Goal: Task Accomplishment & Management: Complete application form

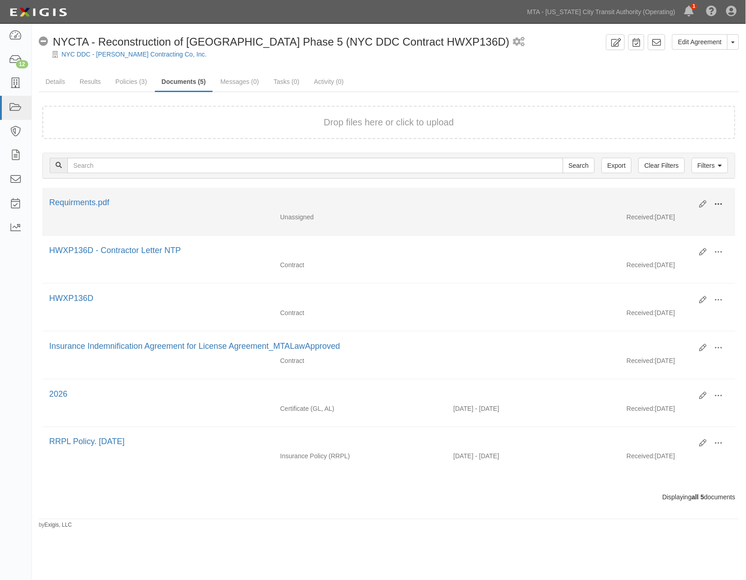
click at [722, 197] on button at bounding box center [719, 204] width 20 height 15
click at [650, 196] on link "Edit" at bounding box center [675, 200] width 72 height 16
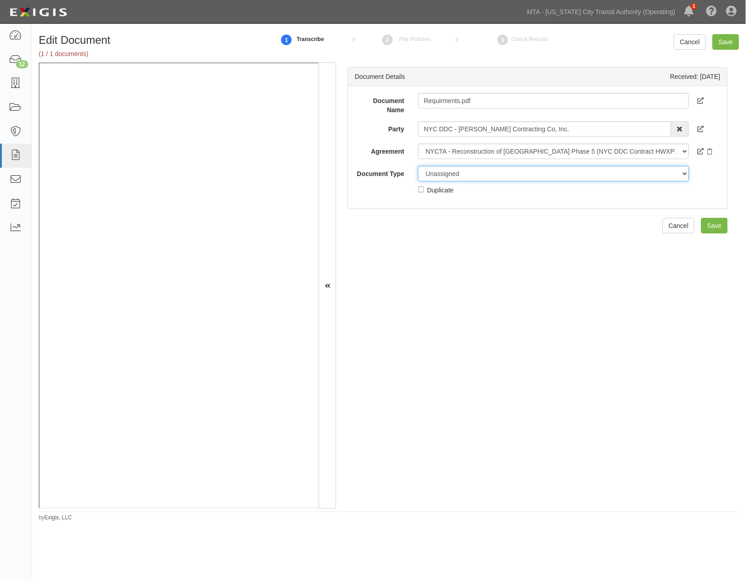
click at [463, 172] on select "Unassigned Binder Cancellation Notice Certificate Contract Endorsement Insuranc…" at bounding box center [553, 173] width 271 height 15
select select "RequirementDetail"
click at [418, 166] on select "Unassigned Binder Cancellation Notice Certificate Contract Endorsement Insuranc…" at bounding box center [553, 173] width 271 height 15
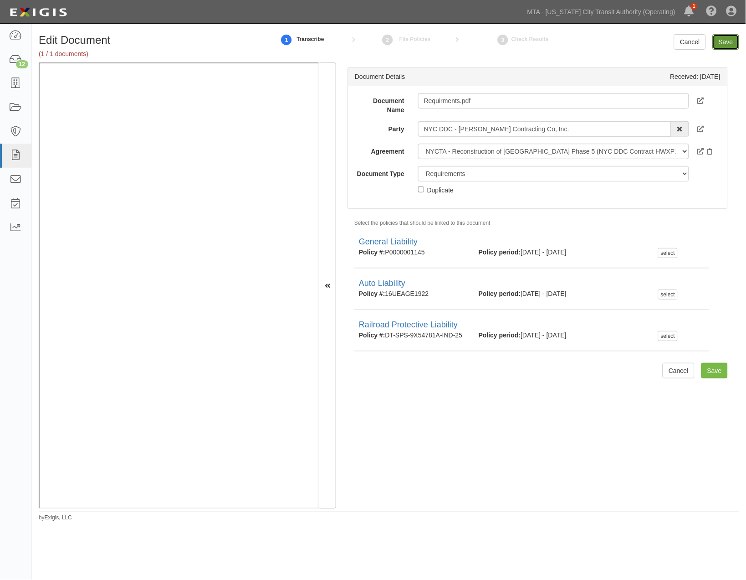
click at [722, 39] on input "Save" at bounding box center [726, 41] width 26 height 15
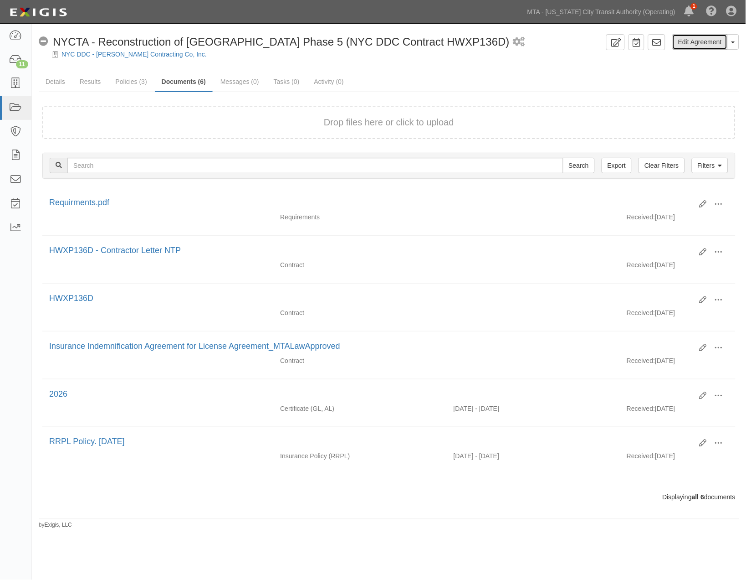
click at [700, 40] on link "Edit Agreement" at bounding box center [701, 41] width 56 height 15
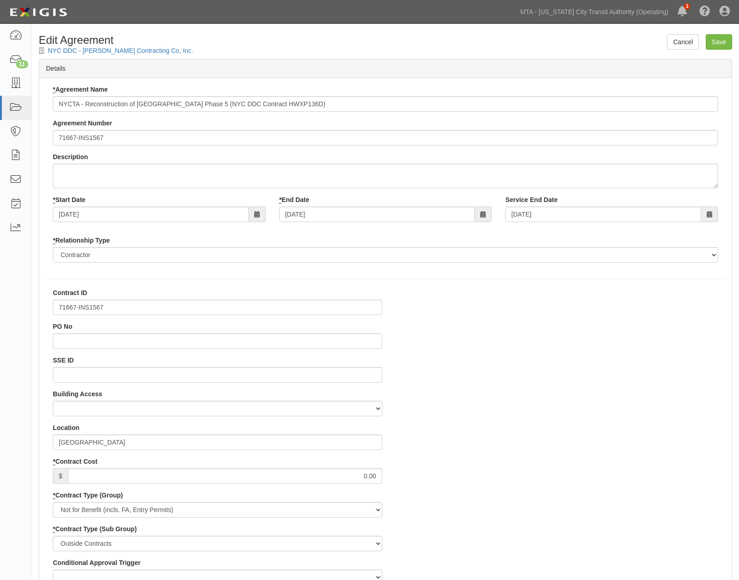
select select
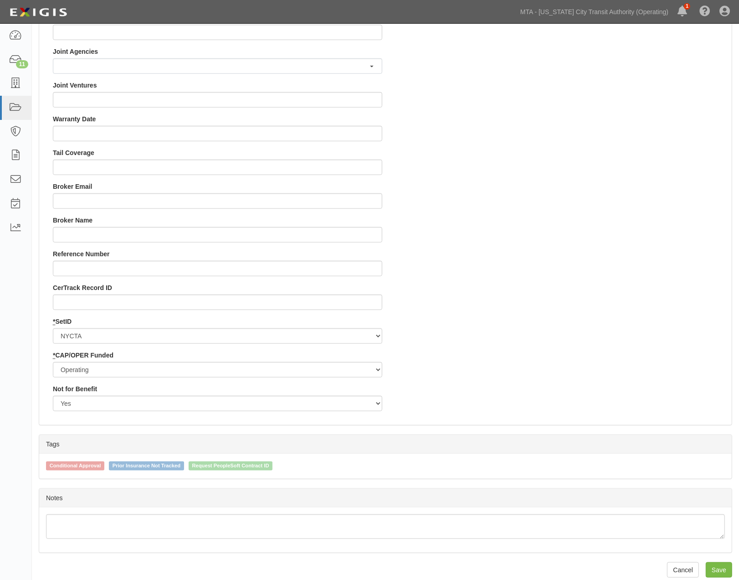
scroll to position [792, 0]
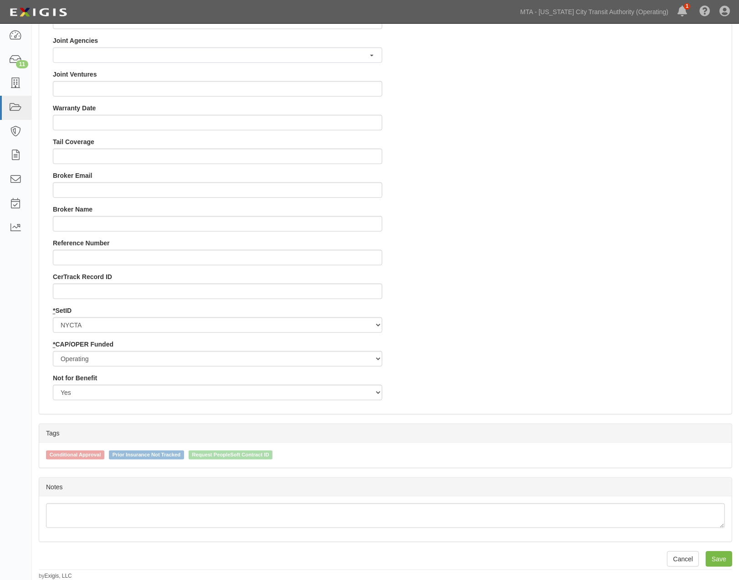
click at [88, 452] on span "Conditional Approval" at bounding box center [75, 454] width 58 height 9
click at [43, 452] on input "Conditional Approval" at bounding box center [40, 454] width 6 height 6
checkbox input "true"
click at [728, 555] on input "Save" at bounding box center [719, 558] width 26 height 15
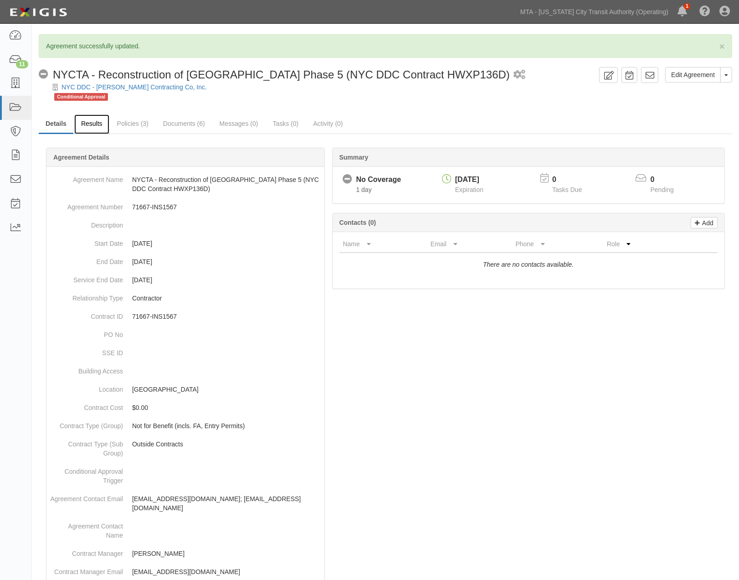
click at [79, 122] on link "Results" at bounding box center [91, 124] width 35 height 20
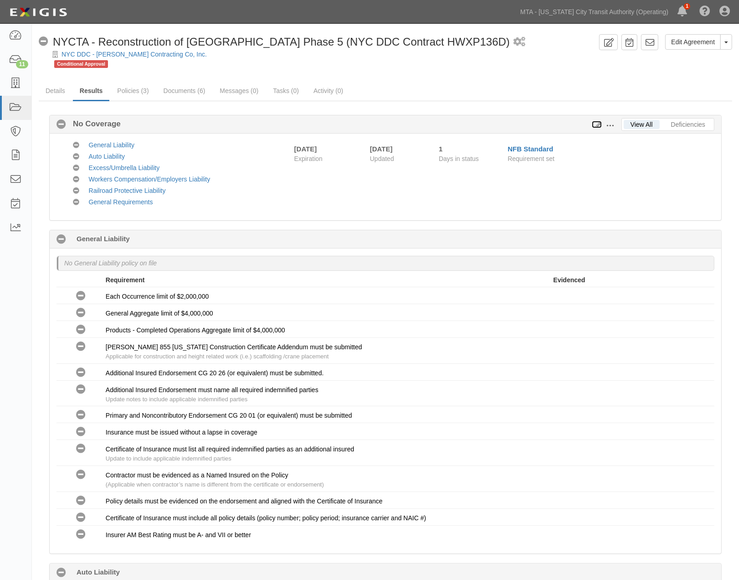
click at [597, 122] on icon at bounding box center [597, 125] width 10 height 6
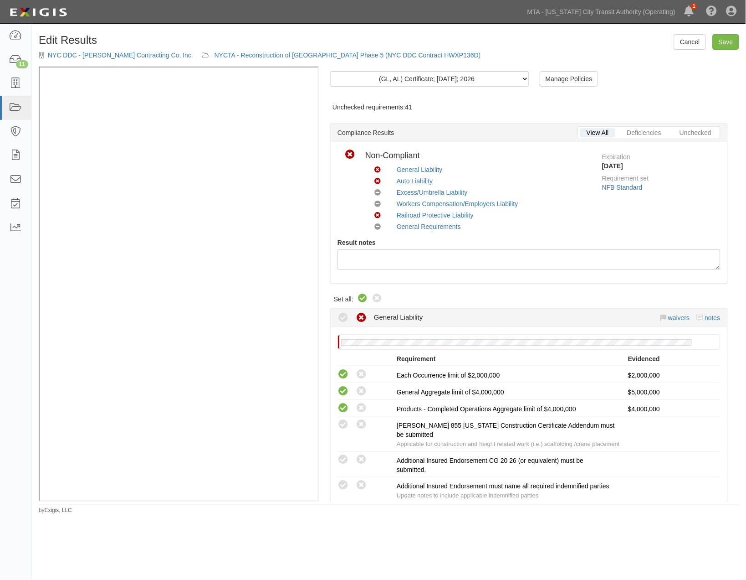
click at [362, 297] on icon at bounding box center [362, 298] width 11 height 11
radio input "true"
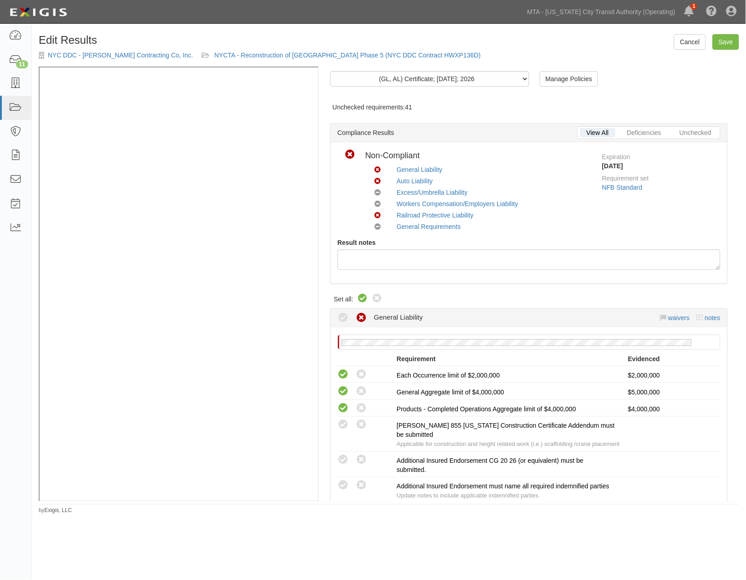
radio input "true"
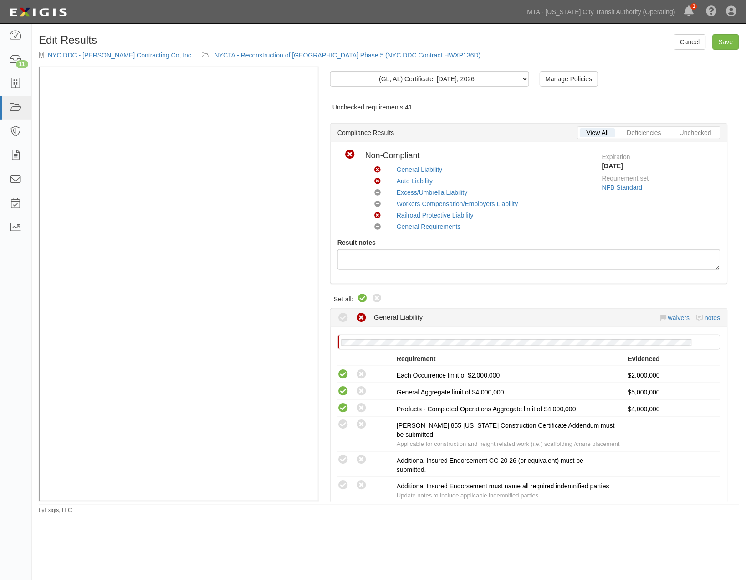
radio input "true"
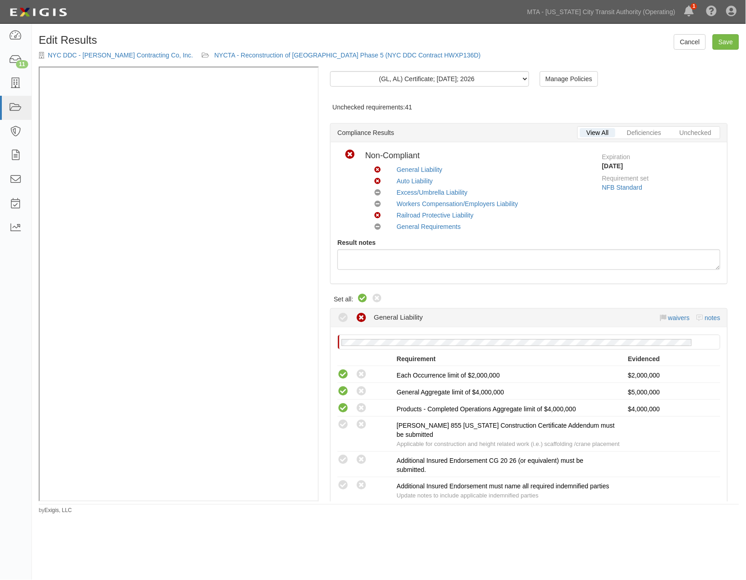
radio input "true"
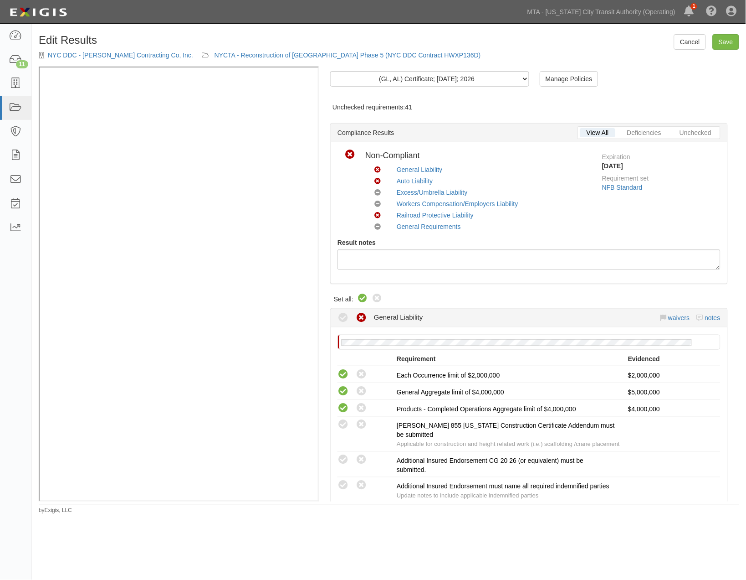
radio input "true"
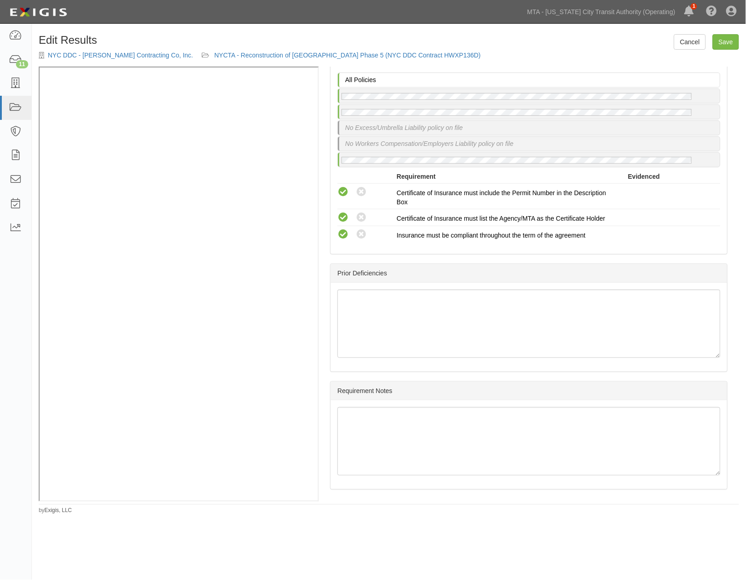
scroll to position [1569, 0]
click at [722, 41] on link "Save" at bounding box center [726, 41] width 26 height 15
radio input "true"
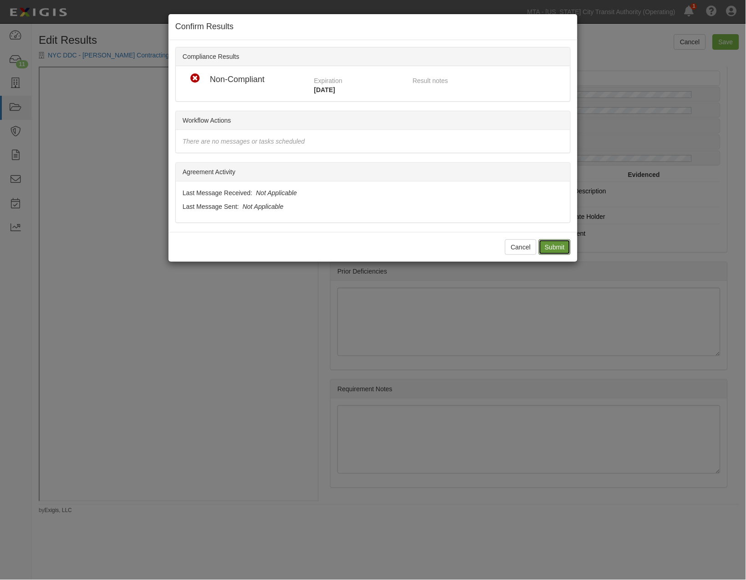
click at [559, 249] on input "Submit" at bounding box center [555, 246] width 32 height 15
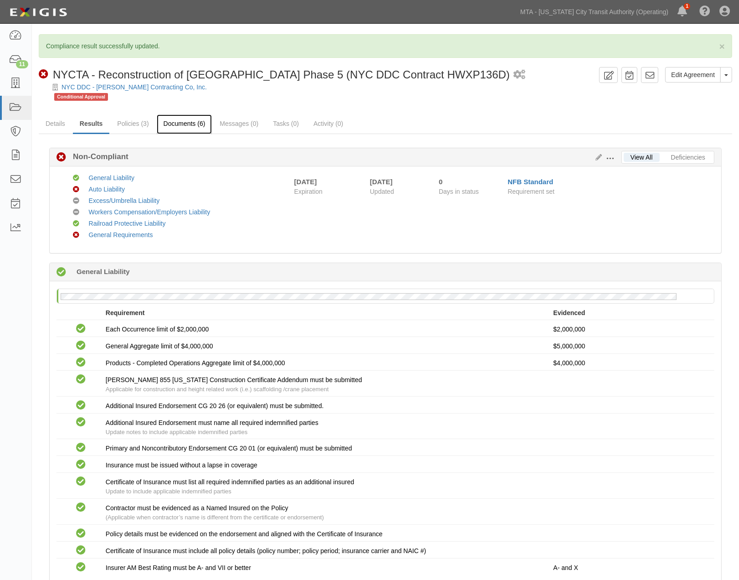
click at [200, 123] on link "Documents (6)" at bounding box center [185, 124] width 56 height 20
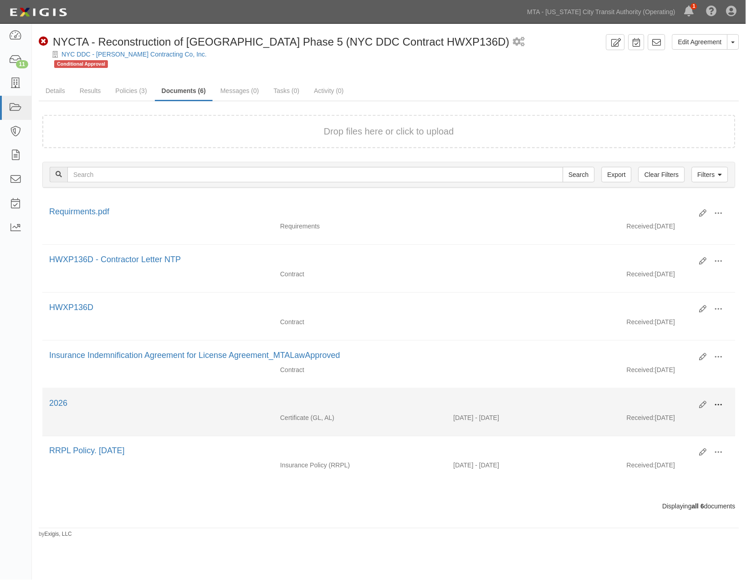
click at [722, 409] on span at bounding box center [719, 405] width 8 height 8
click at [654, 406] on link "Edit" at bounding box center [675, 401] width 72 height 16
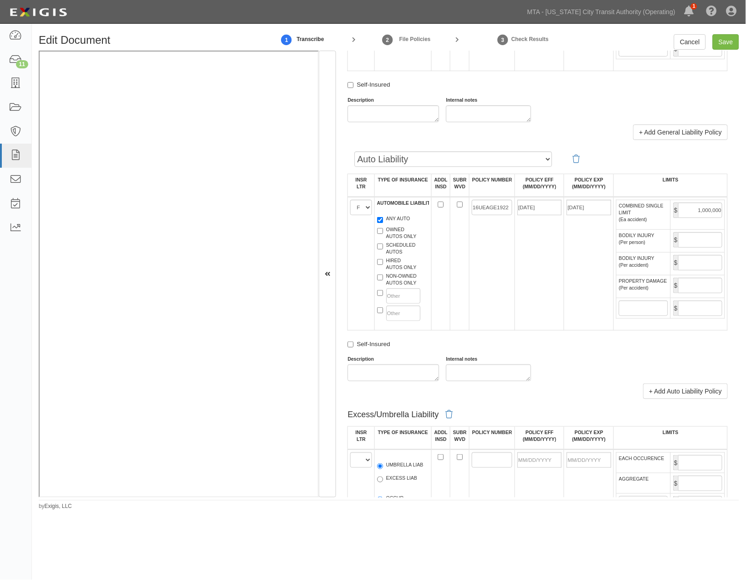
scroll to position [1063, 0]
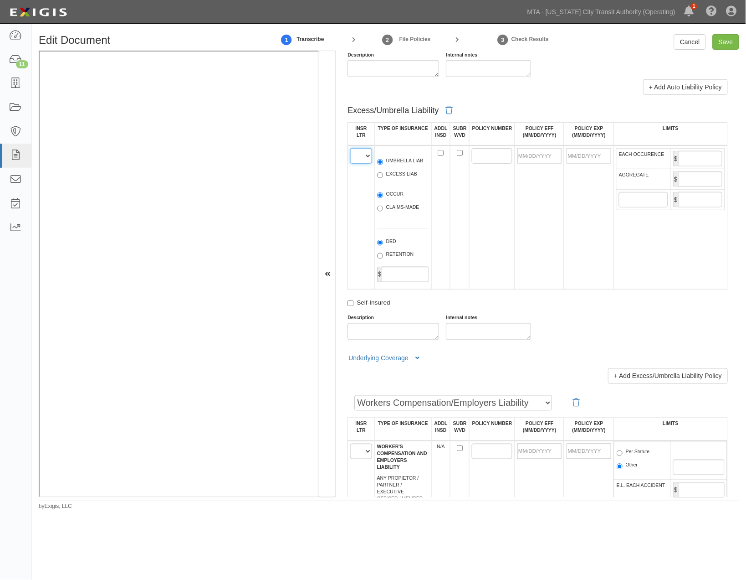
click at [362, 164] on select "A B C D E F" at bounding box center [360, 155] width 21 height 15
select select "A"
click at [351, 164] on select "A B C D E F" at bounding box center [360, 155] width 21 height 15
click at [379, 178] on input "EXCESS LIAB" at bounding box center [380, 175] width 6 height 6
radio input "true"
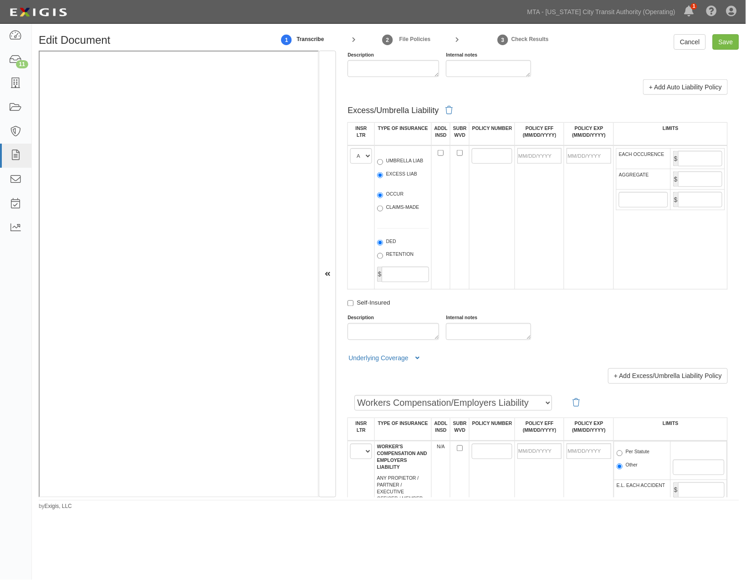
click at [386, 200] on label "OCCUR" at bounding box center [390, 194] width 27 height 9
click at [383, 198] on input "OCCUR" at bounding box center [380, 195] width 6 height 6
radio input "true"
paste input "P0000001146"
type input "P0000001146"
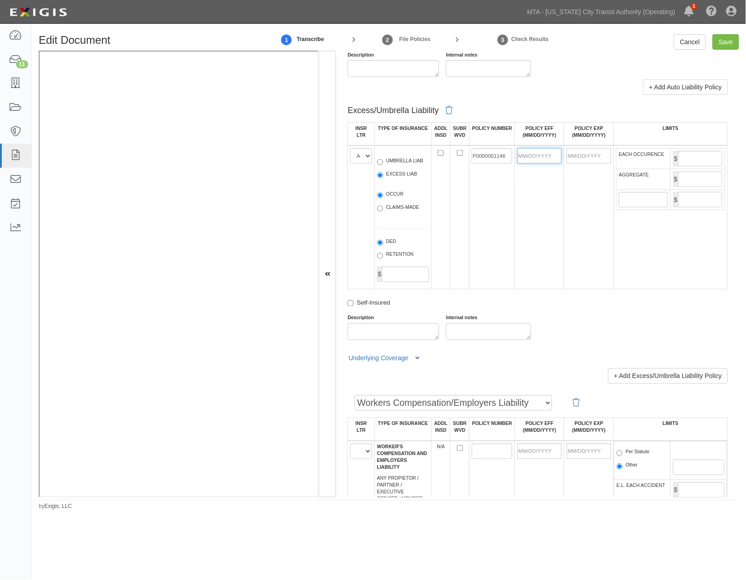
click at [530, 164] on input "POLICY EFF (MM/DD/YYYY)" at bounding box center [540, 155] width 44 height 15
type input "06/22/0225"
type input "06/22/0226"
click at [553, 286] on td "06/22/0225" at bounding box center [539, 217] width 49 height 144
click at [686, 166] on input "EACH OCCURENCE" at bounding box center [701, 158] width 44 height 15
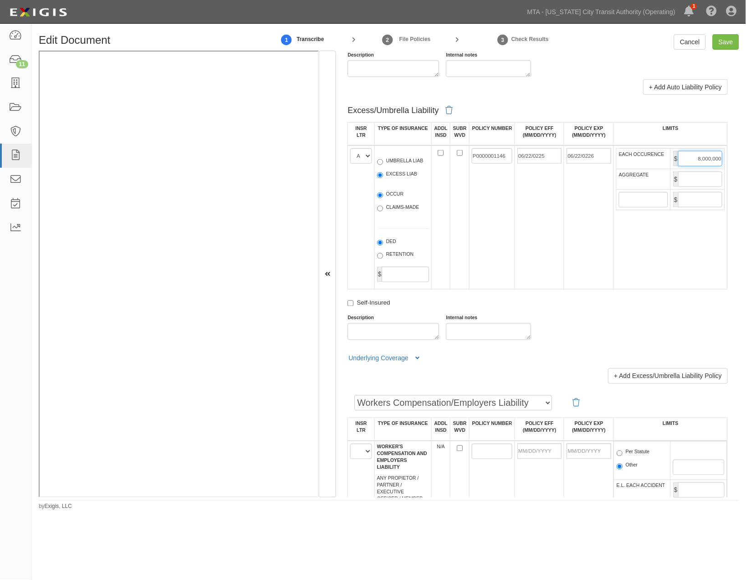
type input "8,000,000"
click at [685, 187] on input "AGGREGATE" at bounding box center [701, 178] width 44 height 15
type input "8,000,000"
click at [629, 288] on td "EACH OCCURENCE $ 8,000,000 AGGREGATE $ 8,000,000 $" at bounding box center [671, 217] width 114 height 144
click at [727, 41] on input "Save" at bounding box center [726, 41] width 26 height 15
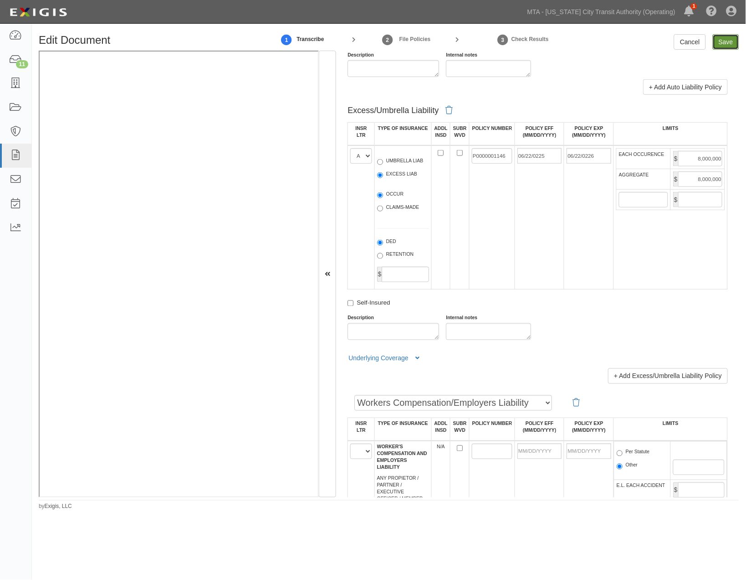
type input "2000000"
type input "5000000"
type input "4000000"
type input "1000000"
type input "8000000"
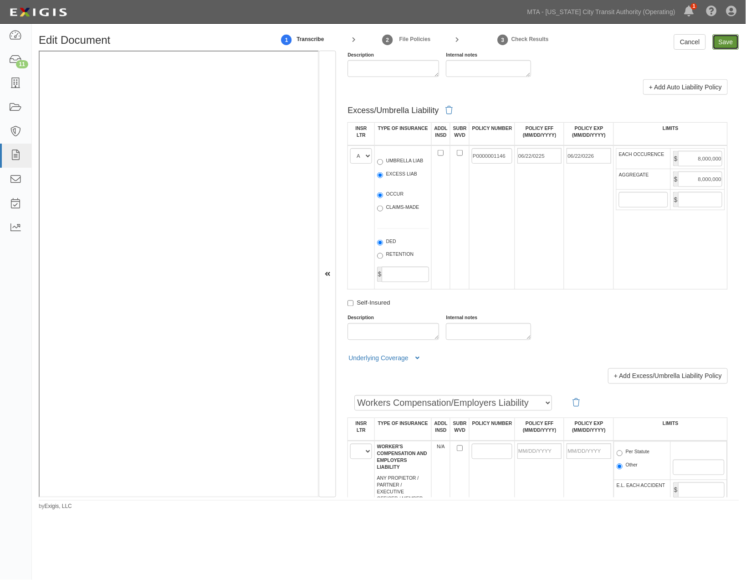
type input "8000000"
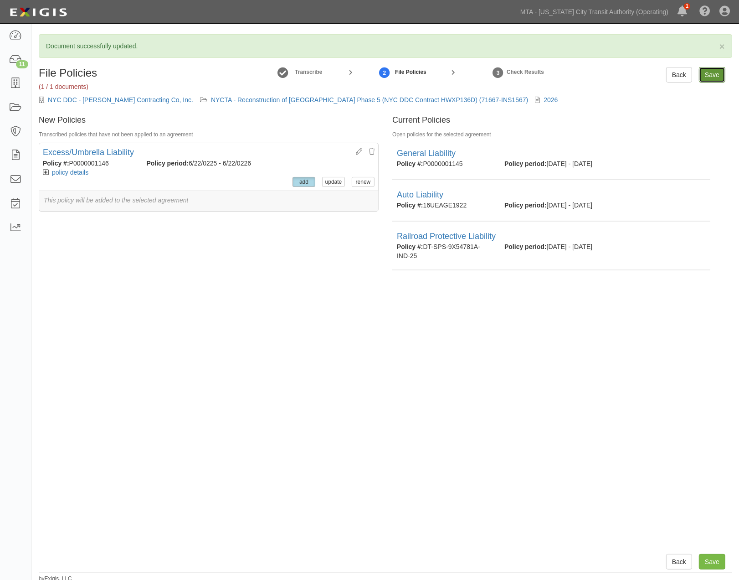
click at [720, 72] on input "Save" at bounding box center [712, 74] width 26 height 15
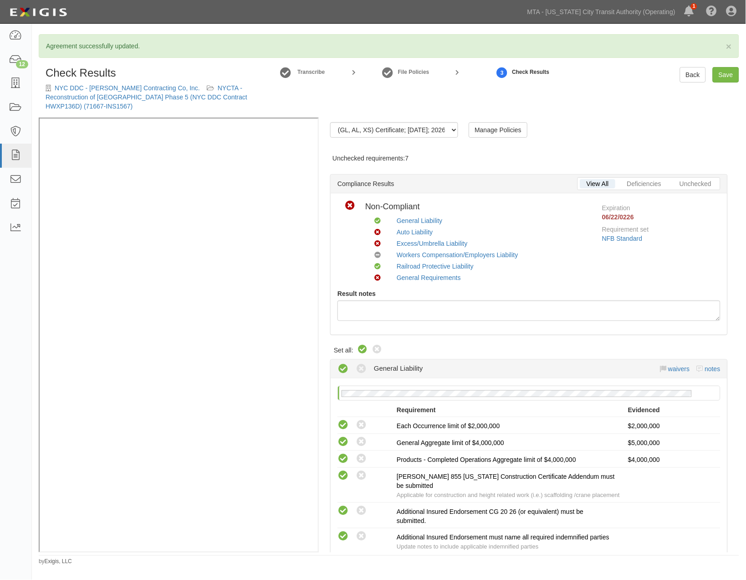
click at [362, 351] on icon at bounding box center [362, 349] width 11 height 11
radio input "true"
click at [190, 99] on link "NYCTA - Reconstruction of [GEOGRAPHIC_DATA] Phase 5 (NYC DDC Contract HWXP136D)…" at bounding box center [147, 97] width 202 height 26
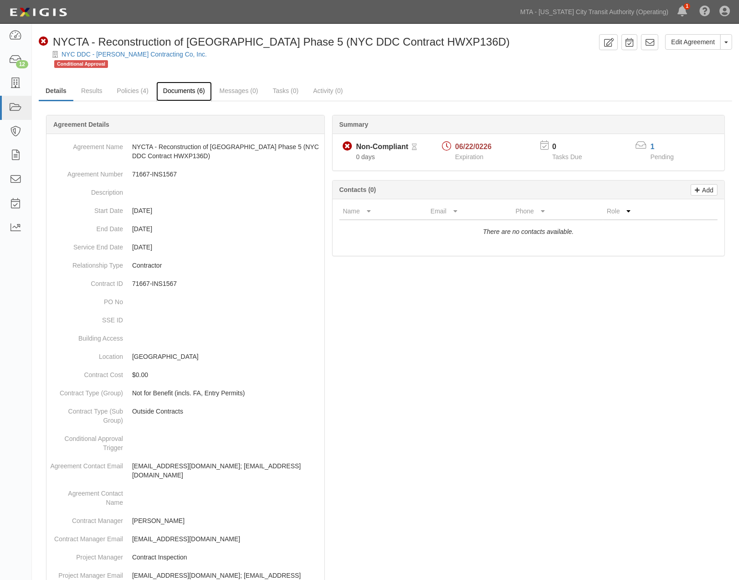
click at [190, 92] on link "Documents (6)" at bounding box center [184, 92] width 56 height 20
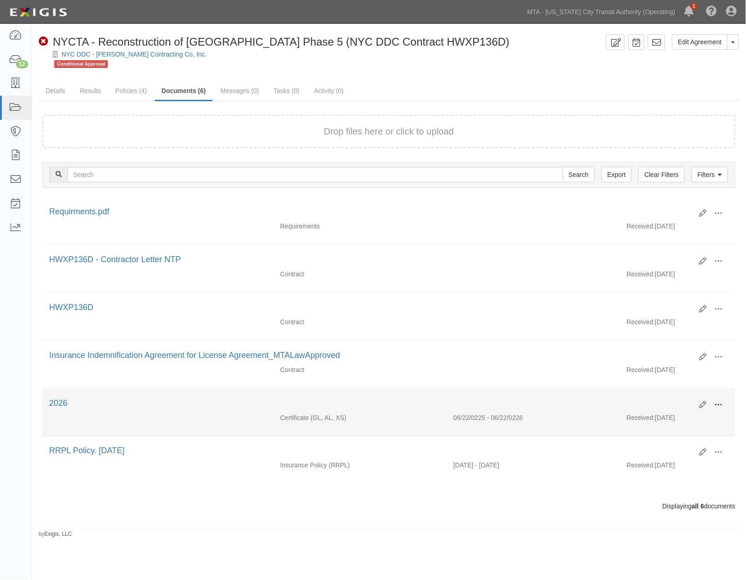
click at [723, 405] on span at bounding box center [719, 405] width 8 height 8
click at [661, 404] on link "Edit" at bounding box center [675, 401] width 72 height 16
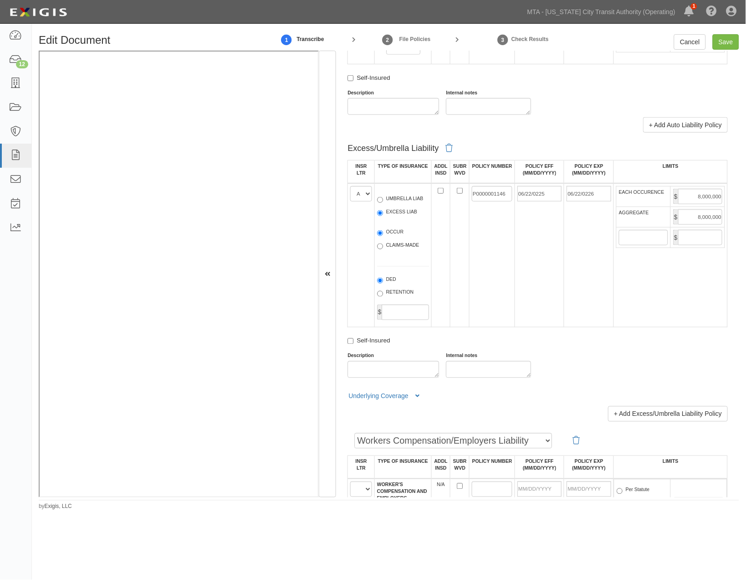
scroll to position [1114, 0]
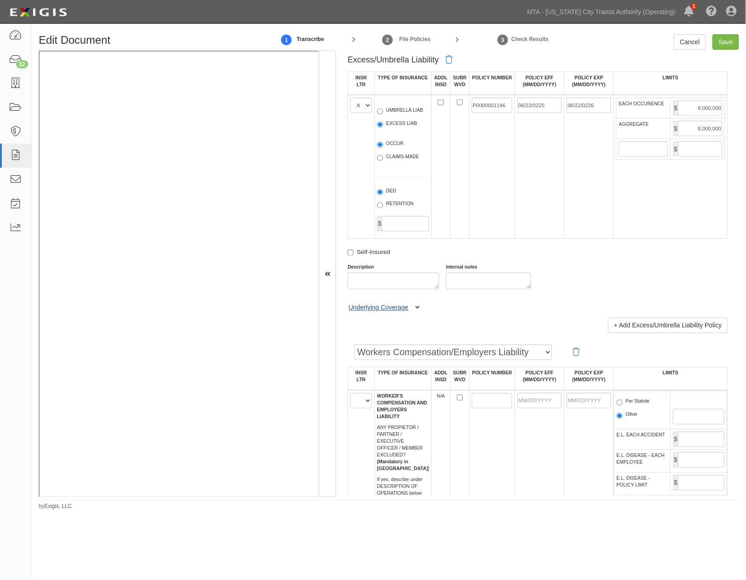
click at [419, 311] on icon at bounding box center [418, 308] width 4 height 6
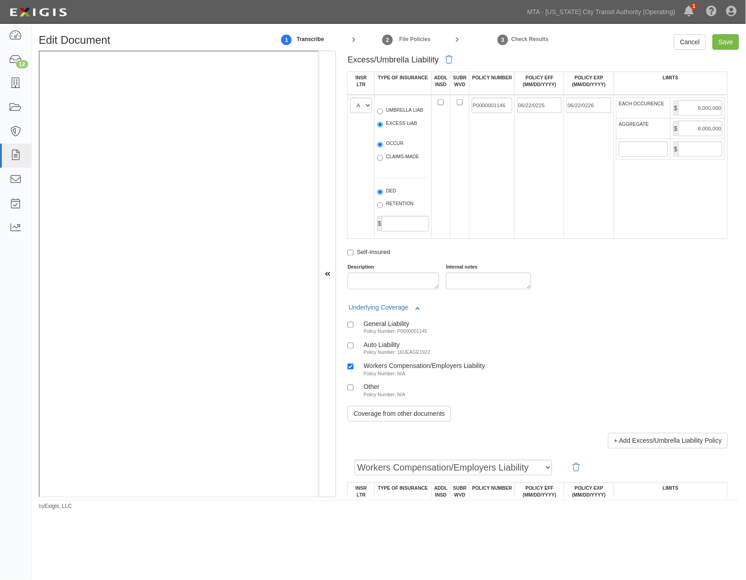
click at [383, 349] on div "Auto Liability" at bounding box center [397, 345] width 67 height 8
click at [354, 349] on input "Auto Liability Policy Number: 16UEAGE1922" at bounding box center [351, 346] width 6 height 6
checkbox input "true"
click at [385, 328] on div "General Liability" at bounding box center [396, 324] width 64 height 8
click at [354, 328] on input "General Liability Policy Number: P0000001145" at bounding box center [351, 325] width 6 height 6
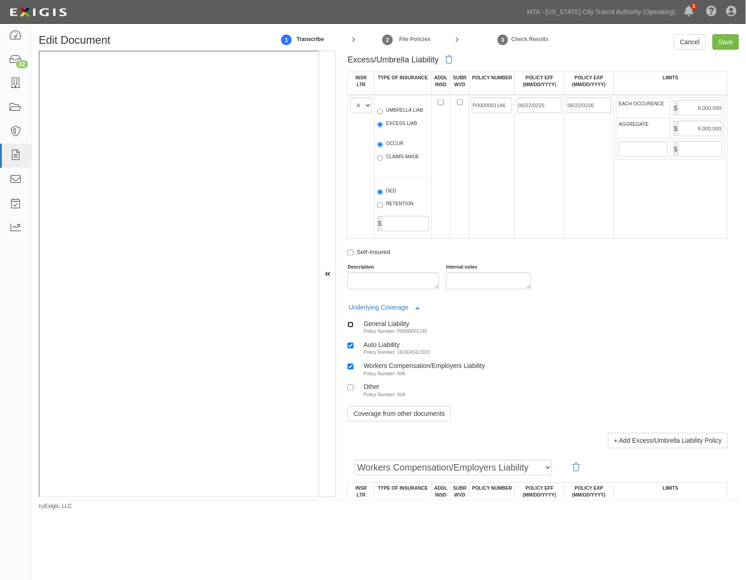
checkbox input "true"
click at [383, 370] on div "Workers Compensation/Employers Liability" at bounding box center [425, 366] width 122 height 8
click at [354, 370] on input "Workers Compensation/Employers Liability Policy Number: N/A" at bounding box center [351, 367] width 6 height 6
checkbox input "false"
click at [737, 42] on input "Save" at bounding box center [726, 41] width 26 height 15
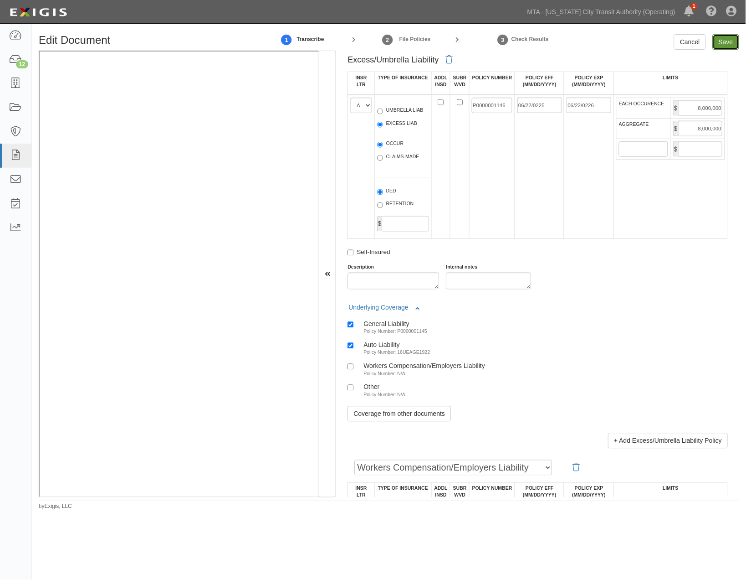
type input "2000000"
type input "5000000"
type input "4000000"
type input "1000000"
type input "8000000"
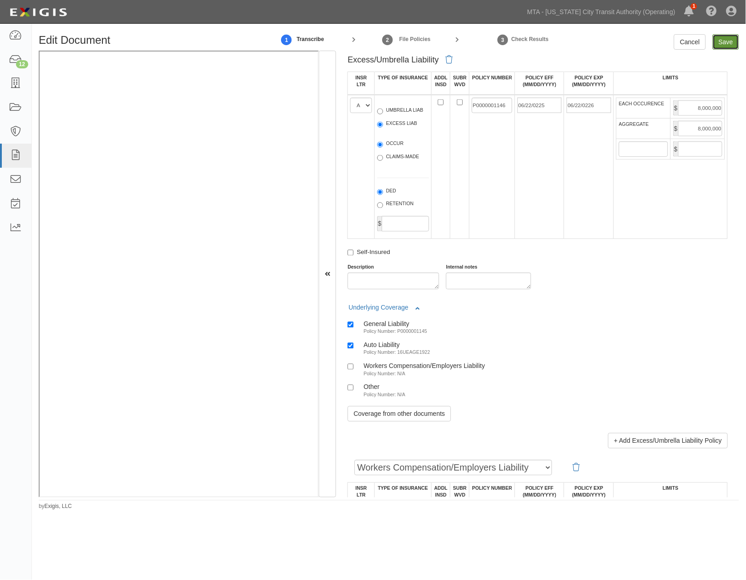
type input "8000000"
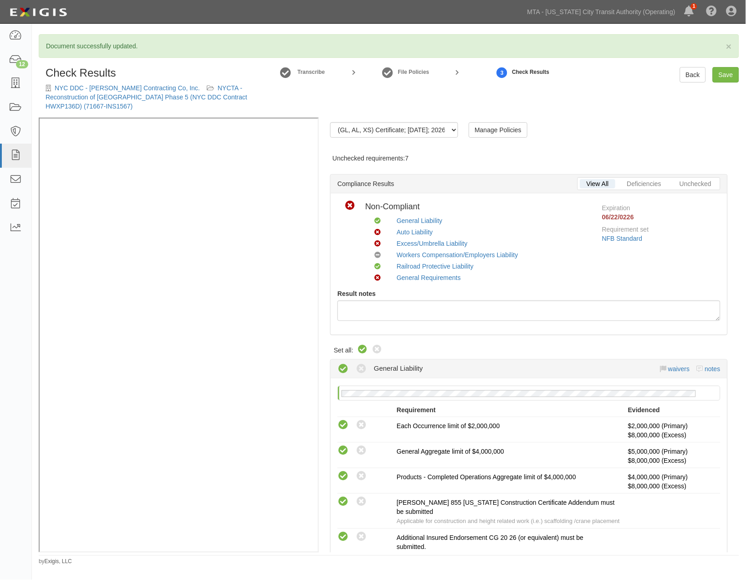
click at [364, 348] on icon at bounding box center [362, 349] width 11 height 11
radio input "true"
click at [366, 345] on icon at bounding box center [362, 349] width 11 height 11
radio input "true"
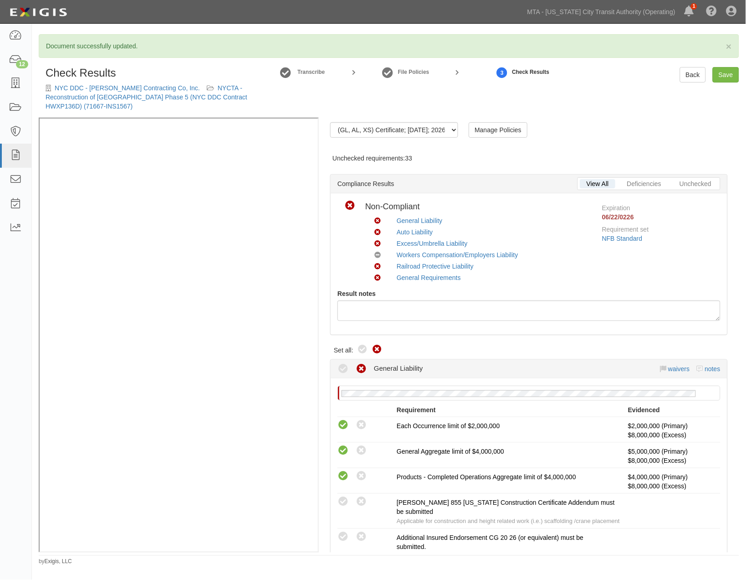
click at [374, 345] on icon at bounding box center [377, 349] width 11 height 11
radio input "true"
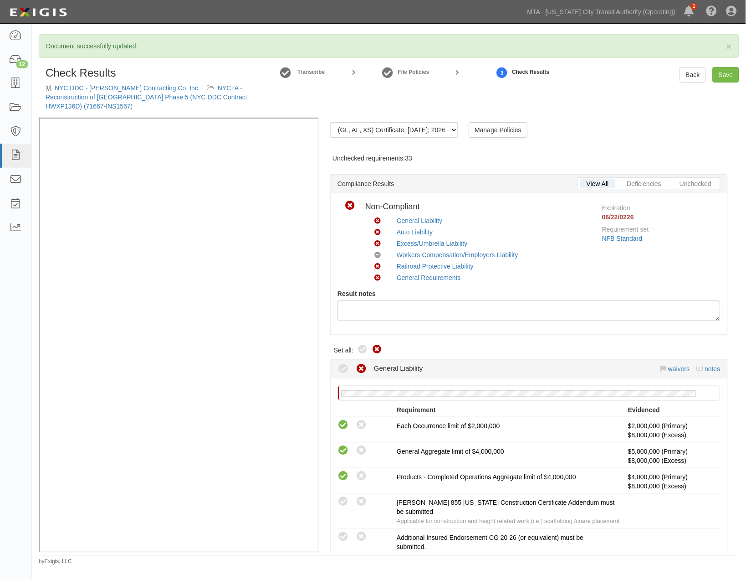
radio input "true"
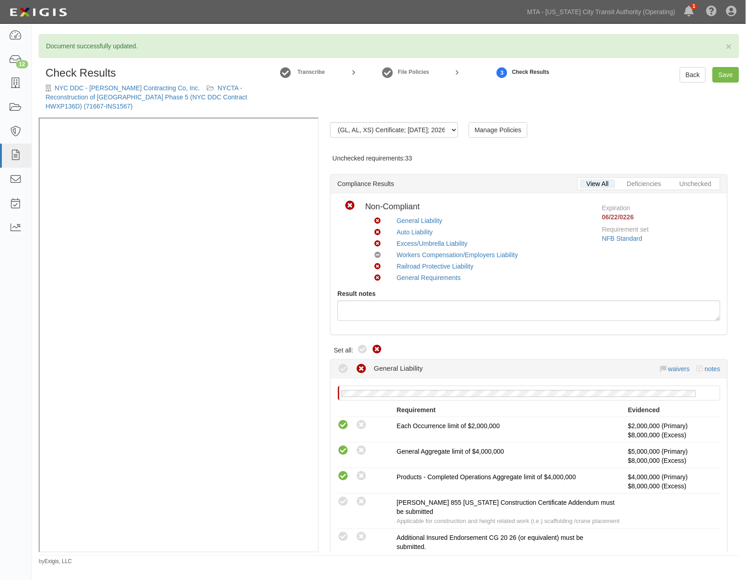
radio input "true"
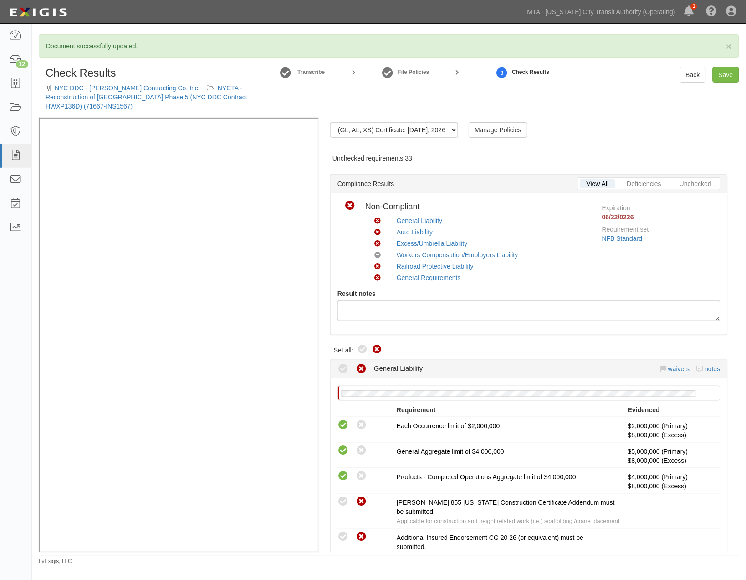
radio input "true"
click at [363, 348] on icon at bounding box center [362, 349] width 11 height 11
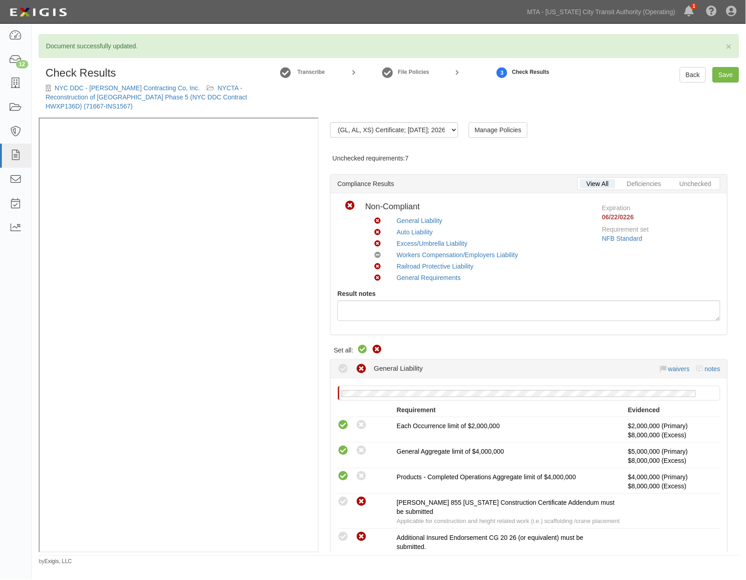
radio input "true"
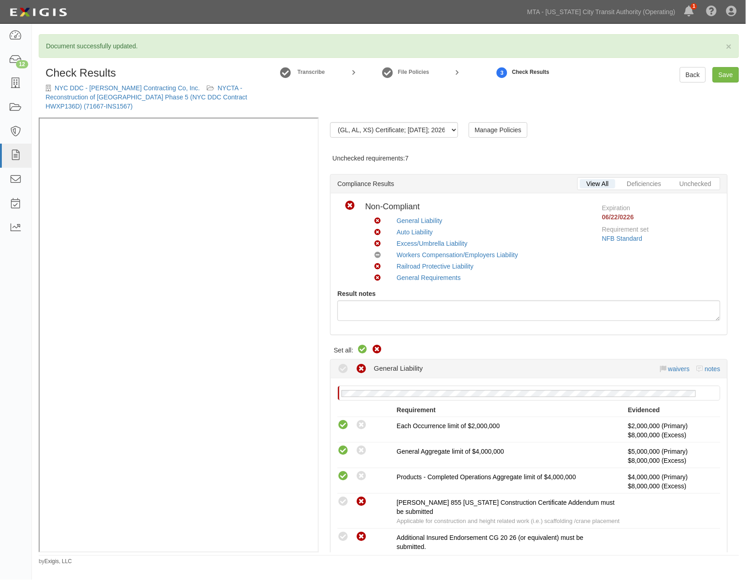
radio input "true"
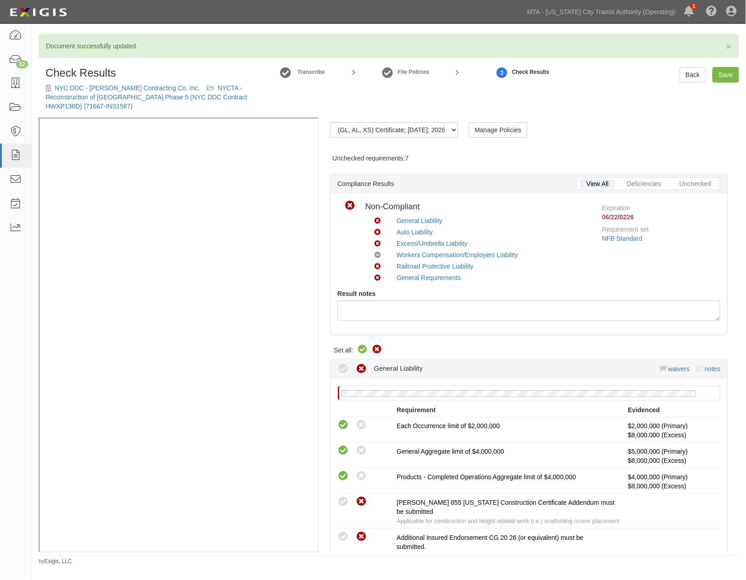
radio input "true"
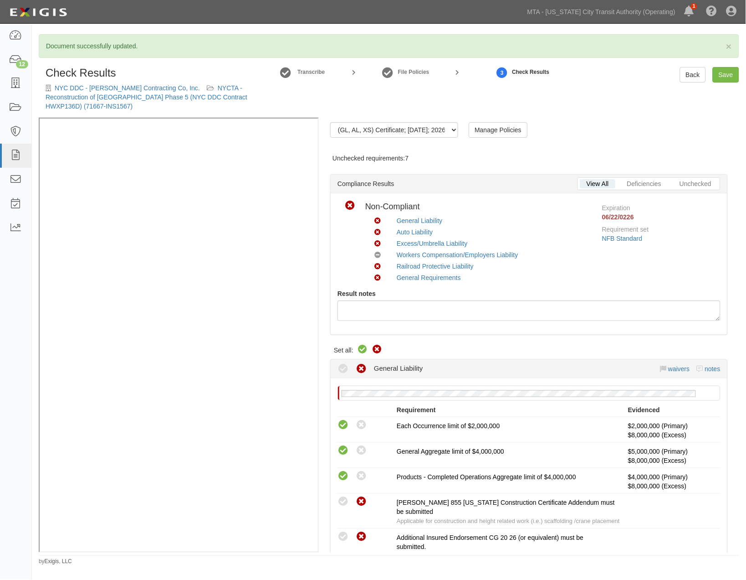
radio input "true"
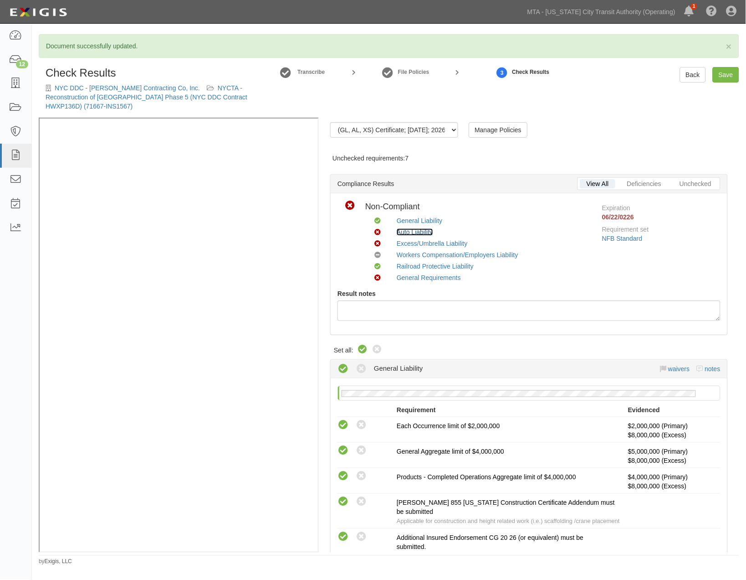
click at [420, 229] on link "Auto Liability" at bounding box center [415, 231] width 36 height 7
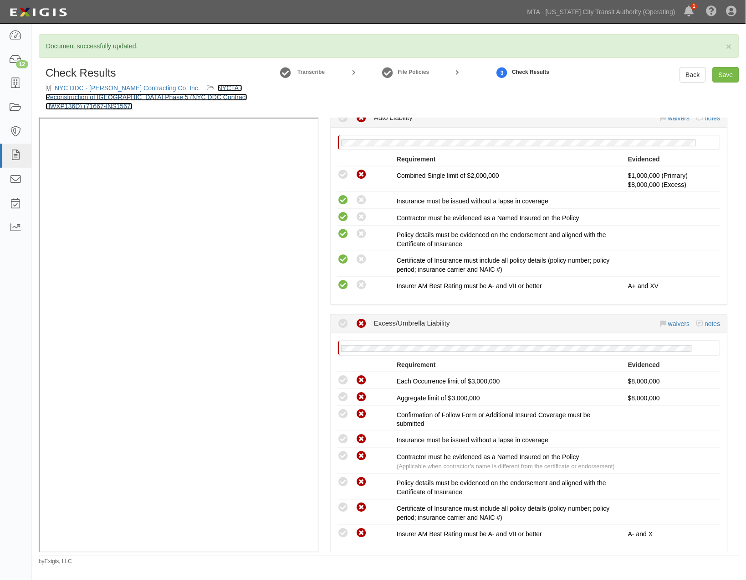
click at [180, 93] on link "NYCTA - Reconstruction of [GEOGRAPHIC_DATA] Phase 5 (NYC DDC Contract HWXP136D)…" at bounding box center [147, 97] width 202 height 26
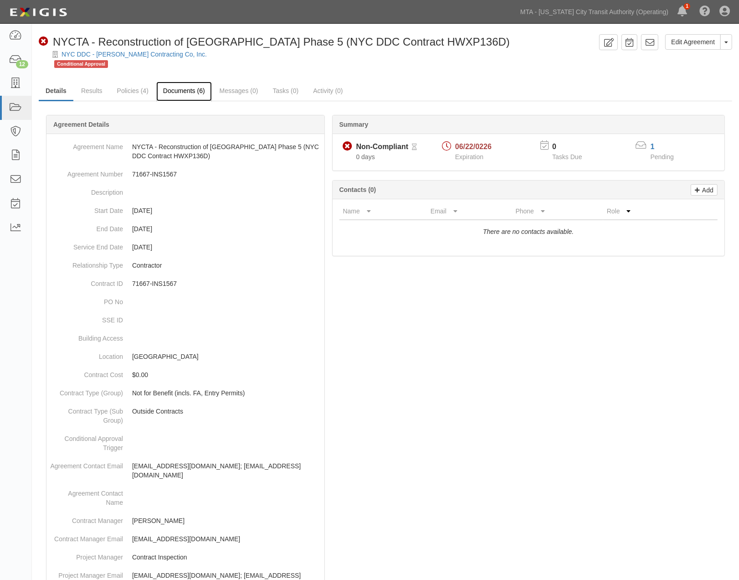
click at [181, 90] on link "Documents (6)" at bounding box center [184, 92] width 56 height 20
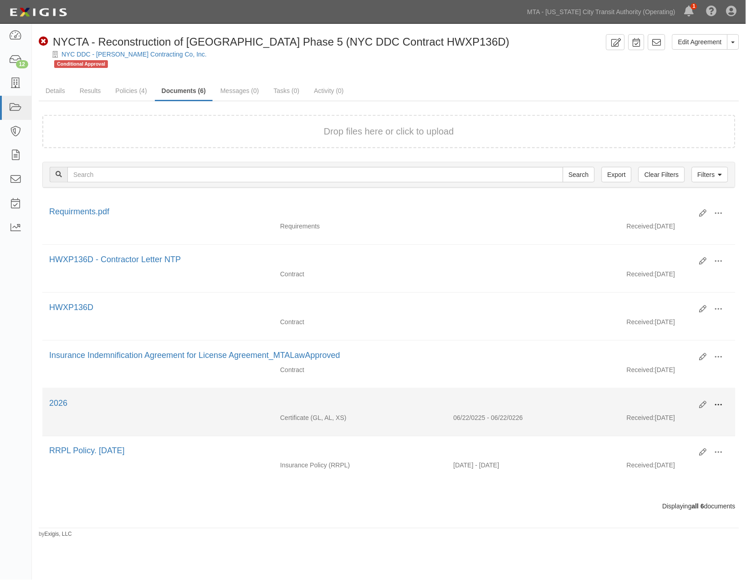
click at [721, 406] on span at bounding box center [719, 405] width 8 height 8
click at [658, 405] on link "Edit" at bounding box center [675, 401] width 72 height 16
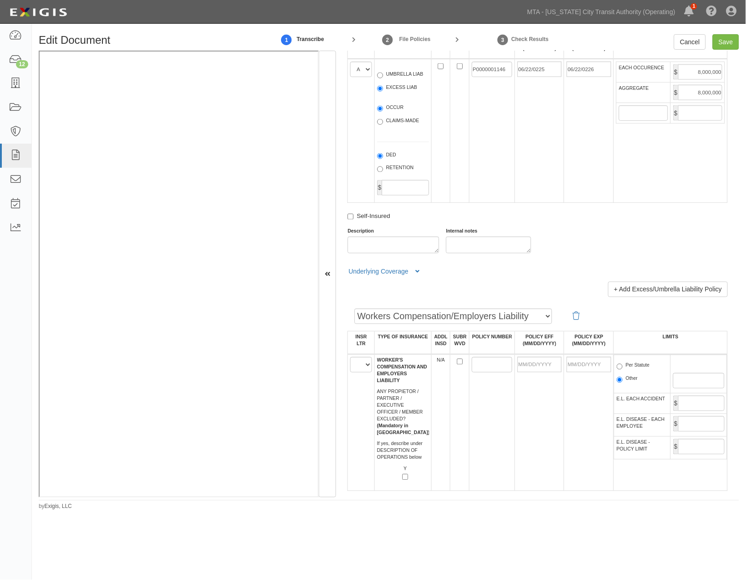
scroll to position [1164, 0]
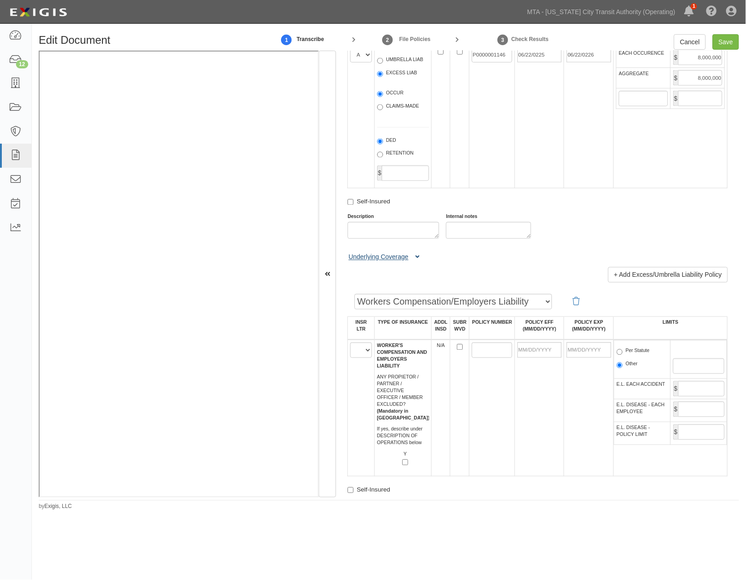
click at [420, 262] on button "Underlying Coverage" at bounding box center [386, 257] width 76 height 10
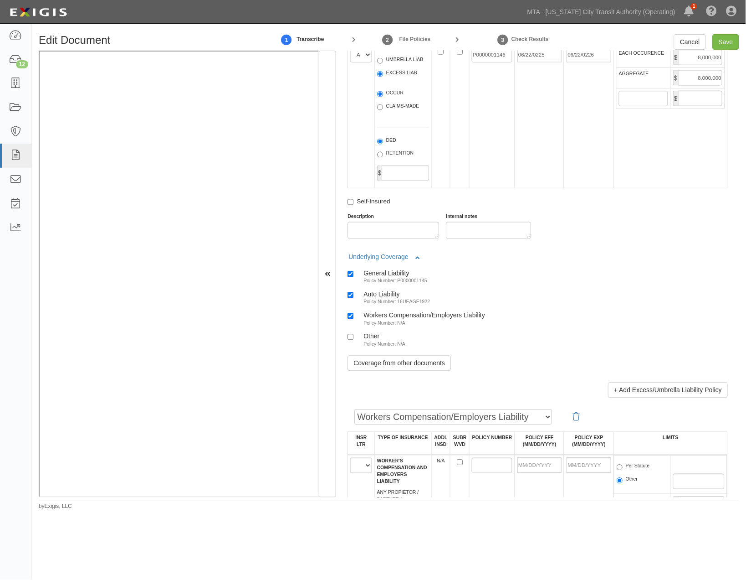
click at [394, 326] on small "Policy Number: N/A" at bounding box center [385, 322] width 42 height 5
click at [354, 319] on input "Workers Compensation/Employers Liability Policy Number: N/A" at bounding box center [351, 316] width 6 height 6
checkbox input "false"
click at [725, 40] on input "Save" at bounding box center [726, 41] width 26 height 15
type input "2000000"
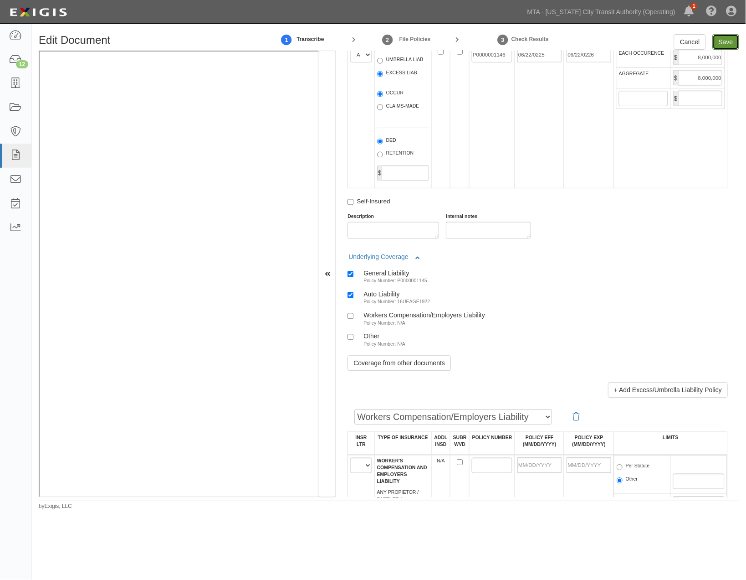
type input "5000000"
type input "4000000"
type input "1000000"
type input "8000000"
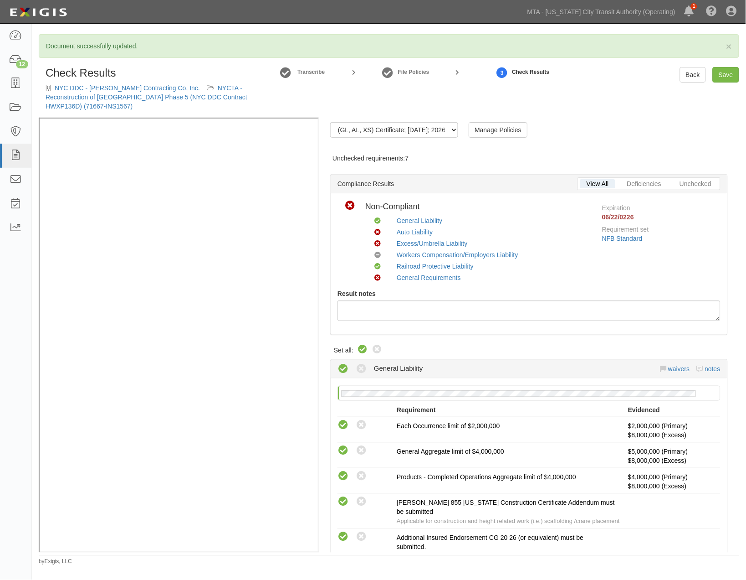
click at [363, 348] on icon at bounding box center [362, 349] width 11 height 11
radio input "true"
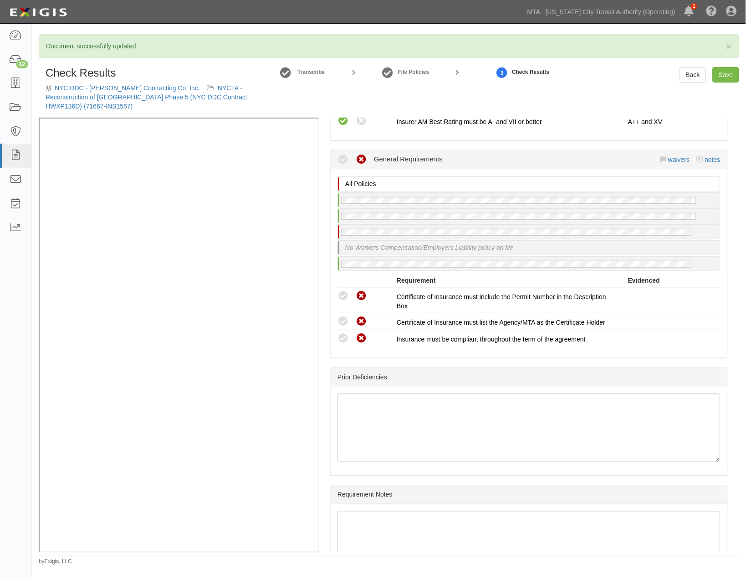
scroll to position [1585, 0]
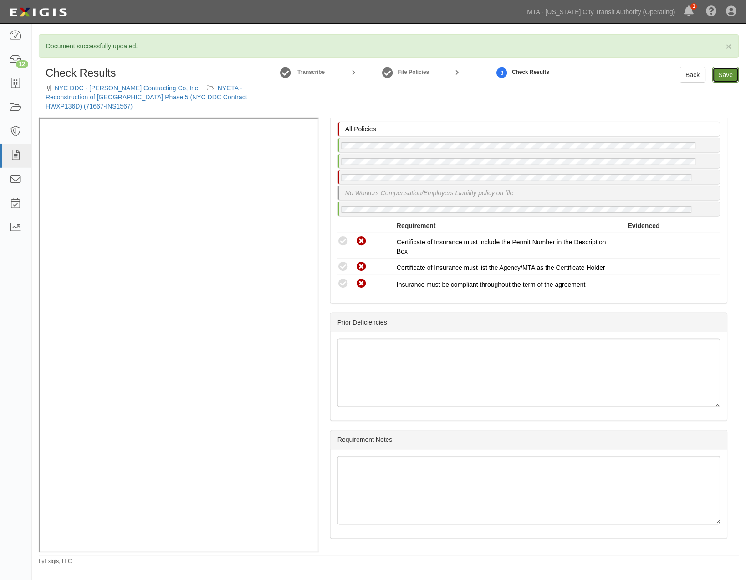
click at [725, 67] on link "Save" at bounding box center [726, 74] width 26 height 15
radio input "true"
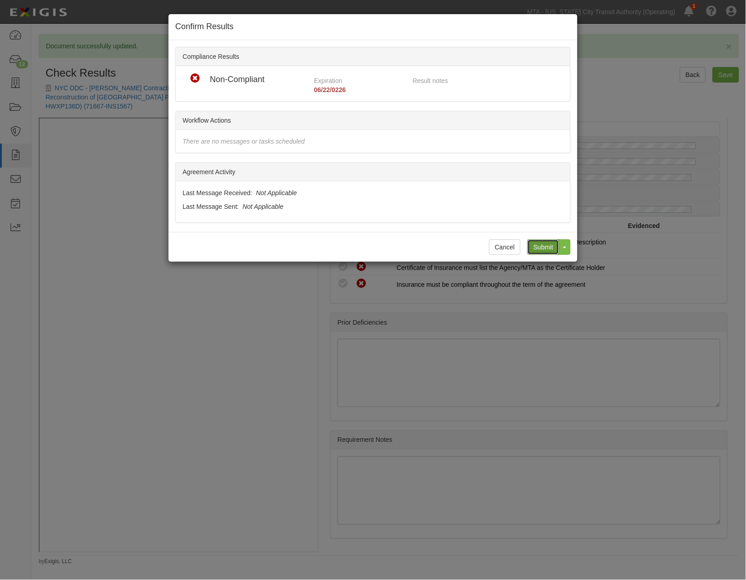
click at [540, 251] on input "Submit" at bounding box center [544, 246] width 32 height 15
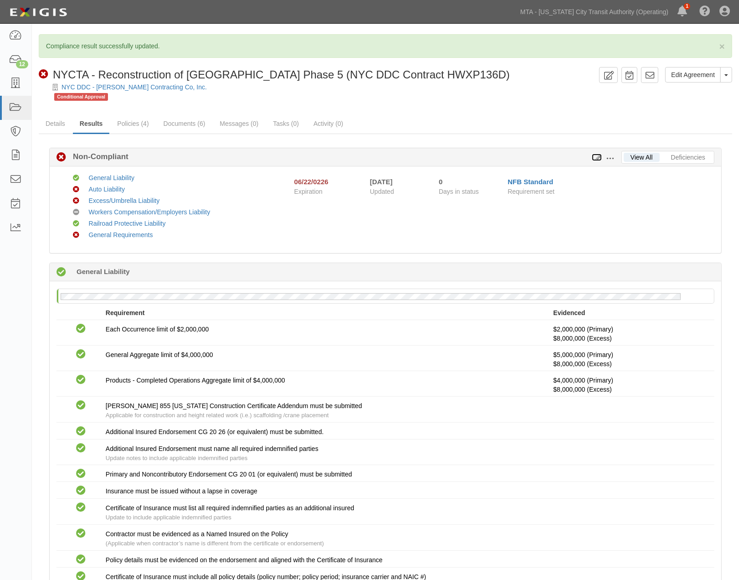
click at [597, 158] on icon at bounding box center [597, 157] width 10 height 6
click at [195, 127] on link "Documents (6)" at bounding box center [185, 124] width 56 height 20
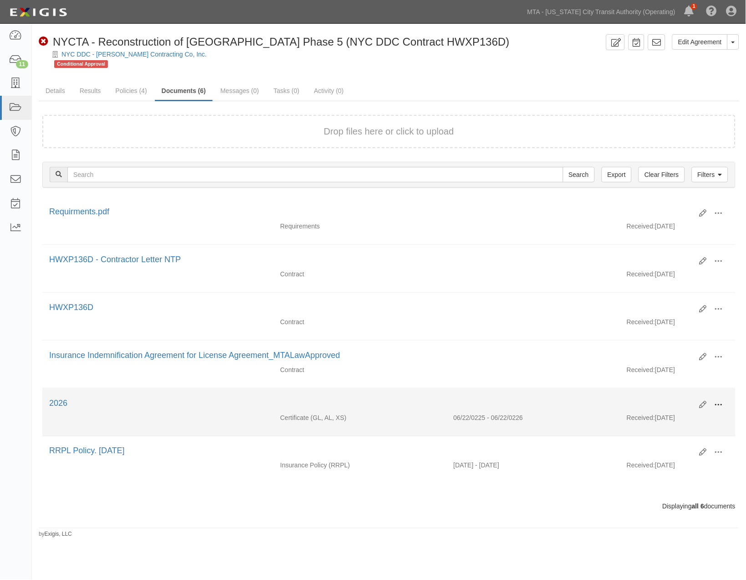
click at [715, 405] on span at bounding box center [719, 405] width 8 height 8
click at [663, 404] on link "Edit" at bounding box center [675, 401] width 72 height 16
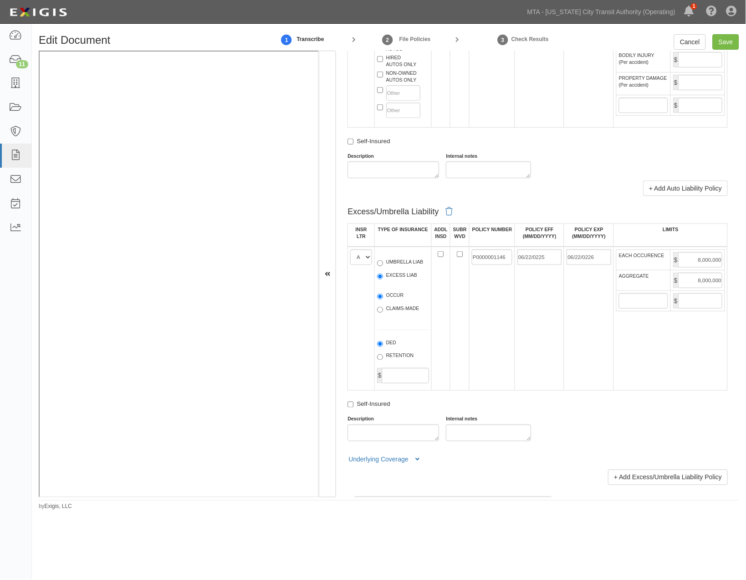
scroll to position [1164, 0]
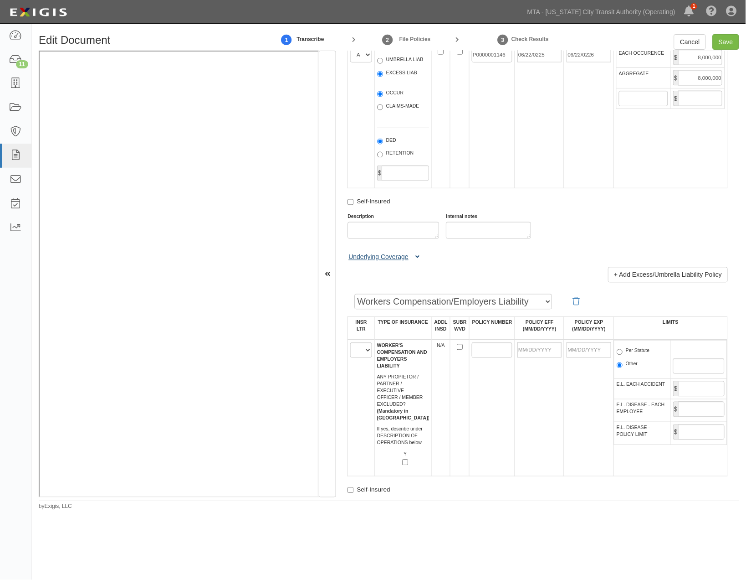
click at [418, 261] on icon at bounding box center [418, 257] width 4 height 6
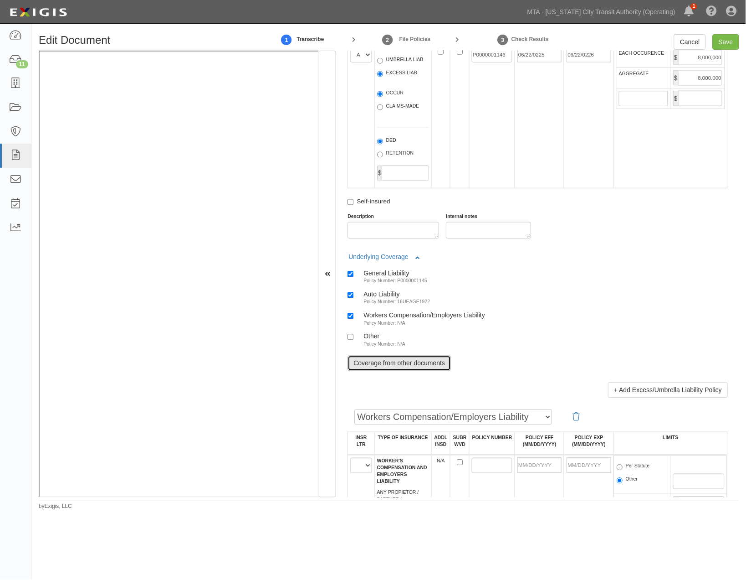
click at [440, 371] on link "Coverage from other documents" at bounding box center [399, 362] width 103 height 15
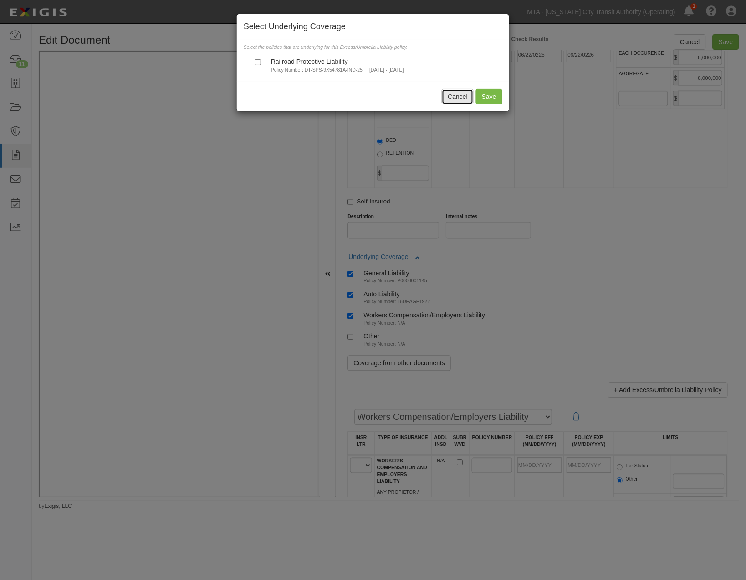
click at [452, 103] on button "Cancel" at bounding box center [458, 96] width 32 height 15
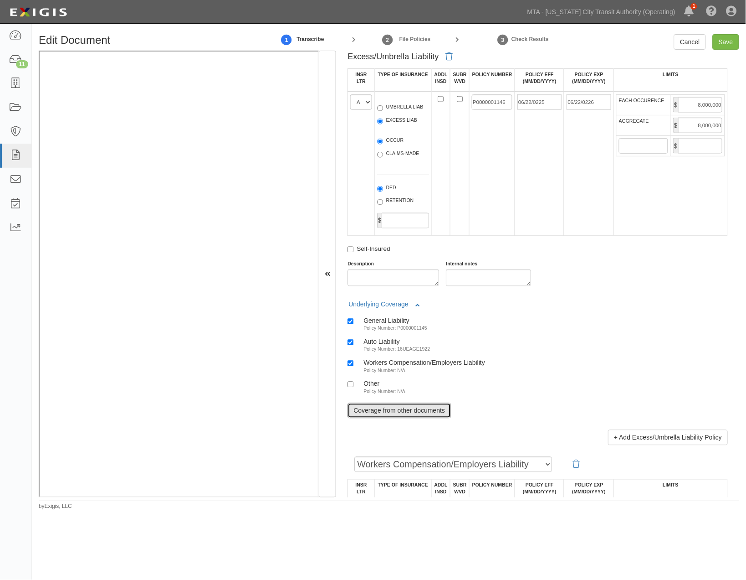
scroll to position [1063, 0]
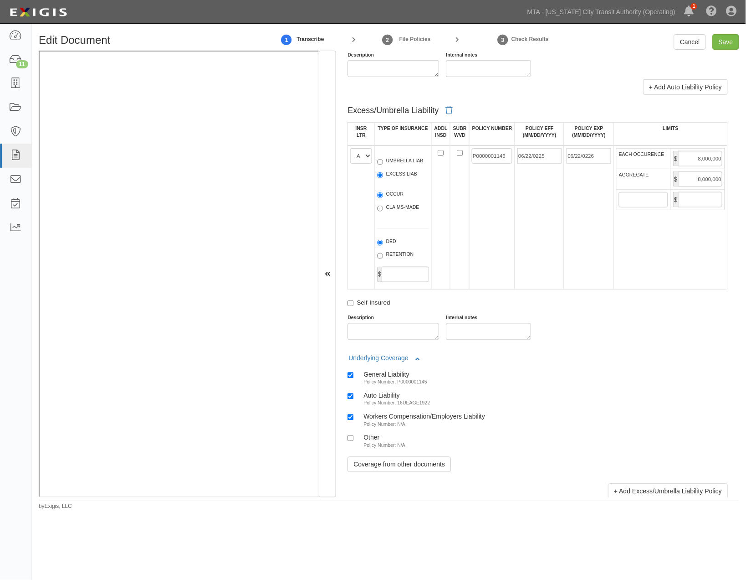
click at [558, 289] on td "06/22/0225" at bounding box center [539, 217] width 49 height 144
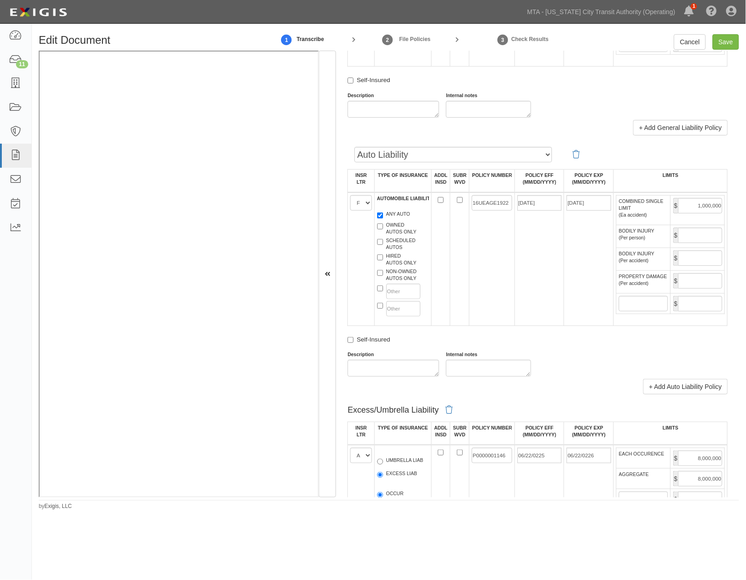
scroll to position [759, 0]
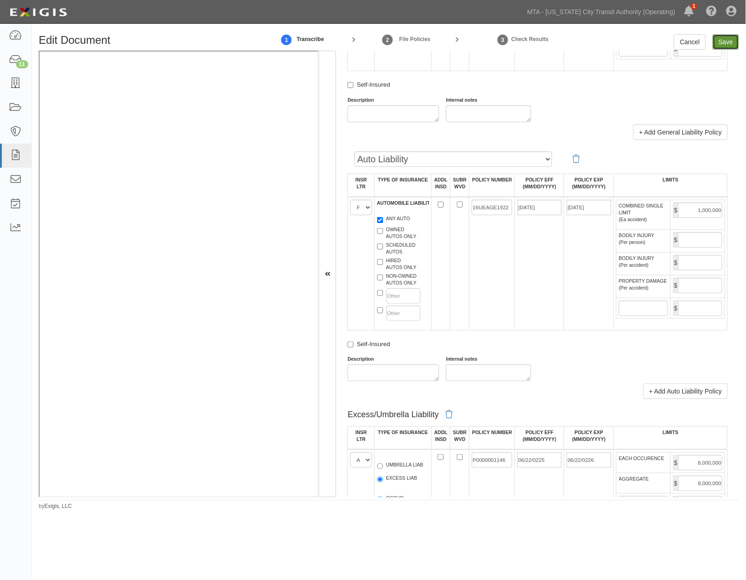
click at [727, 41] on input "Save" at bounding box center [726, 41] width 26 height 15
type input "2000000"
type input "5000000"
type input "4000000"
type input "1000000"
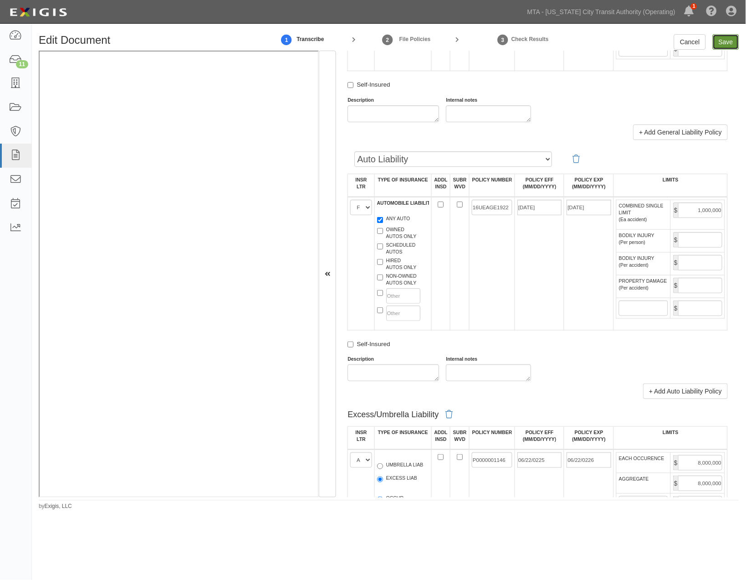
type input "8000000"
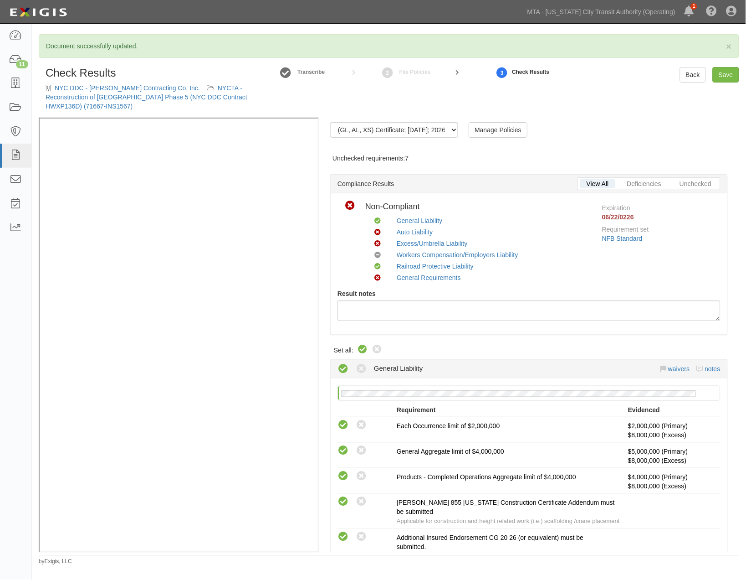
click at [360, 348] on icon at bounding box center [362, 349] width 11 height 11
radio input "true"
click at [720, 76] on link "Save" at bounding box center [726, 74] width 26 height 15
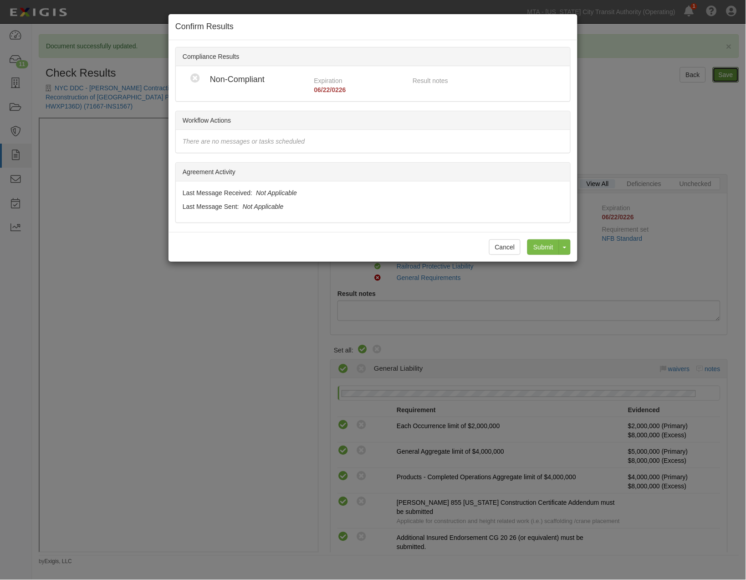
radio input "true"
click at [540, 252] on input "Submit" at bounding box center [544, 246] width 32 height 15
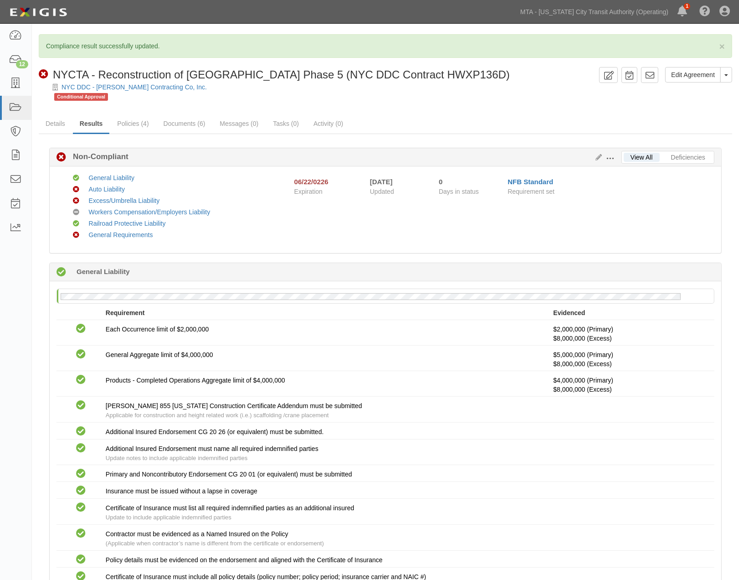
click at [612, 158] on span at bounding box center [610, 158] width 8 height 8
click at [629, 157] on link "Edit Requirements" at bounding box center [652, 156] width 72 height 16
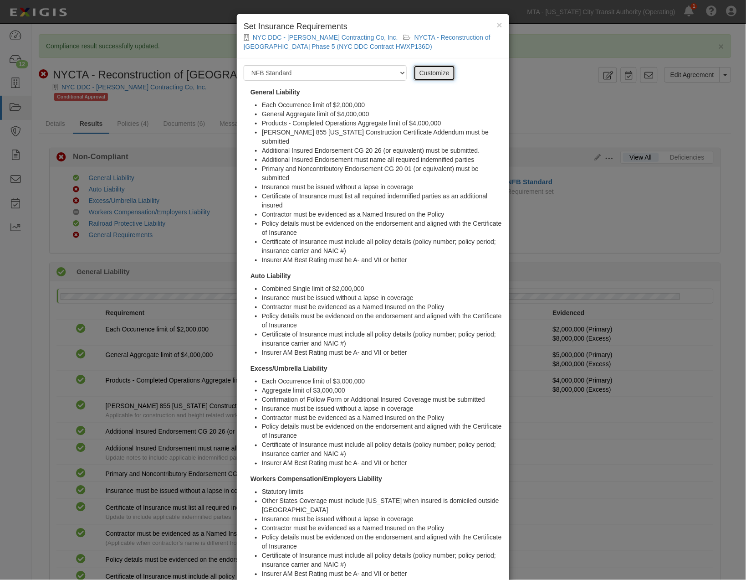
click at [438, 74] on link "Customize" at bounding box center [435, 72] width 42 height 15
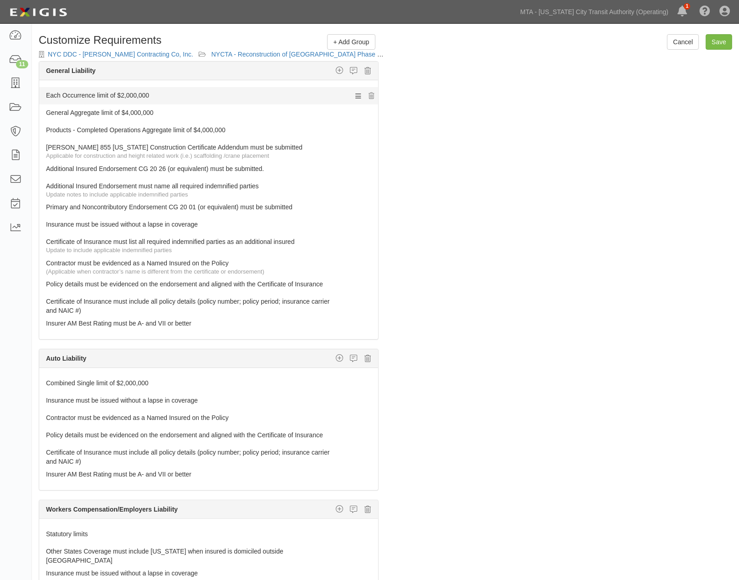
click at [149, 97] on link "Each Occurrence limit of $2,000,000" at bounding box center [191, 93] width 291 height 13
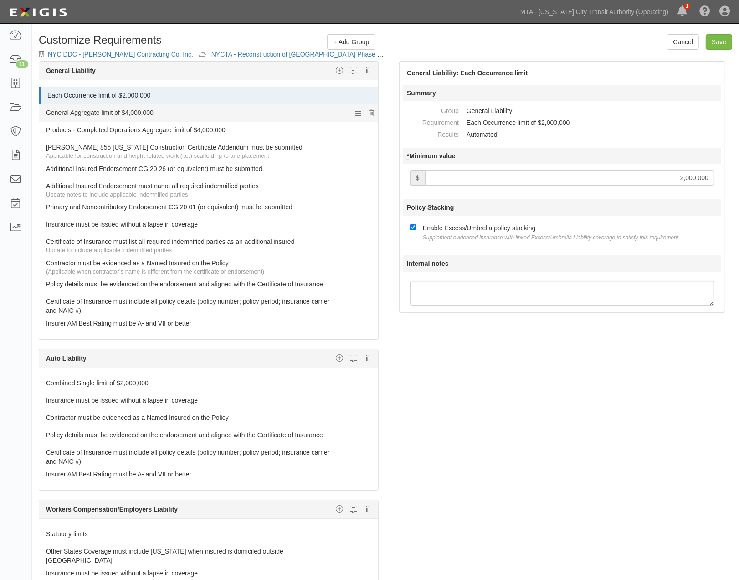
click at [144, 112] on link "General Aggregate limit of $4,000,000" at bounding box center [191, 110] width 291 height 13
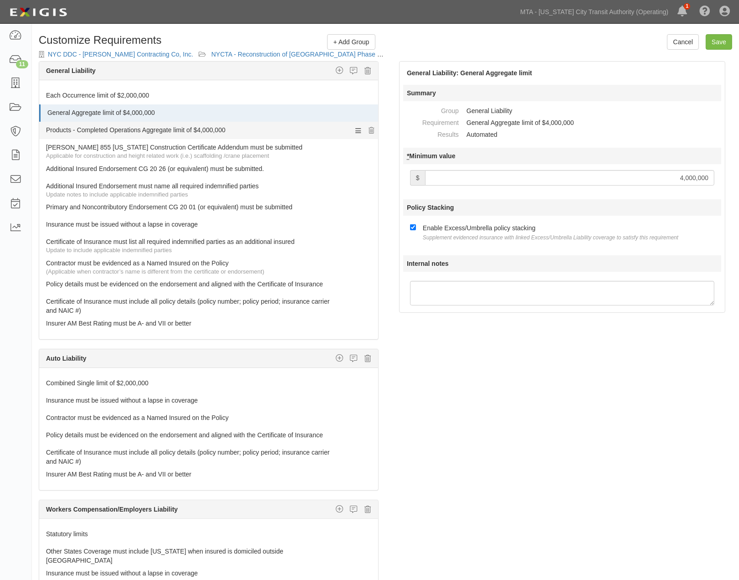
click at [139, 131] on link "Products - Completed Operations Aggregate limit of $4,000,000" at bounding box center [191, 128] width 291 height 13
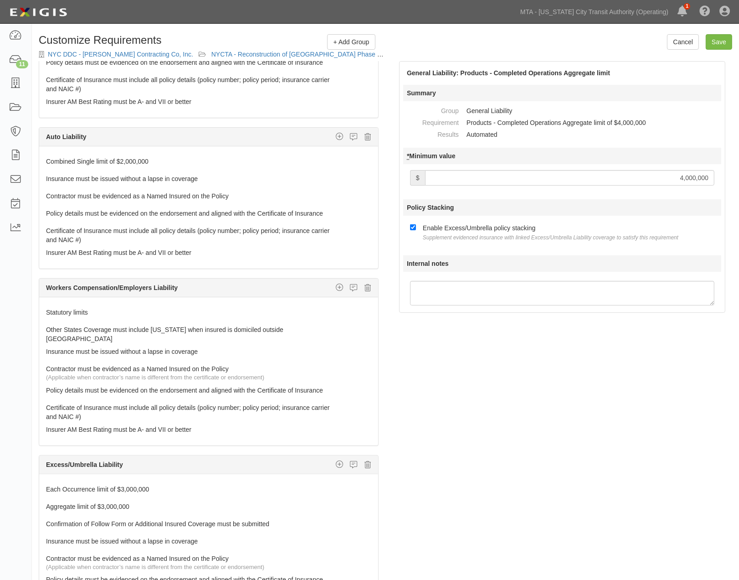
scroll to position [93, 0]
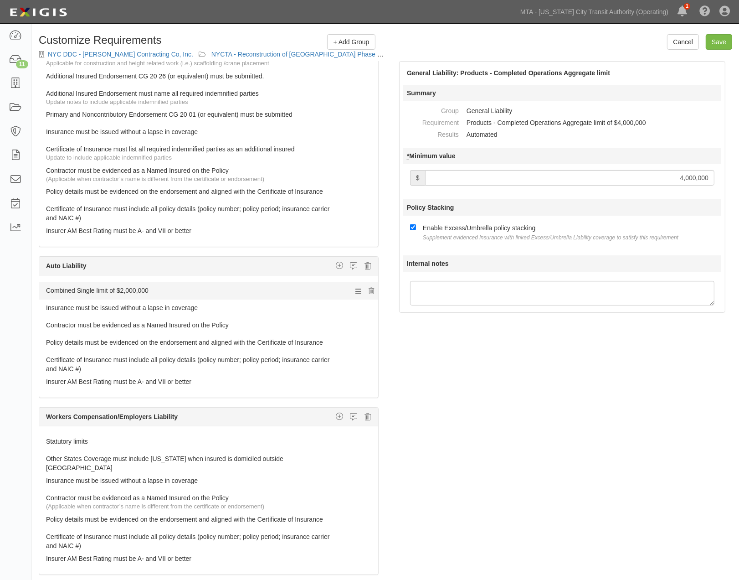
click at [70, 290] on link "Combined Single limit of $2,000,000" at bounding box center [191, 288] width 291 height 13
click at [725, 40] on input "Save" at bounding box center [719, 41] width 26 height 15
type input "2000000"
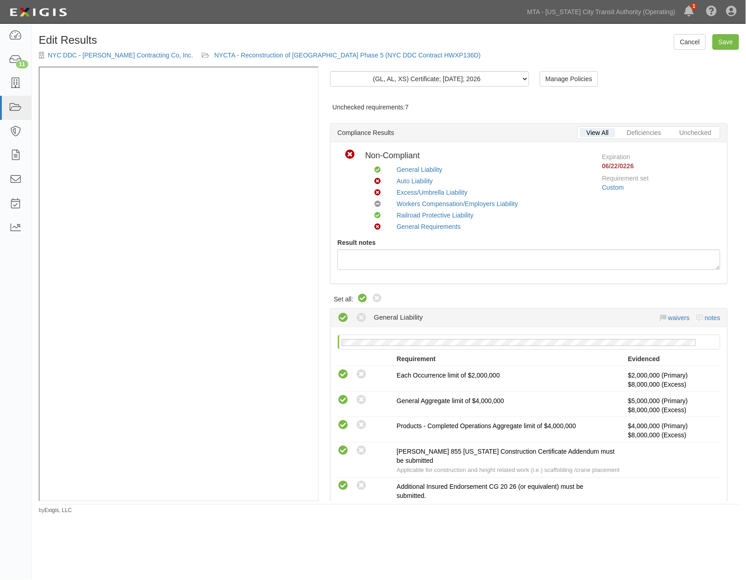
click at [362, 299] on icon at bounding box center [362, 298] width 11 height 11
radio input "true"
click at [411, 181] on link "Auto Liability" at bounding box center [415, 180] width 36 height 7
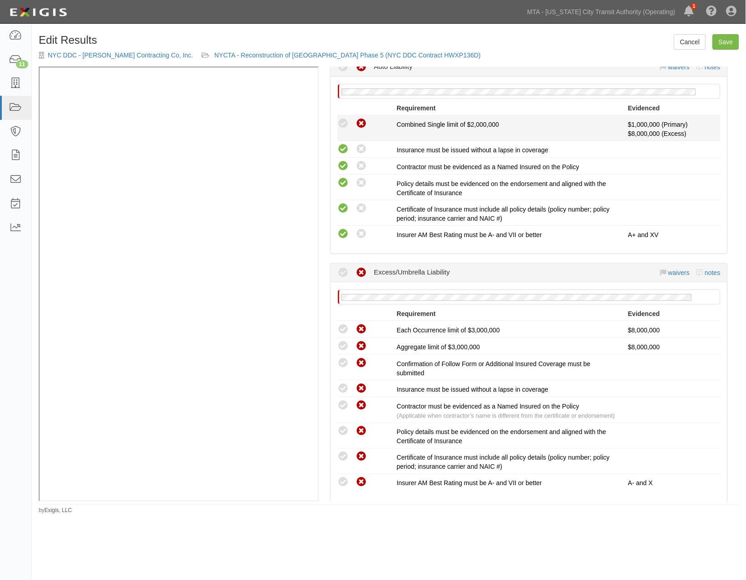
click at [343, 129] on icon at bounding box center [343, 123] width 11 height 11
click at [365, 129] on icon at bounding box center [361, 123] width 11 height 11
click at [363, 129] on icon at bounding box center [361, 123] width 11 height 11
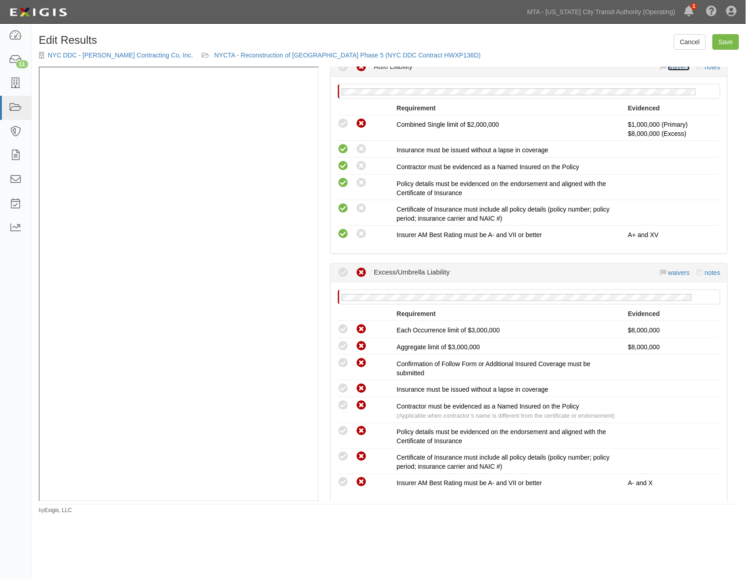
click at [670, 71] on link "waivers" at bounding box center [679, 66] width 21 height 7
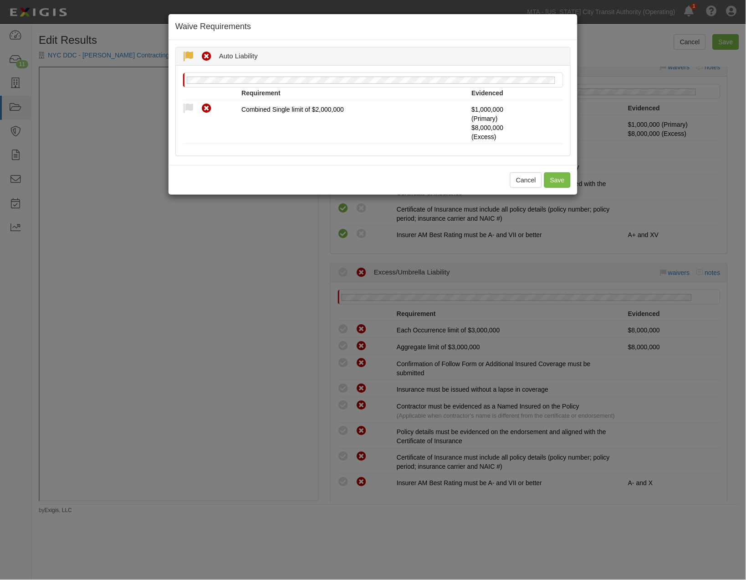
click at [185, 57] on icon at bounding box center [188, 56] width 11 height 11
radio input "true"
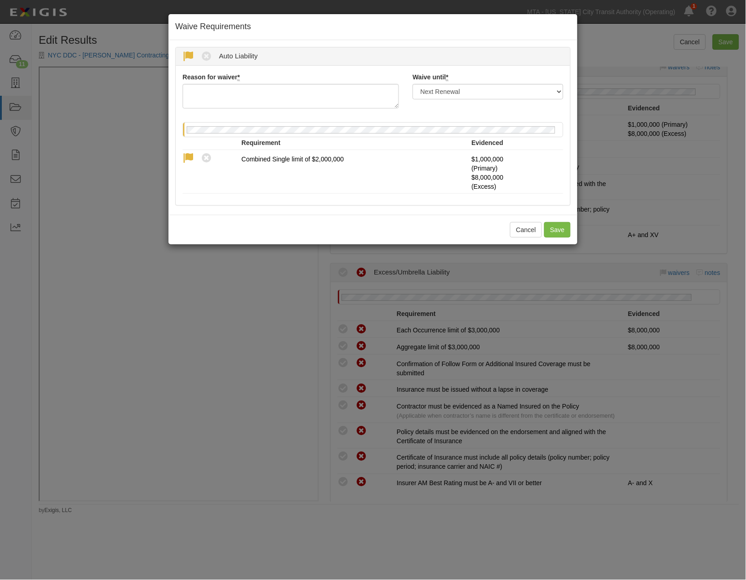
click at [186, 55] on icon at bounding box center [188, 56] width 11 height 11
radio input "true"
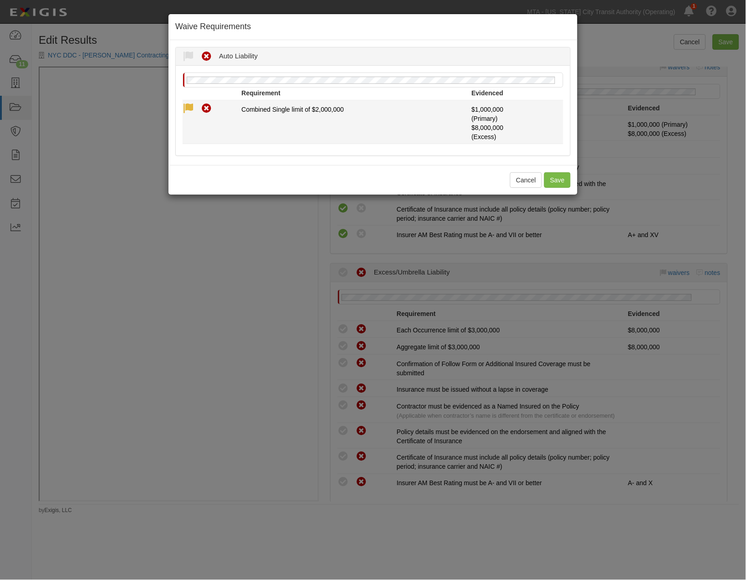
click at [192, 105] on icon at bounding box center [188, 108] width 11 height 11
radio input "true"
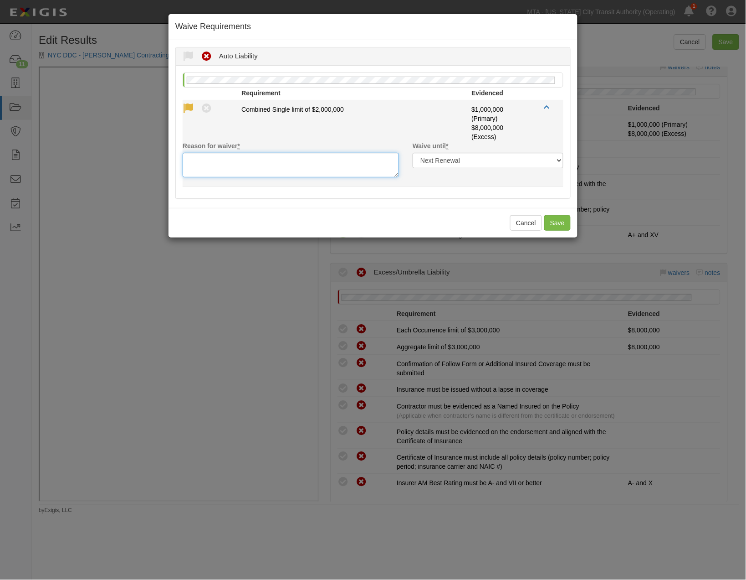
click at [200, 160] on textarea "Reason for waiver *" at bounding box center [291, 165] width 216 height 25
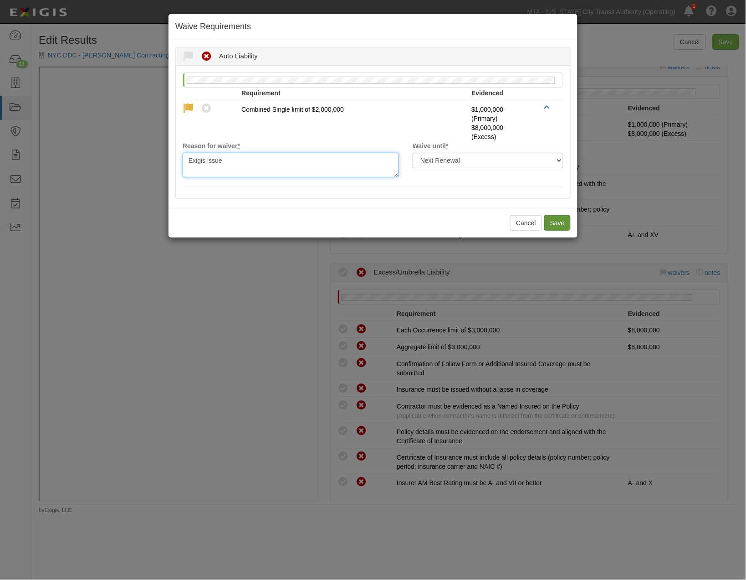
type textarea "Exigis issue"
click at [549, 226] on button "Save" at bounding box center [558, 222] width 26 height 15
radio input "true"
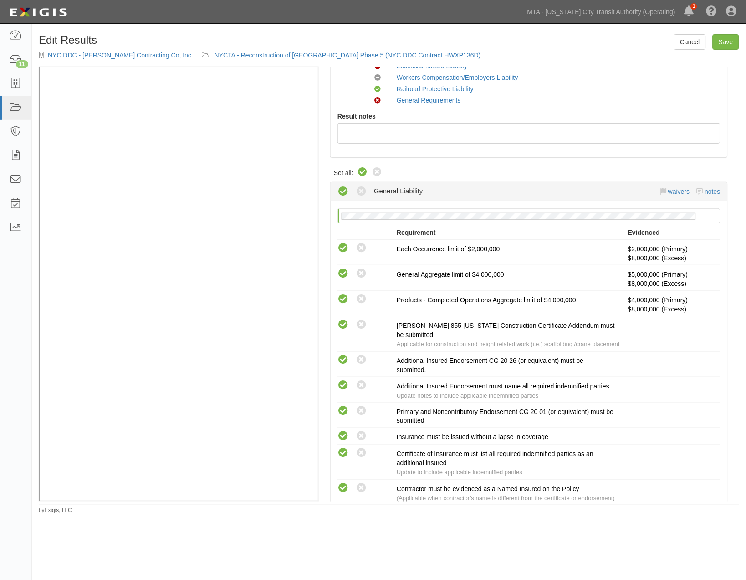
scroll to position [101, 0]
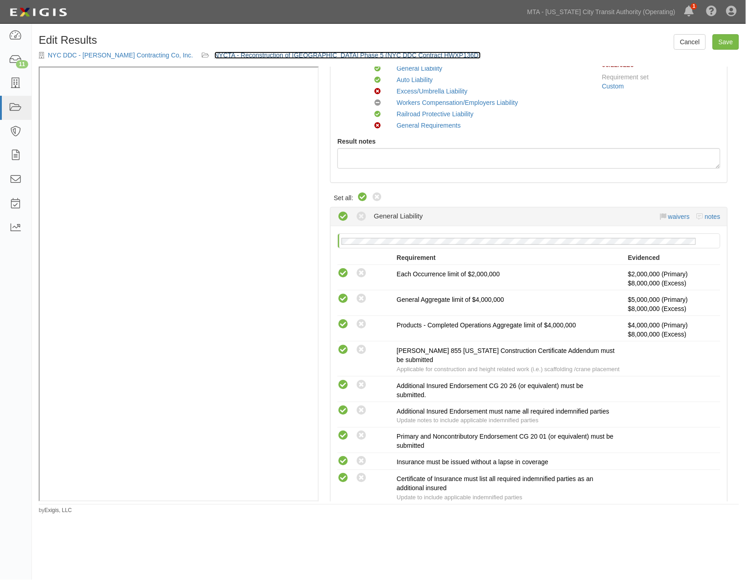
click at [263, 56] on link "NYCTA - Reconstruction of [GEOGRAPHIC_DATA] Phase 5 (NYC DDC Contract HWXP136D)" at bounding box center [348, 54] width 267 height 7
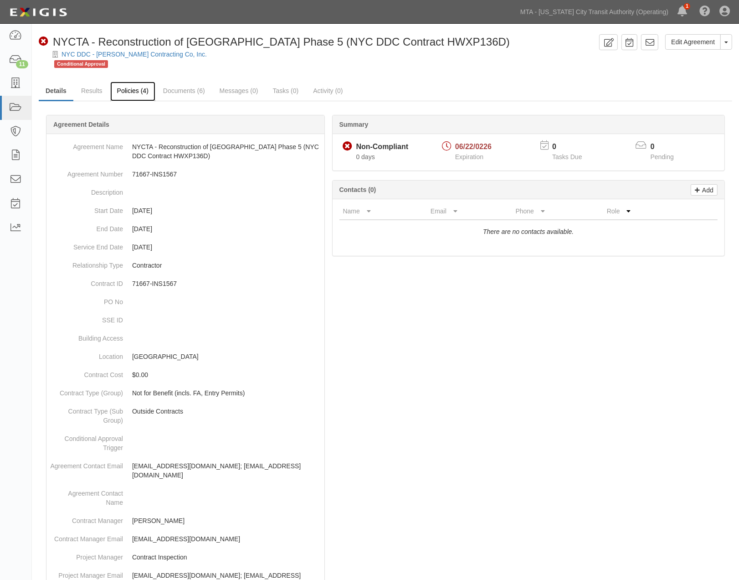
click at [130, 98] on link "Policies (4)" at bounding box center [132, 92] width 45 height 20
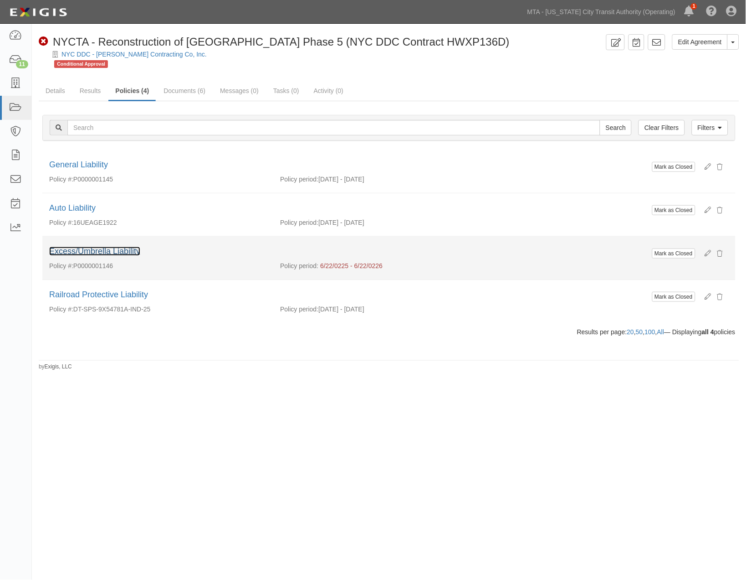
click at [100, 251] on link "Excess/Umbrella Liability" at bounding box center [94, 251] width 91 height 9
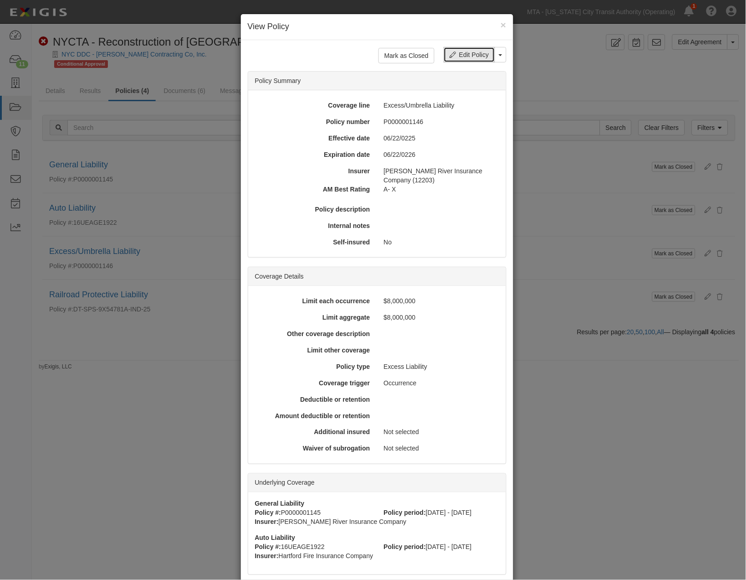
click at [450, 56] on icon at bounding box center [453, 55] width 6 height 6
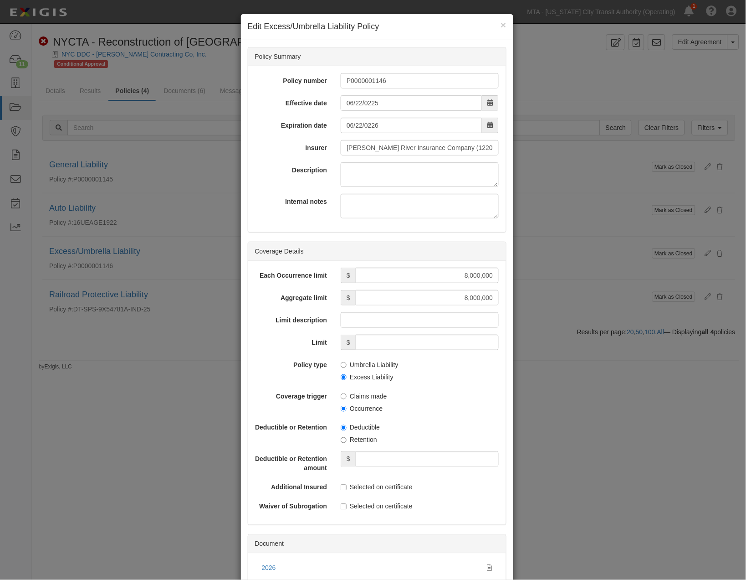
scroll to position [51, 0]
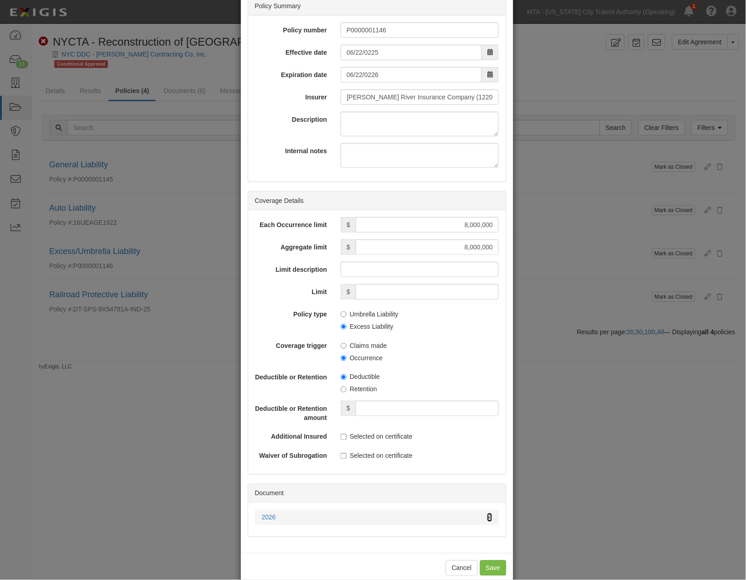
click at [488, 521] on link at bounding box center [490, 517] width 5 height 9
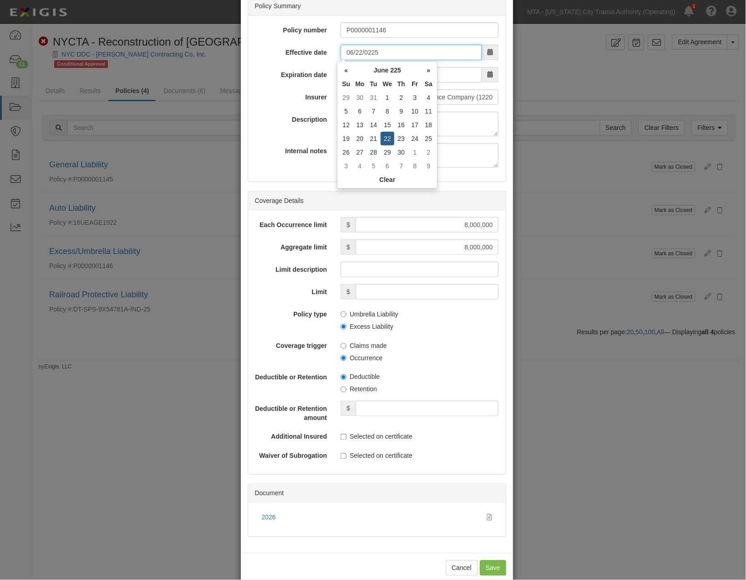
drag, startPoint x: 379, startPoint y: 51, endPoint x: 267, endPoint y: 51, distance: 112.6
click at [267, 51] on div "Effective date 06/22/0225" at bounding box center [377, 52] width 258 height 15
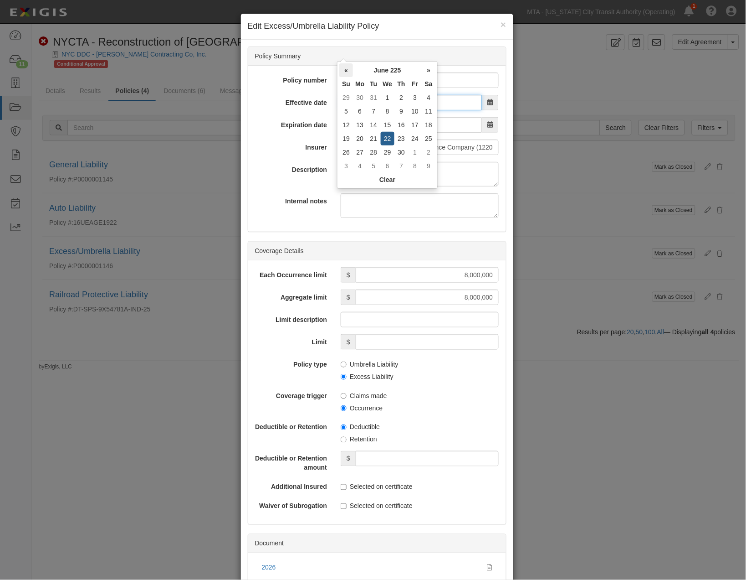
scroll to position [0, 0]
type input "[DATE]"
click at [317, 183] on div "Description" at bounding box center [377, 174] width 258 height 25
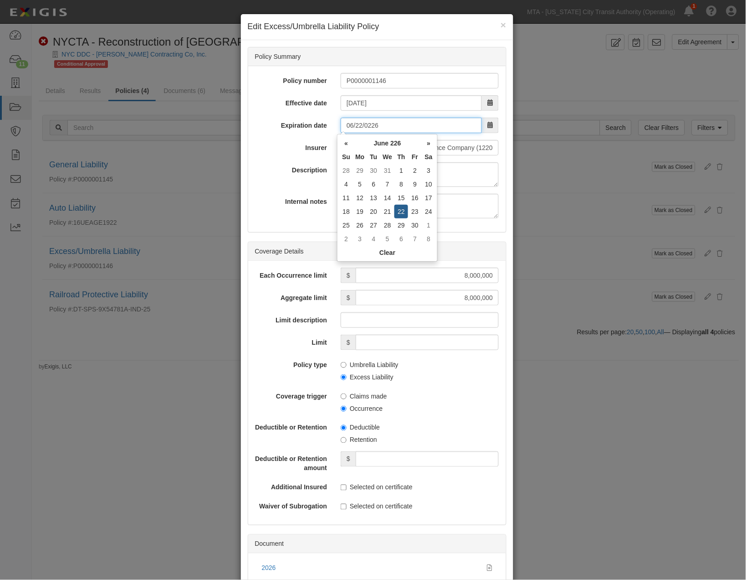
drag, startPoint x: 388, startPoint y: 125, endPoint x: 298, endPoint y: 129, distance: 89.4
click at [299, 129] on div "Expiration date 06/22/0226" at bounding box center [377, 125] width 258 height 15
click at [280, 172] on label "Description" at bounding box center [291, 168] width 86 height 12
click at [341, 172] on textarea "Description" at bounding box center [420, 174] width 158 height 25
drag, startPoint x: 381, startPoint y: 126, endPoint x: 304, endPoint y: 138, distance: 76.9
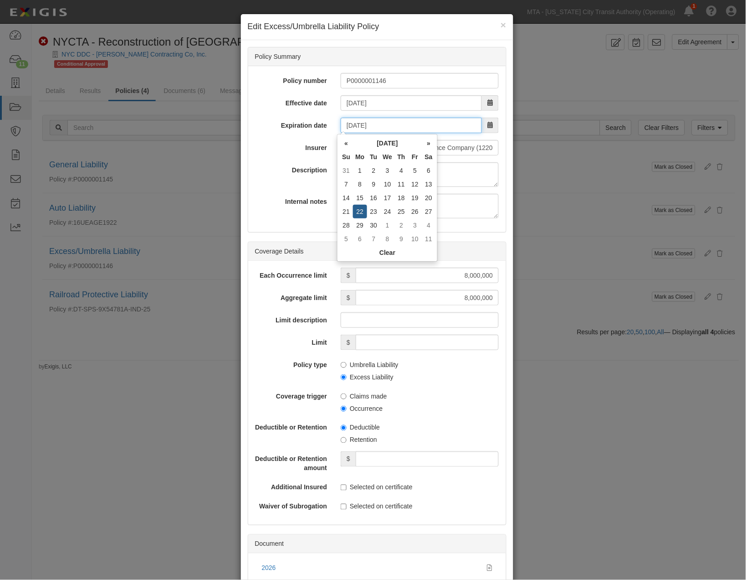
click at [304, 138] on div "Policy number P0000001146 Effective date [DATE] Expiration date [DATE] Insurer …" at bounding box center [377, 149] width 258 height 166
type input "[DATE]"
click at [289, 195] on label "Internal notes" at bounding box center [291, 200] width 86 height 12
click at [341, 195] on textarea "Internal notes" at bounding box center [420, 206] width 158 height 25
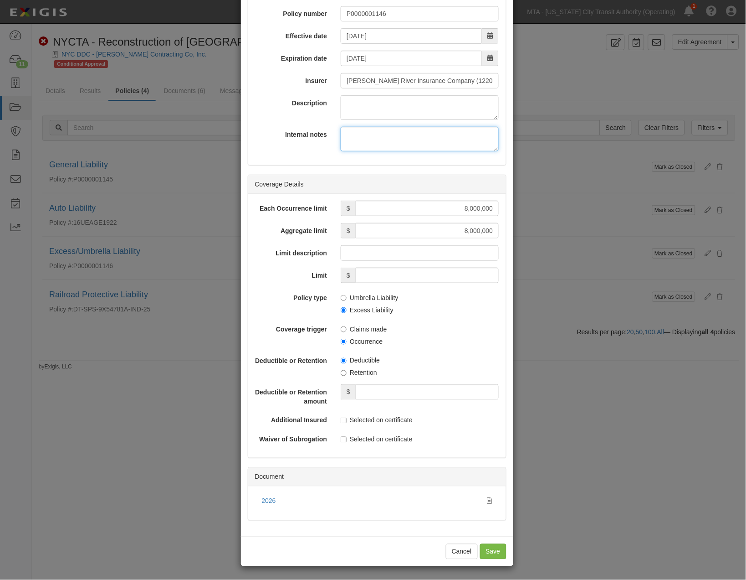
scroll to position [67, 0]
click at [483, 552] on input "Save" at bounding box center [493, 550] width 26 height 15
type input "8000000"
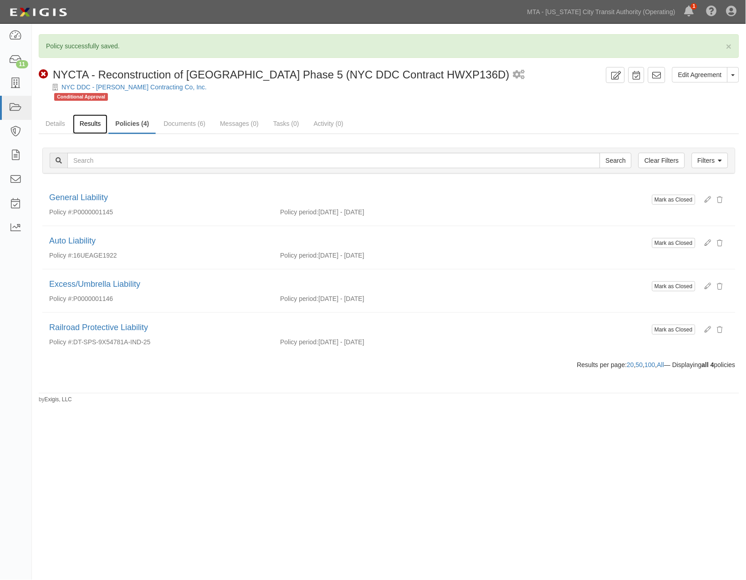
click at [88, 124] on link "Results" at bounding box center [90, 124] width 35 height 20
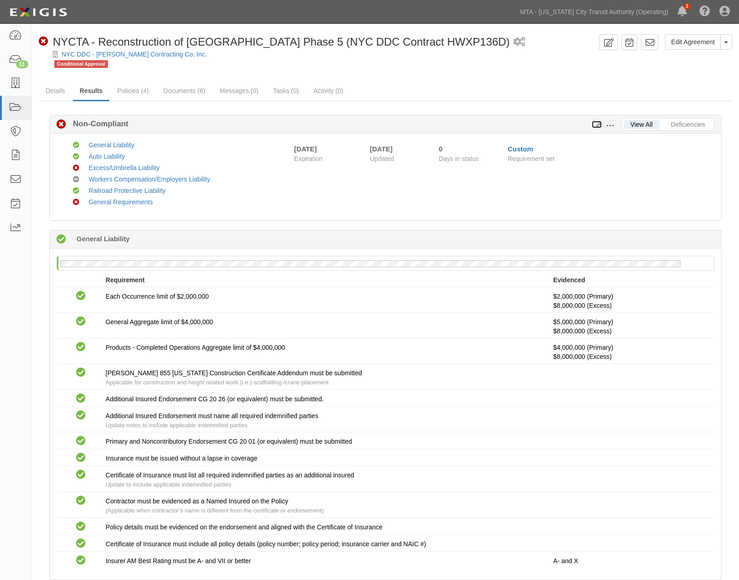
click at [598, 123] on icon at bounding box center [597, 125] width 10 height 6
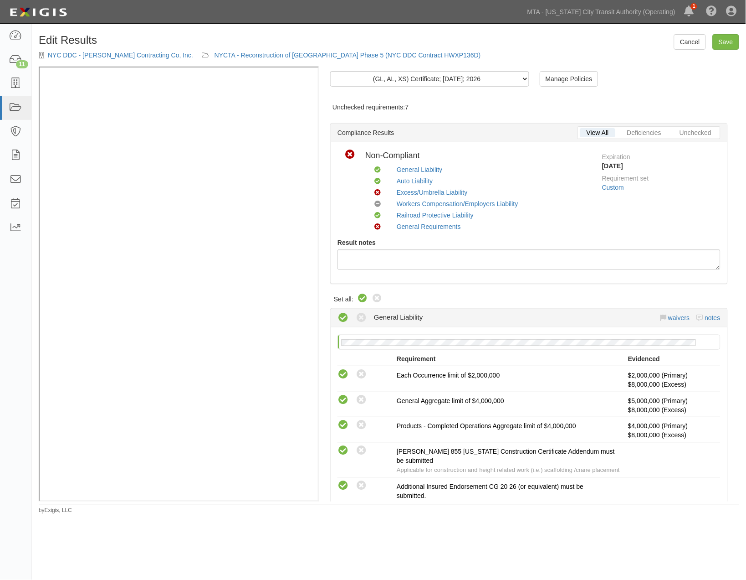
click at [357, 295] on icon at bounding box center [362, 298] width 11 height 11
radio input "true"
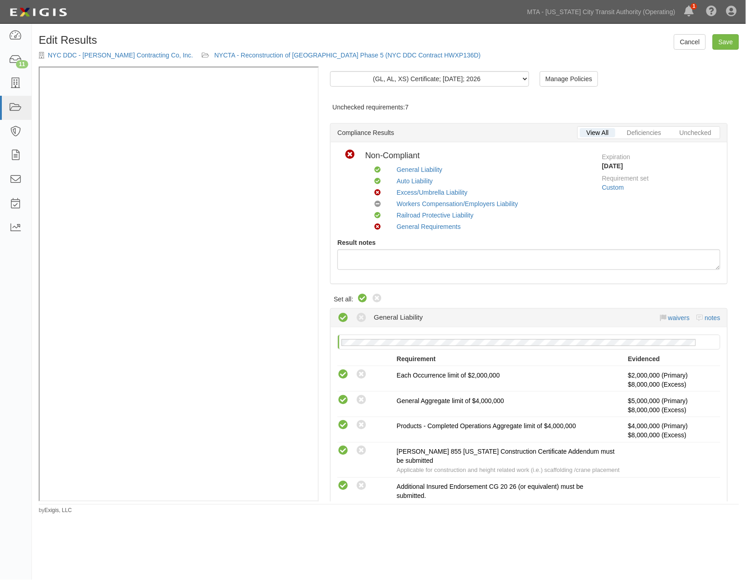
radio input "true"
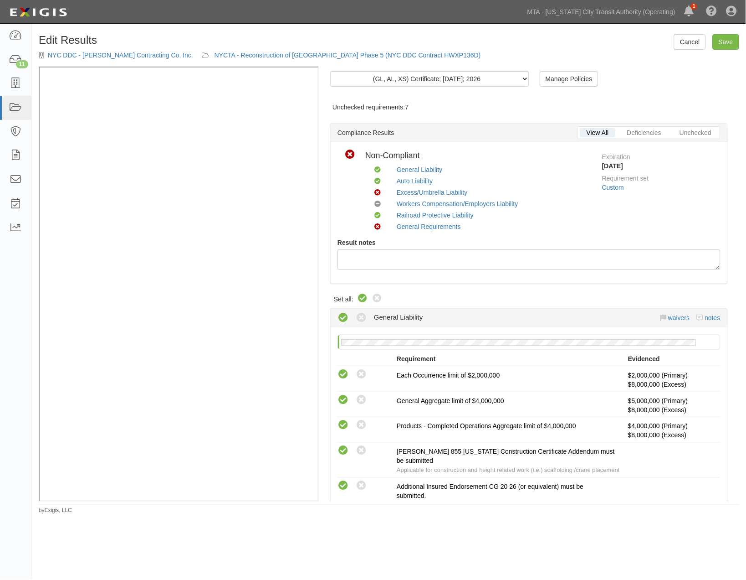
radio input "true"
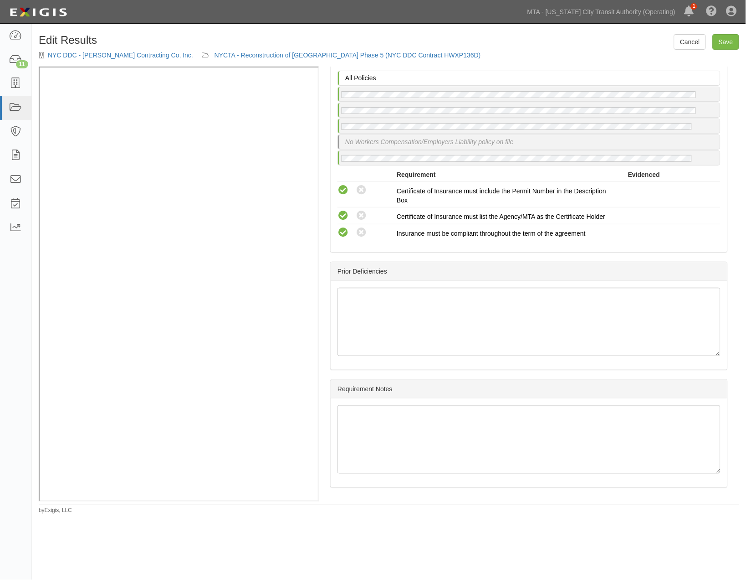
scroll to position [1595, 0]
click at [735, 38] on link "Save" at bounding box center [726, 41] width 26 height 15
radio input "true"
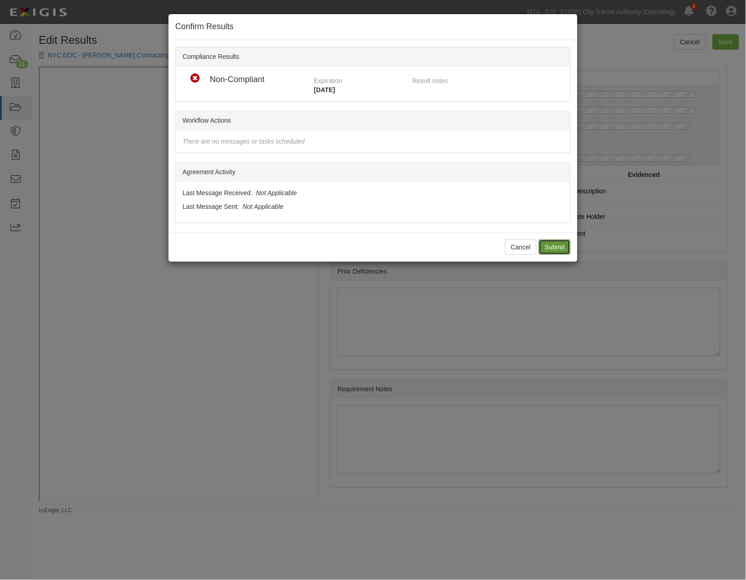
click at [548, 248] on input "Submit" at bounding box center [555, 246] width 32 height 15
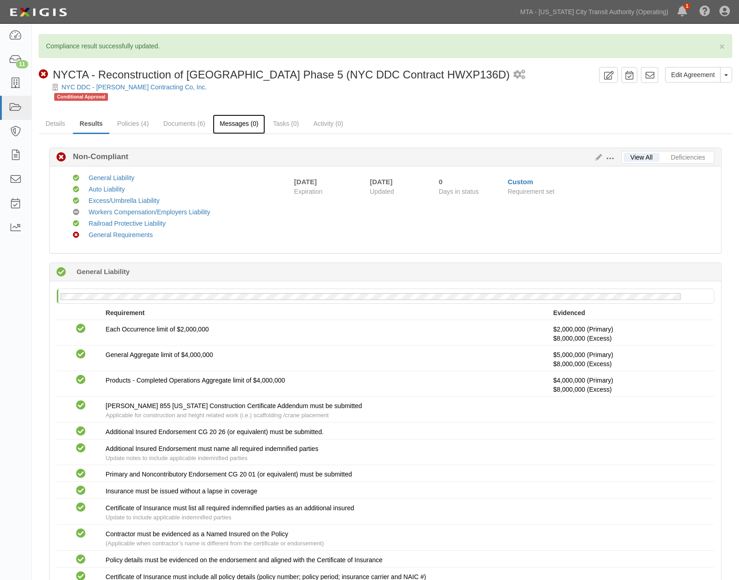
click at [234, 119] on link "Messages (0)" at bounding box center [239, 124] width 52 height 20
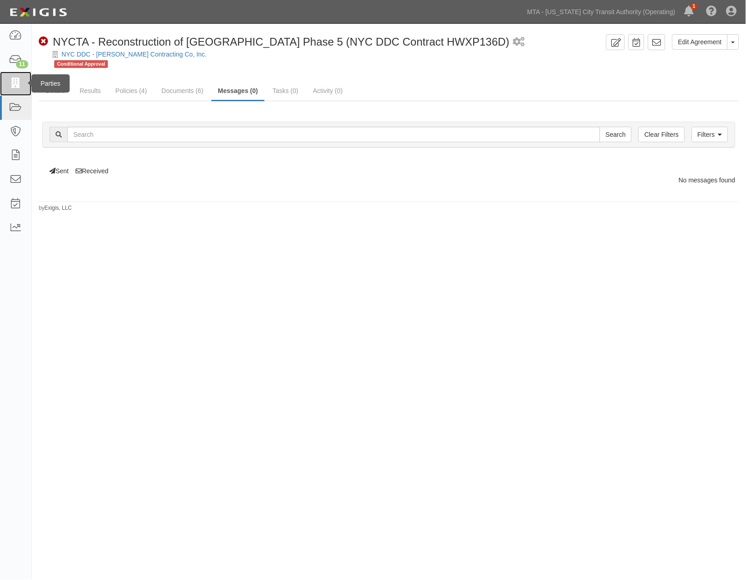
click at [7, 85] on link at bounding box center [15, 84] width 31 height 24
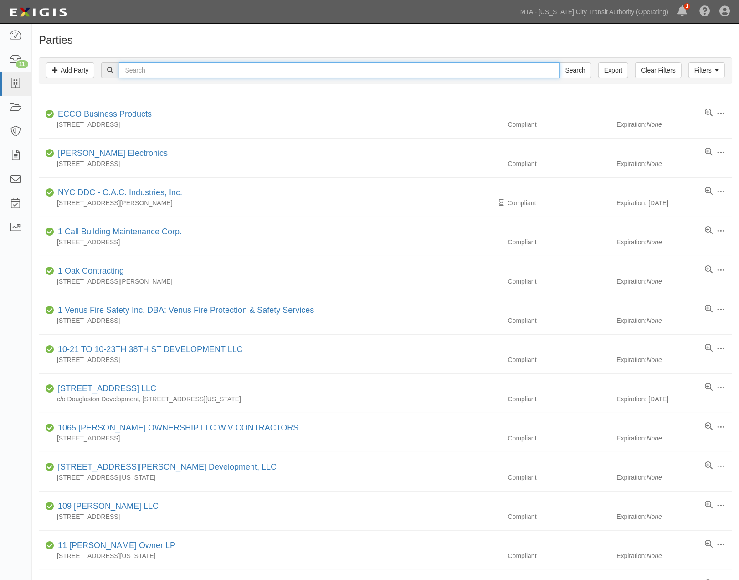
click at [144, 68] on input "text" at bounding box center [339, 69] width 441 height 15
type input "celtic"
click at [560, 62] on input "Search" at bounding box center [576, 69] width 32 height 15
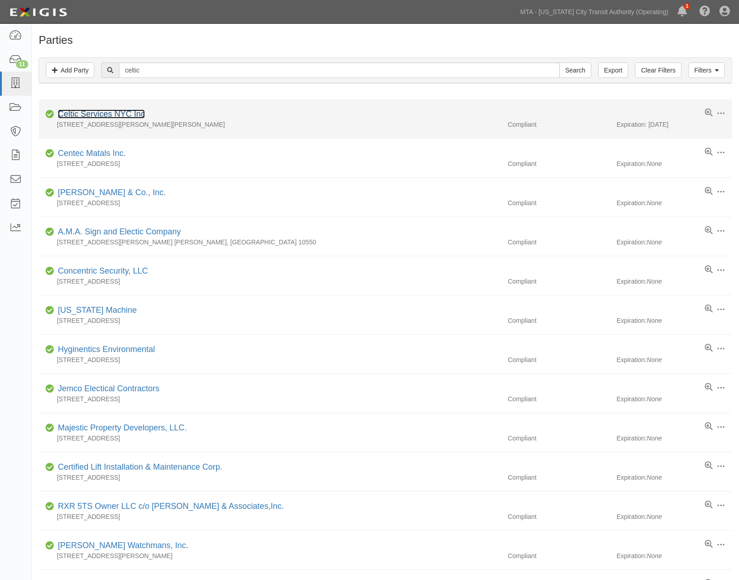
click at [118, 116] on link "Celtic Services NYC Inc" at bounding box center [101, 113] width 87 height 9
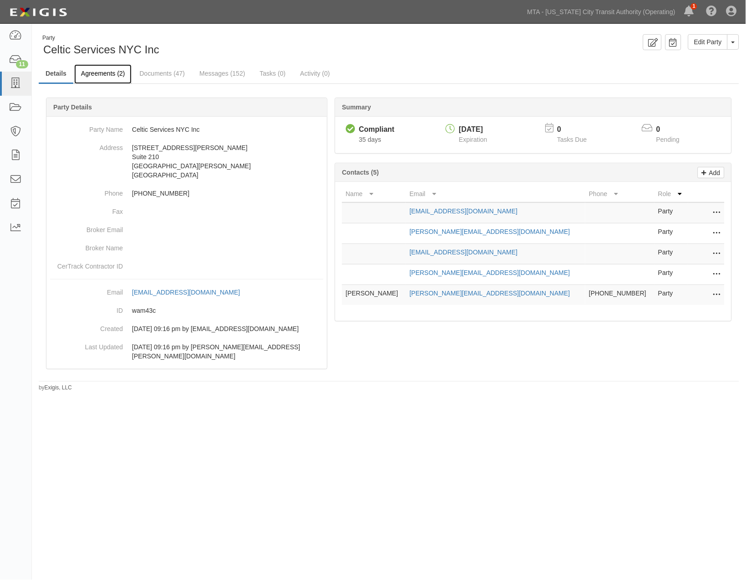
click at [108, 73] on link "Agreements (2)" at bounding box center [102, 74] width 57 height 20
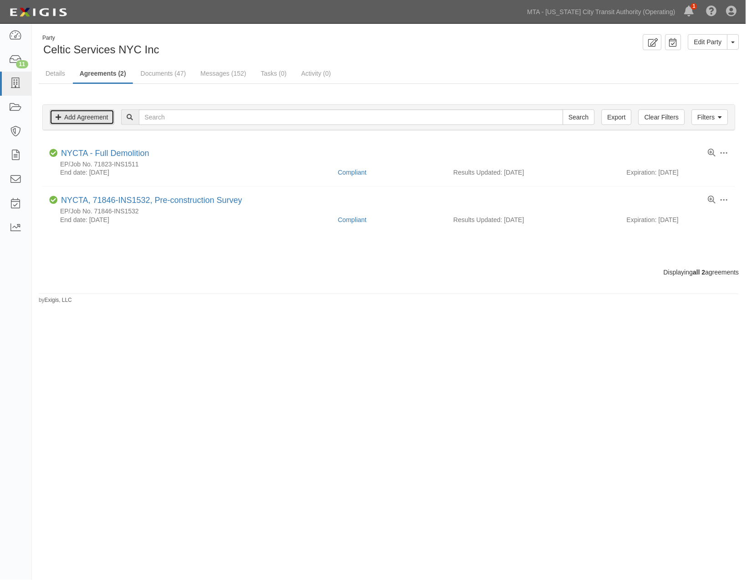
click at [103, 119] on link "Add Agreement" at bounding box center [82, 116] width 65 height 15
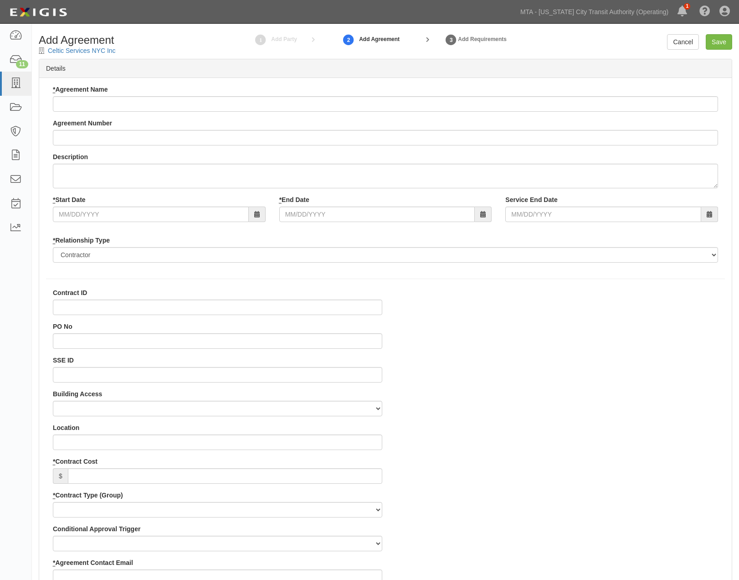
select select
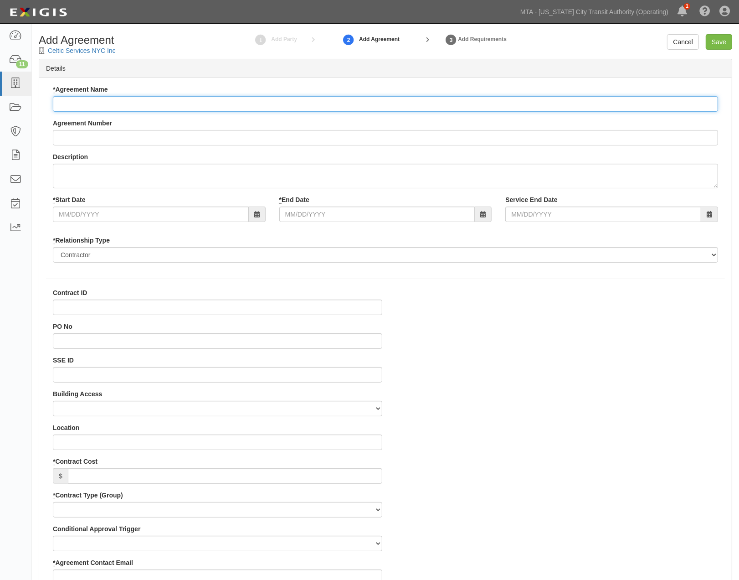
paste input "Full Demolition of Buildings"
click at [56, 103] on input "Full Demolition of Buildings" at bounding box center [385, 103] width 665 height 15
type input "NYCTA - Full Demolition of Buildings"
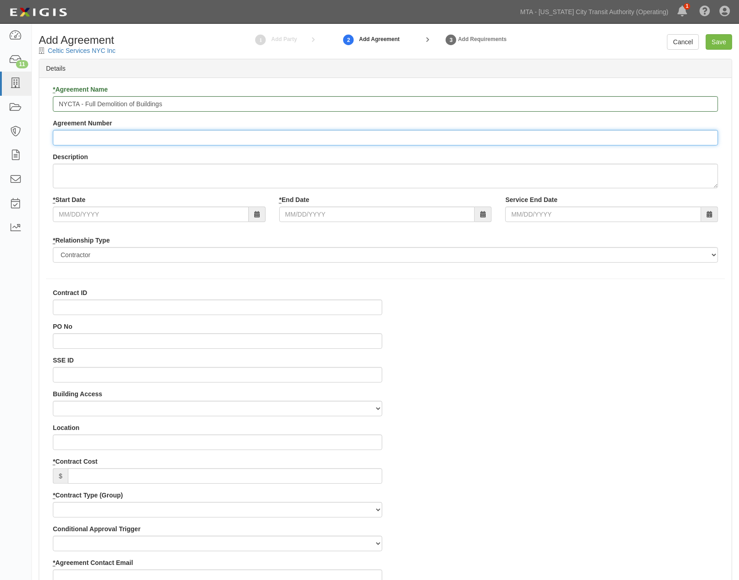
paste input "71897-INS1589"
type input "71897-INS1589"
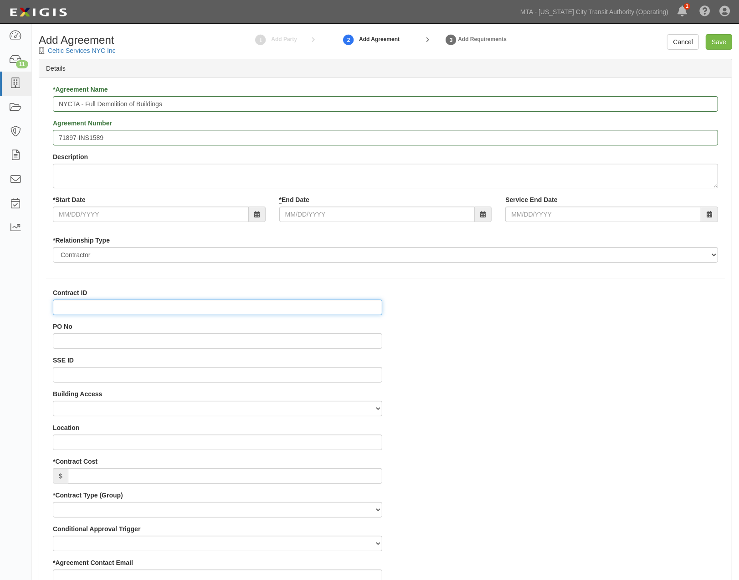
paste input "71897-INS1589"
type input "71897-INS1589"
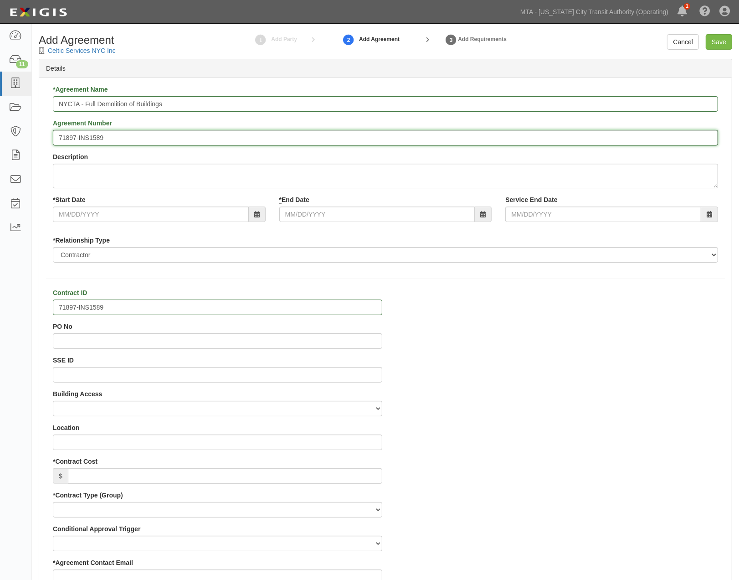
click at [57, 134] on input "71897-INS1589" at bounding box center [385, 137] width 665 height 15
type input "EP/Job No. 71897-INS1589"
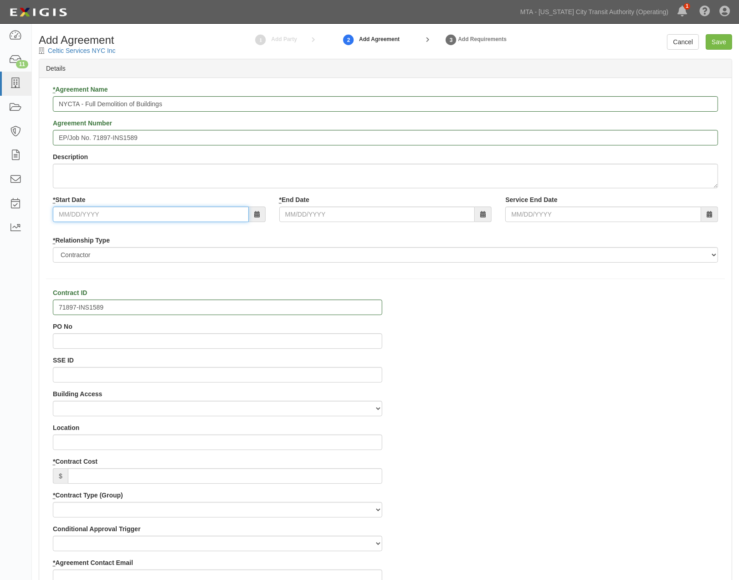
click at [102, 212] on input "* Start Date" at bounding box center [151, 213] width 196 height 15
type input "08/28/2025"
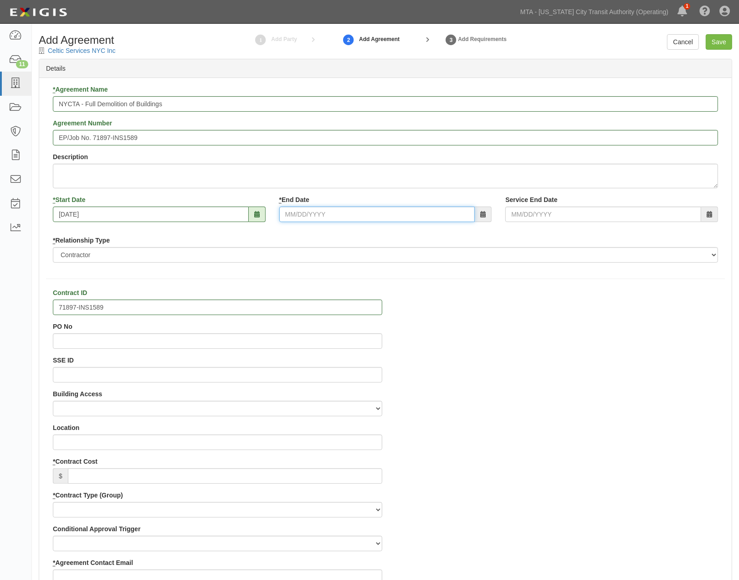
click at [348, 214] on input "* End Date" at bounding box center [377, 213] width 196 height 15
type input "12/31/2025"
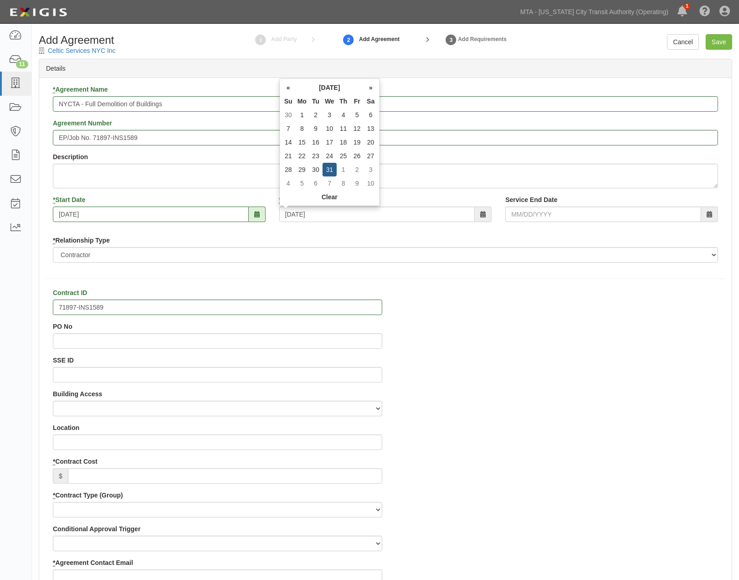
type input "12/31/2025"
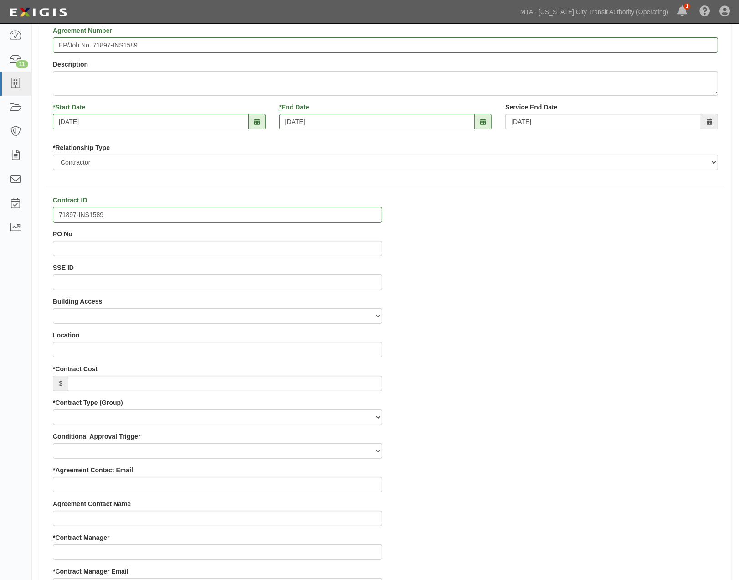
scroll to position [101, 0]
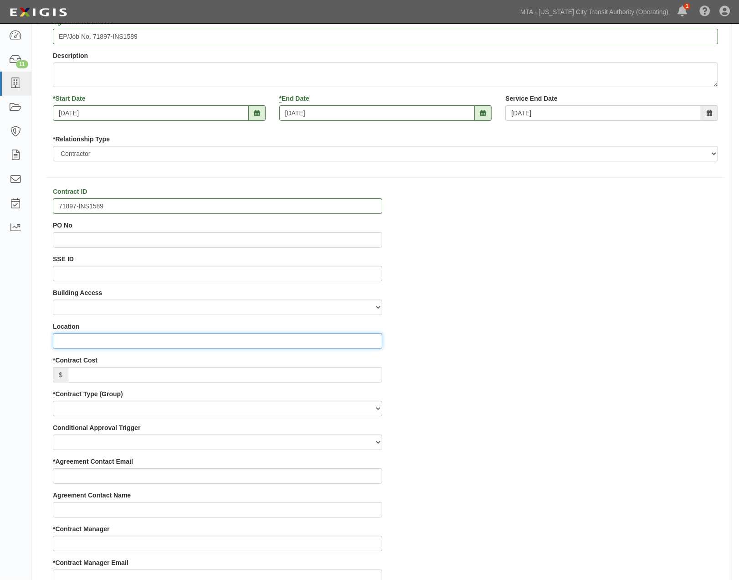
paste input "236-240 West 54th St, Manhattan"
type input "236-240 West 54th St, Manhattan"
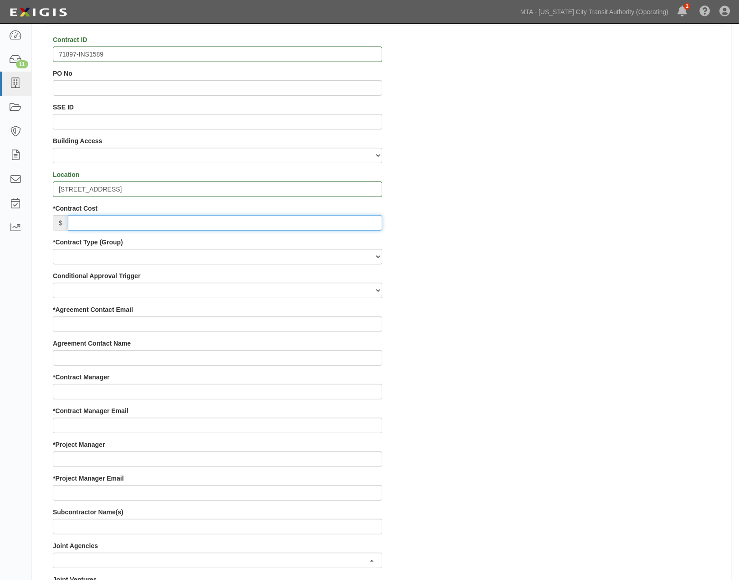
click at [88, 225] on input "* Contract Cost" at bounding box center [225, 222] width 314 height 15
type input "0.00"
click at [71, 254] on select "Capital Operating Not for Benefit (incls. FA, Entry Permits) Real Estate Other" at bounding box center [217, 256] width 329 height 15
select select "103"
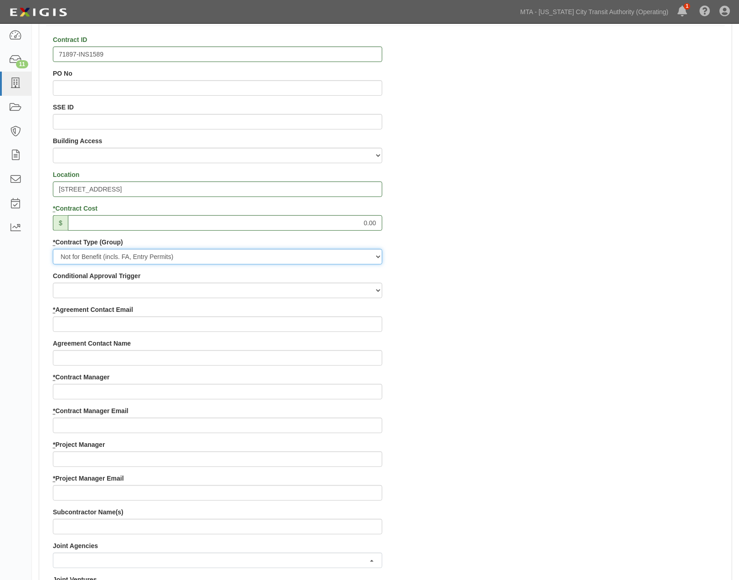
click at [53, 249] on select "Capital Operating Not for Benefit (incls. FA, Entry Permits) Real Estate Other" at bounding box center [217, 256] width 329 height 15
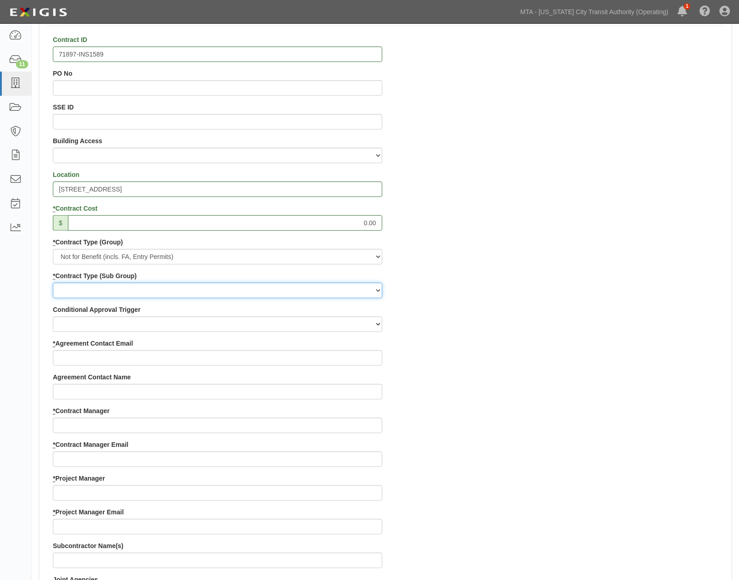
click at [84, 293] on select "Entry Permits Film Special Events Force Account (NYSDOT, CDOT, Other) NYS DEC O…" at bounding box center [217, 290] width 329 height 15
select select "162"
click at [53, 283] on select "Entry Permits Film Special Events Force Account (NYSDOT, CDOT, Other) NYS DEC O…" at bounding box center [217, 290] width 329 height 15
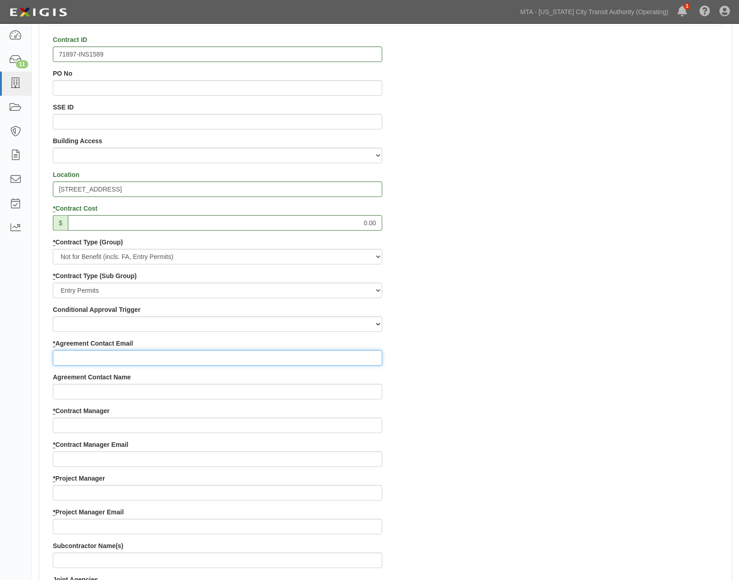
paste input "erin@cltgrp.com"
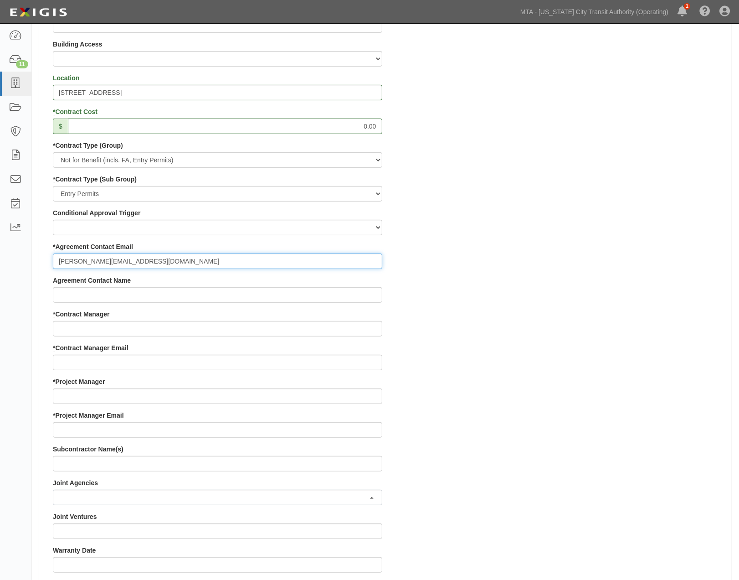
scroll to position [354, 0]
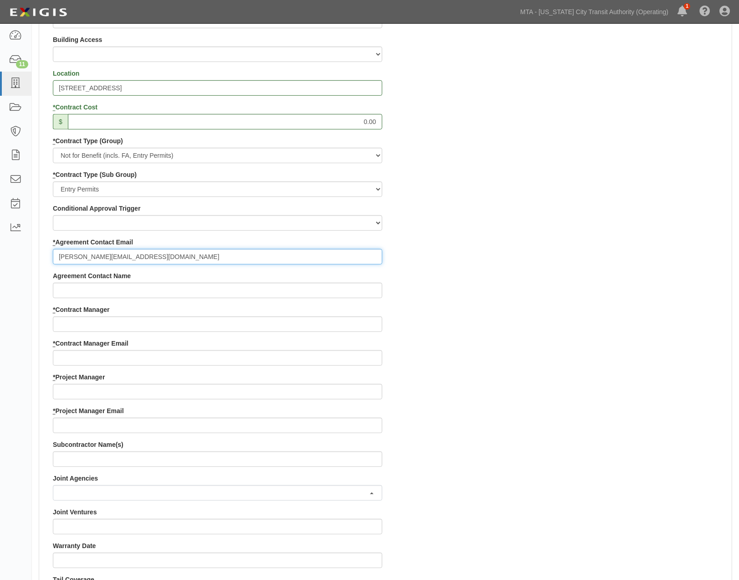
type input "erin@cltgrp.com"
paste input "stephanie.seecharan@mtacd.org"
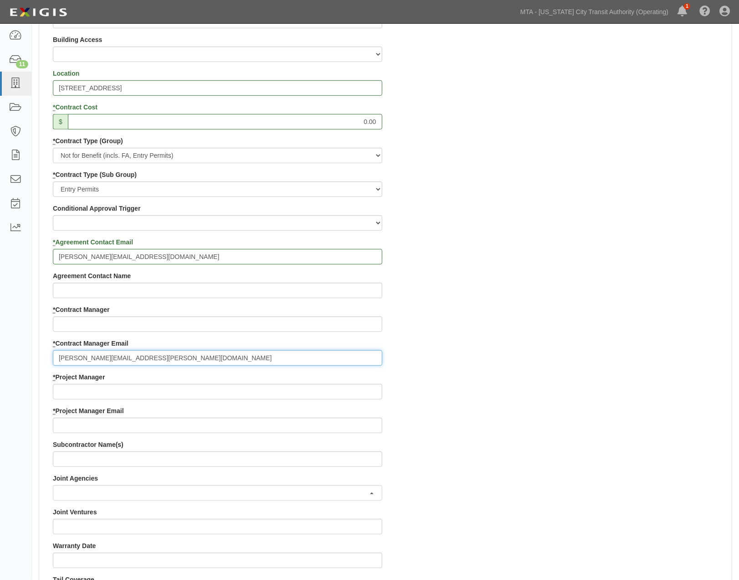
type input "stephanie.seecharan@mtacd.org"
click at [471, 427] on div "Contract ID 71897-INS1589 PO No SSE ID Building Access 2 Broadway 341/345/347 B…" at bounding box center [385, 372] width 693 height 877
paste input "Stephanie"
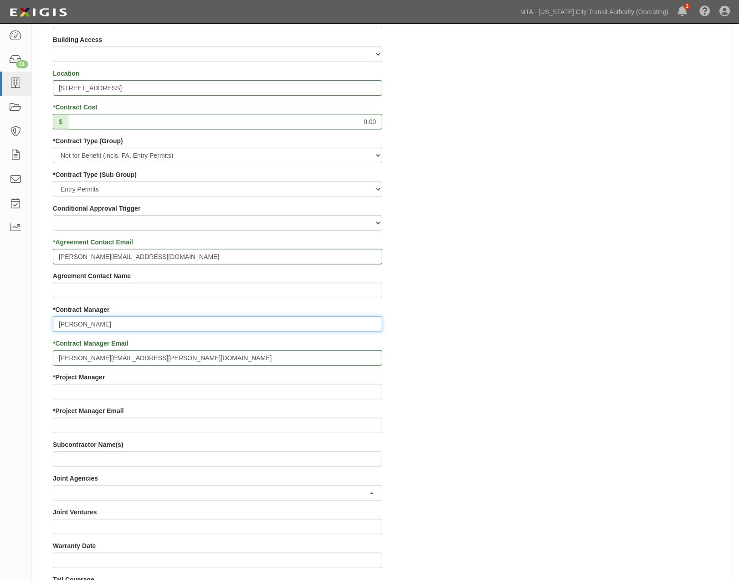
type input "Stephanie"
paste input "Contract Inspection"
type input "Contract Inspection"
paste input "contract.inspection@nyct.com"
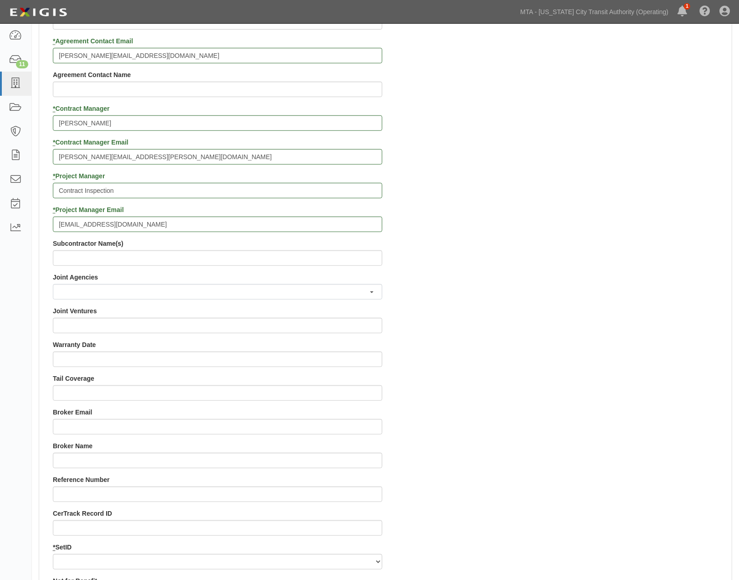
scroll to position [557, 0]
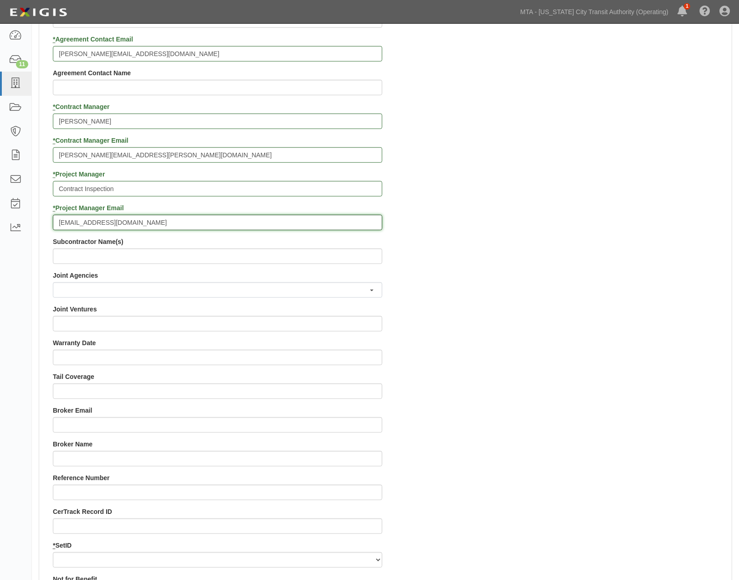
click at [161, 227] on input "contract.inspection@nyct.com" at bounding box center [217, 222] width 329 height 15
paste input "EPP-Insurance@mtacd.org>"
type input "contract.inspection@nyct.com; EPP-Insurance@mtacd.org"
click at [507, 412] on div "Contract ID 71897-INS1589 PO No SSE ID Building Access 2 Broadway 341/345/347 B…" at bounding box center [385, 169] width 693 height 877
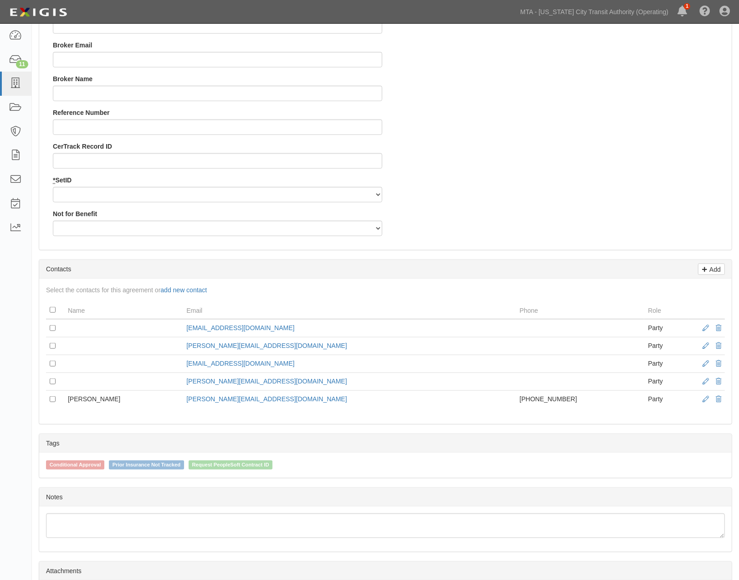
scroll to position [910, 0]
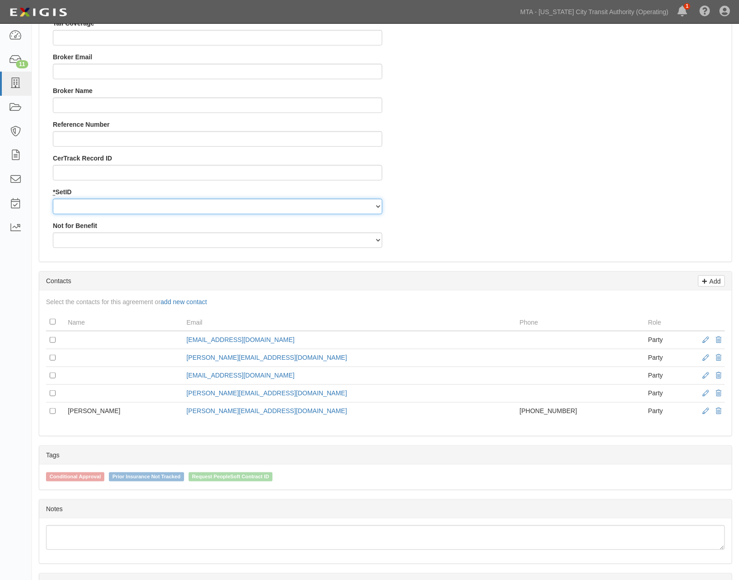
click at [92, 203] on select "NYCTA SIRTA" at bounding box center [217, 206] width 329 height 15
select select "91"
click at [53, 199] on select "NYCTA SIRTA" at bounding box center [217, 206] width 329 height 15
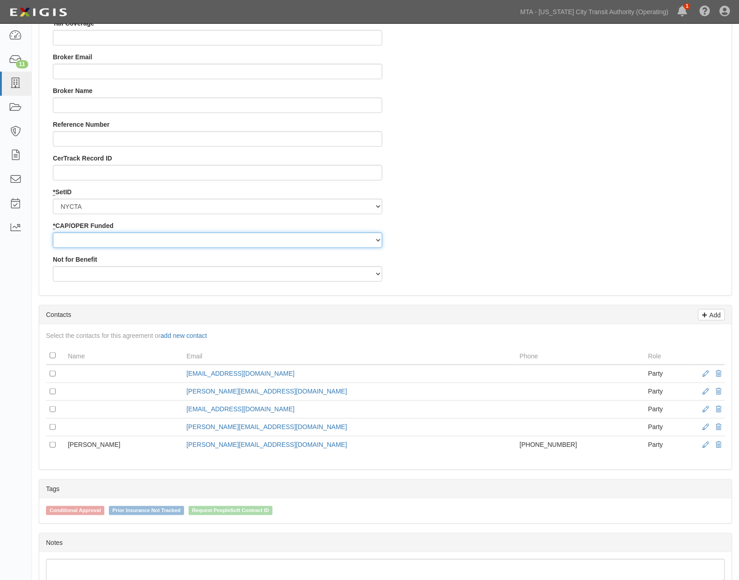
click at [75, 236] on select "Capital Operating" at bounding box center [217, 239] width 329 height 15
select select "439"
click at [53, 232] on select "Capital Operating" at bounding box center [217, 239] width 329 height 15
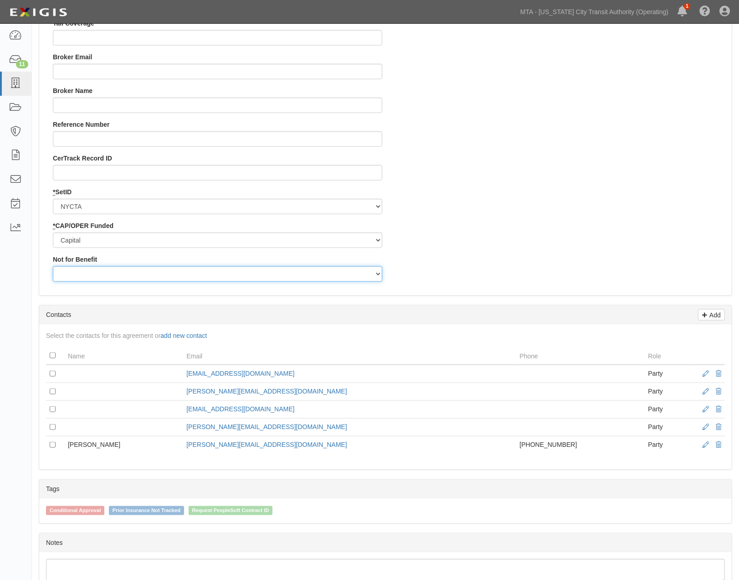
click at [66, 278] on select "Yes No" at bounding box center [217, 273] width 329 height 15
select select "507"
click at [53, 266] on select "Yes No" at bounding box center [217, 273] width 329 height 15
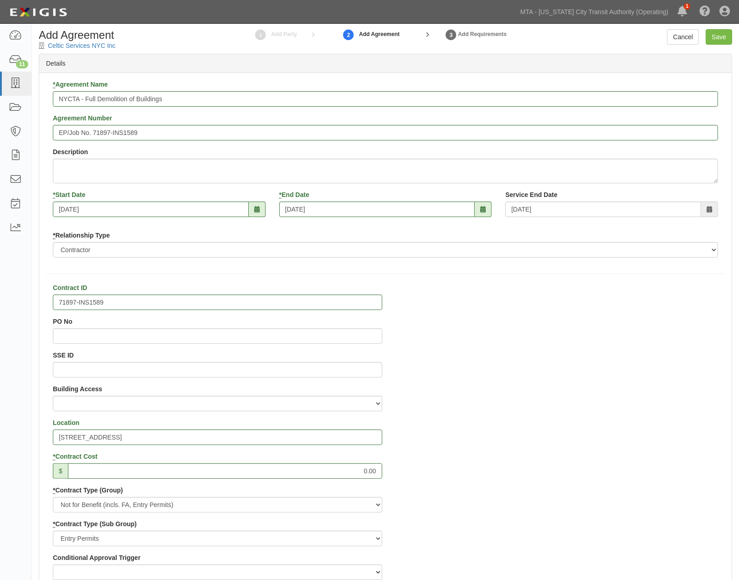
scroll to position [0, 0]
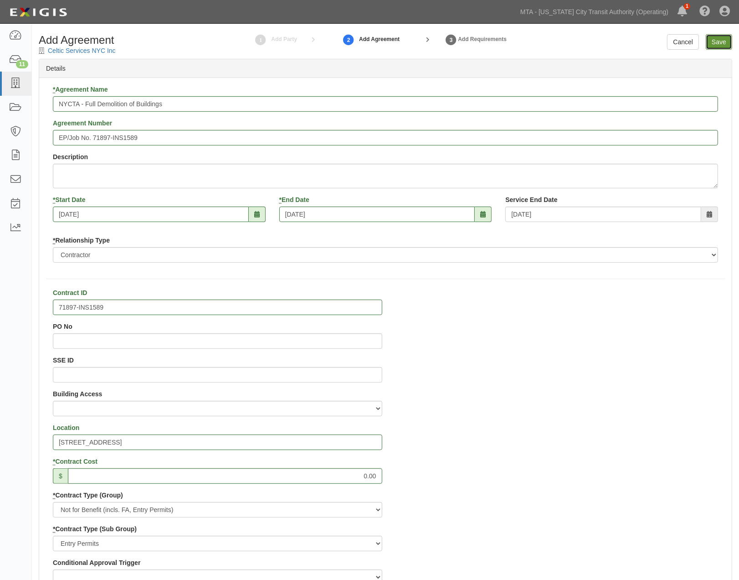
click at [719, 43] on link "Save" at bounding box center [719, 41] width 26 height 15
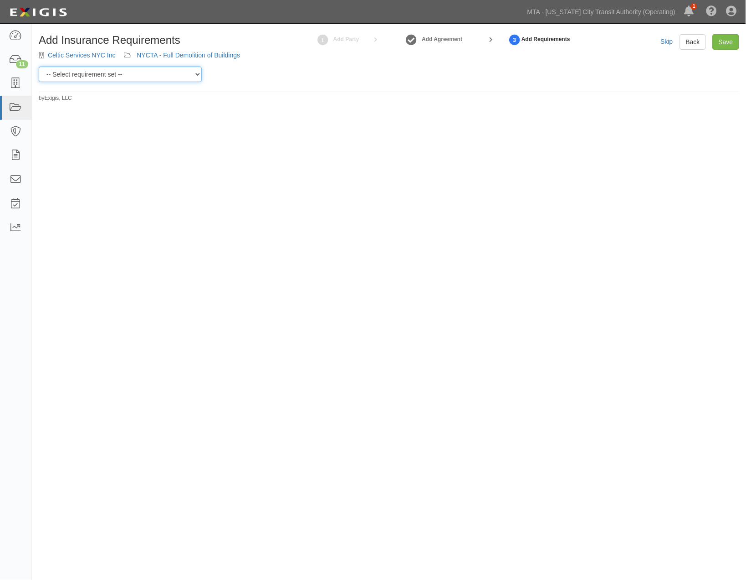
click at [119, 80] on select "-- Select requirement set -- Basic Basic Enhanced Option for Operating Agreemen…" at bounding box center [120, 74] width 163 height 15
click at [39, 67] on select "-- Select requirement set -- Basic Basic Enhanced Option for Operating Agreemen…" at bounding box center [120, 74] width 163 height 15
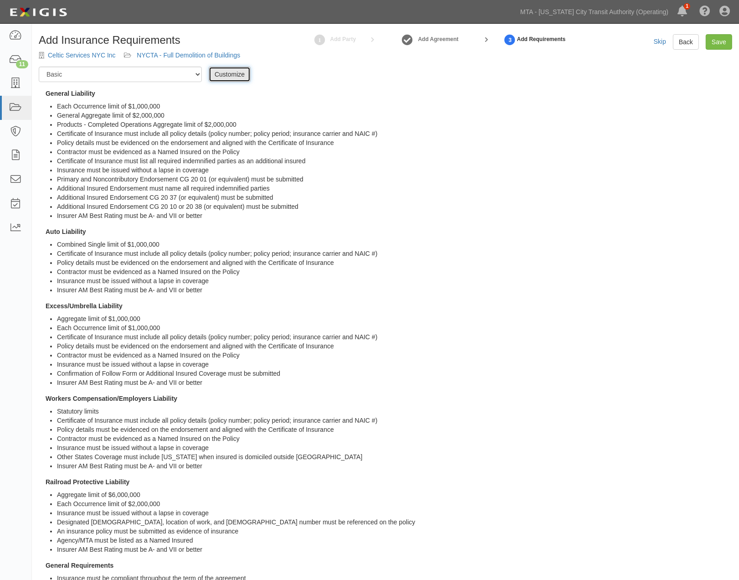
click at [235, 80] on link "Customize" at bounding box center [230, 74] width 42 height 15
click at [195, 79] on select "-- Select requirement set -- Basic Basic Enhanced Option for Operating Agreemen…" at bounding box center [120, 74] width 163 height 15
select select "21174"
click at [39, 67] on select "-- Select requirement set -- Basic Basic Enhanced Option for Operating Agreemen…" at bounding box center [120, 74] width 163 height 15
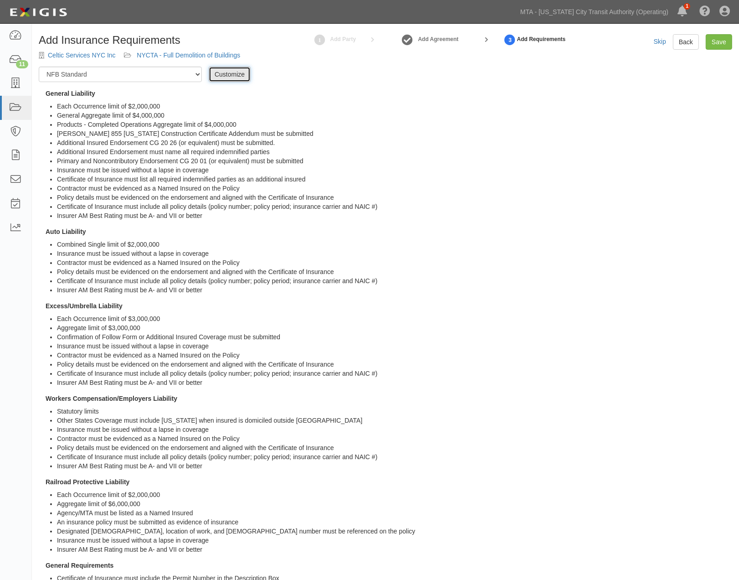
click at [238, 76] on link "Customize" at bounding box center [230, 74] width 42 height 15
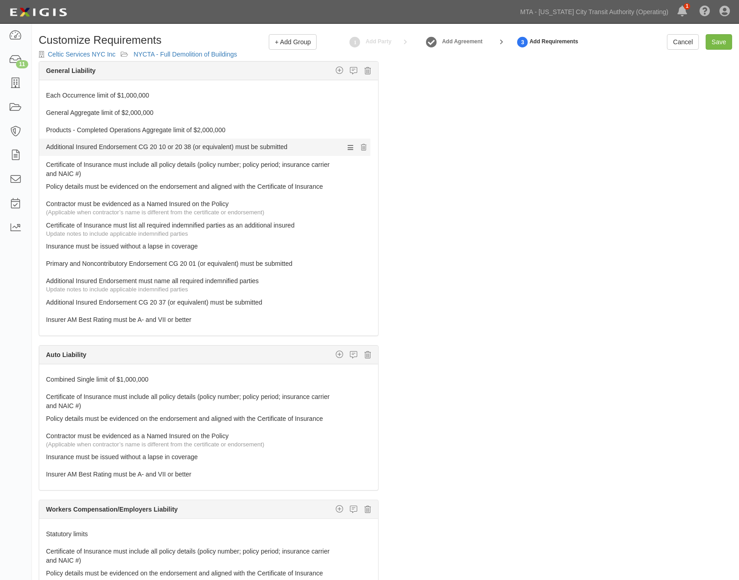
drag, startPoint x: 113, startPoint y: 302, endPoint x: 84, endPoint y: 146, distance: 158.5
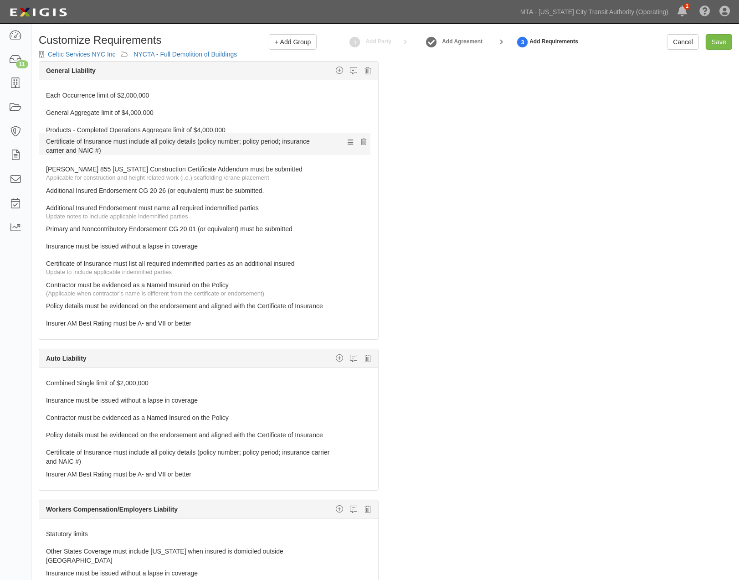
drag, startPoint x: 87, startPoint y: 303, endPoint x: 62, endPoint y: 142, distance: 162.9
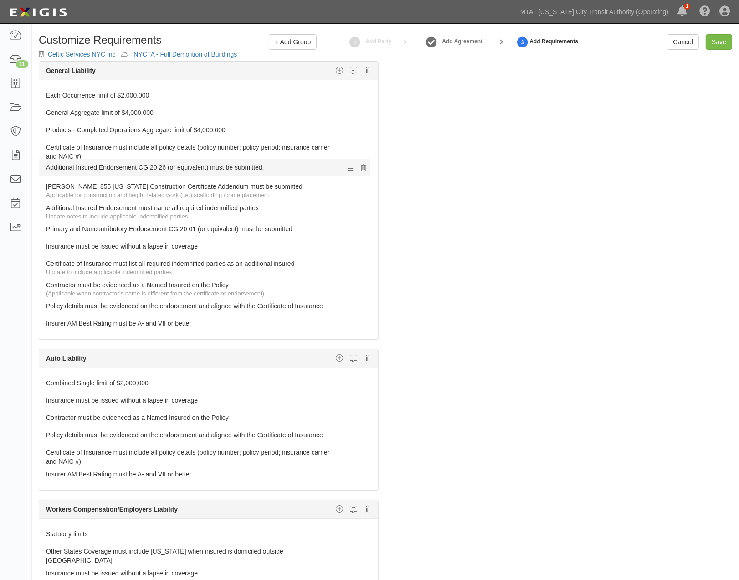
drag, startPoint x: 82, startPoint y: 193, endPoint x: 73, endPoint y: 170, distance: 24.8
click at [85, 228] on link "Primary and Noncontributory Endorsement CG 20 01 (or equivalent) must be submit…" at bounding box center [191, 227] width 291 height 13
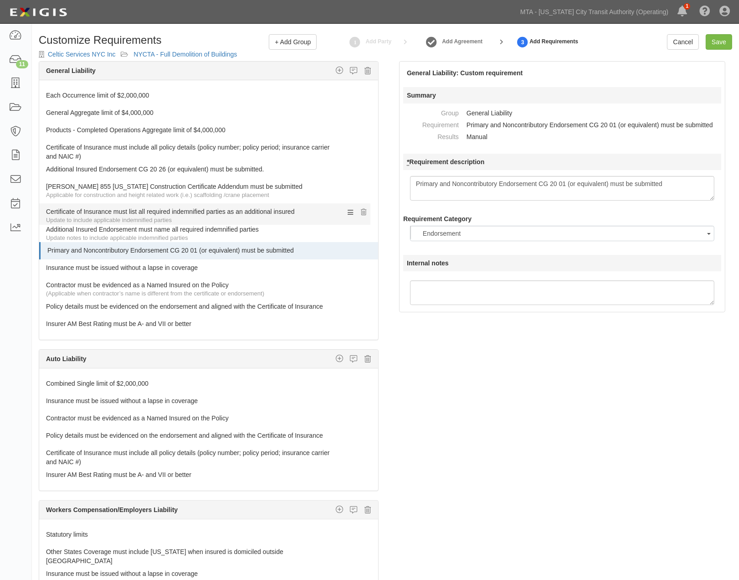
scroll to position [26, 0]
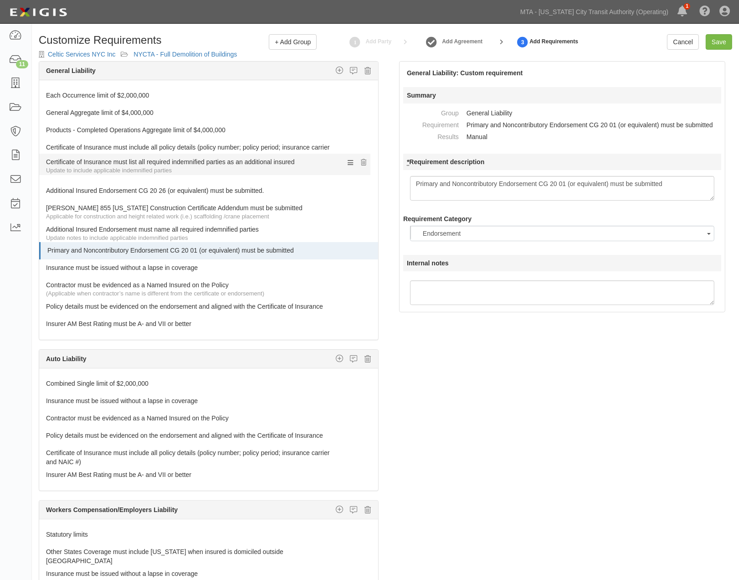
drag, startPoint x: 78, startPoint y: 262, endPoint x: 66, endPoint y: 160, distance: 102.8
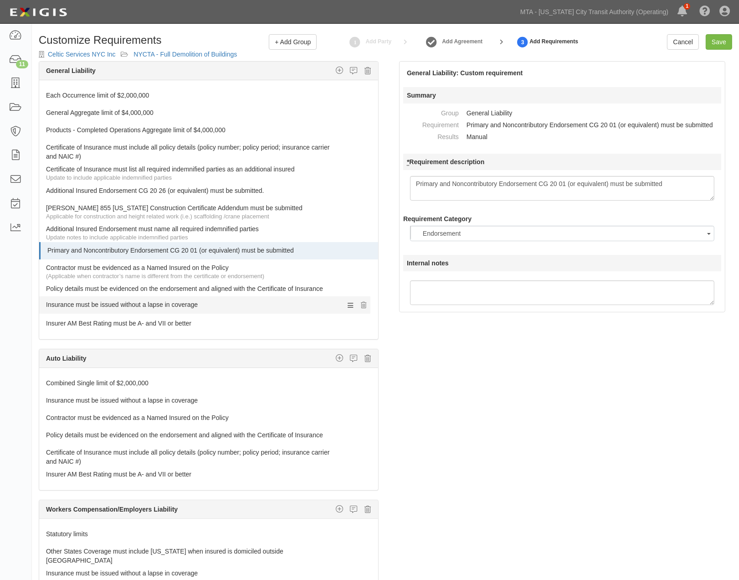
drag, startPoint x: 86, startPoint y: 266, endPoint x: 78, endPoint y: 303, distance: 37.7
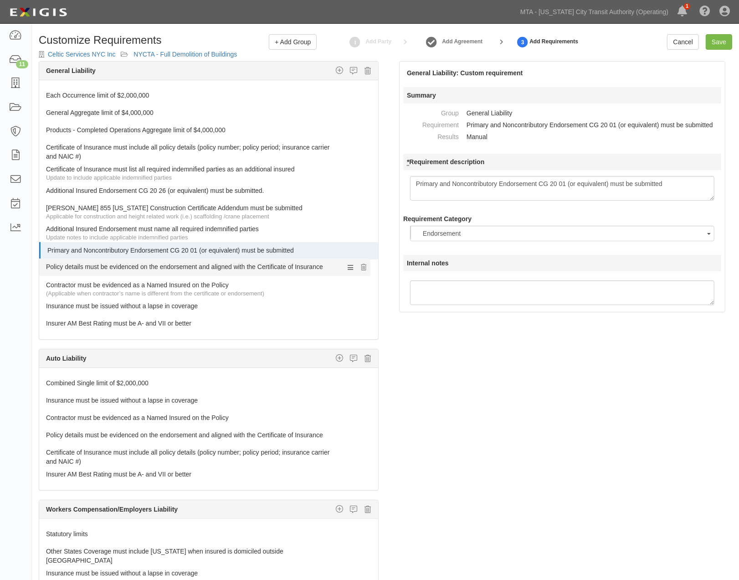
drag, startPoint x: 78, startPoint y: 289, endPoint x: 74, endPoint y: 266, distance: 23.5
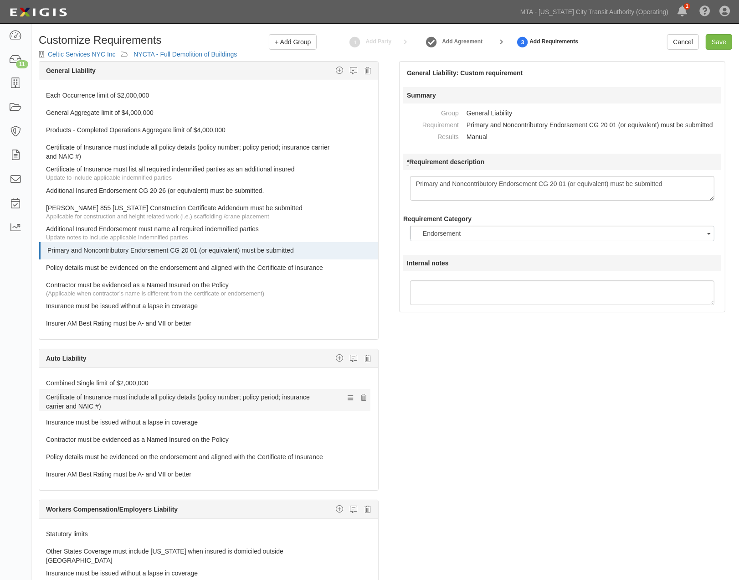
drag, startPoint x: 83, startPoint y: 452, endPoint x: 68, endPoint y: 396, distance: 58.5
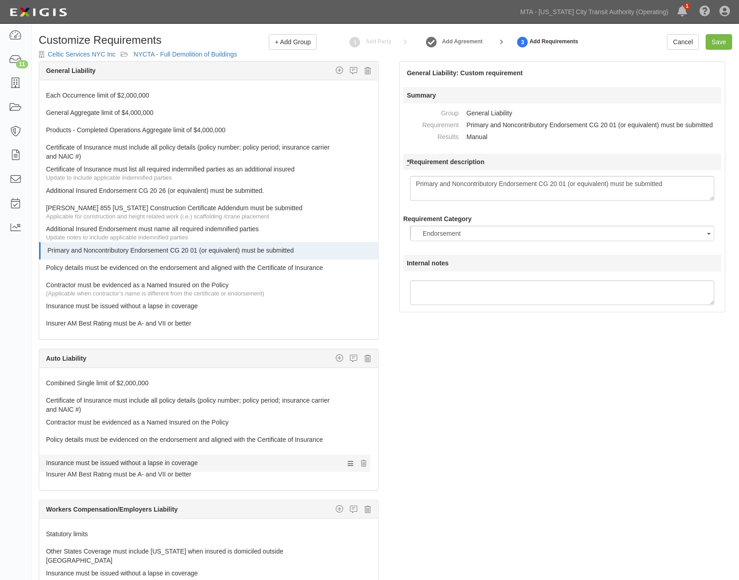
drag, startPoint x: 63, startPoint y: 421, endPoint x: 57, endPoint y: 460, distance: 40.1
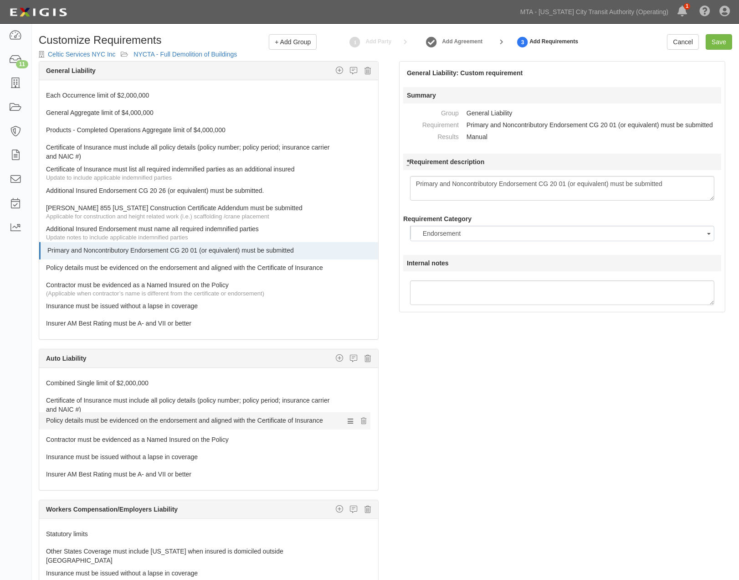
drag, startPoint x: 62, startPoint y: 441, endPoint x: 56, endPoint y: 421, distance: 21.0
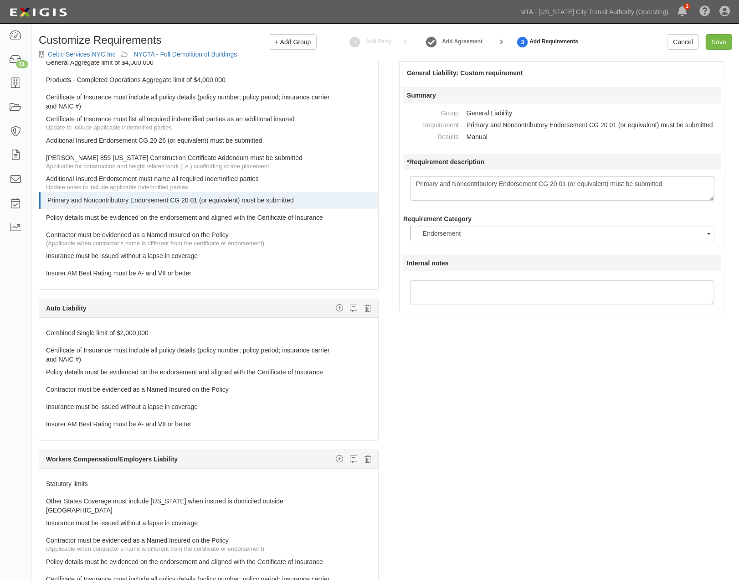
scroll to position [152, 0]
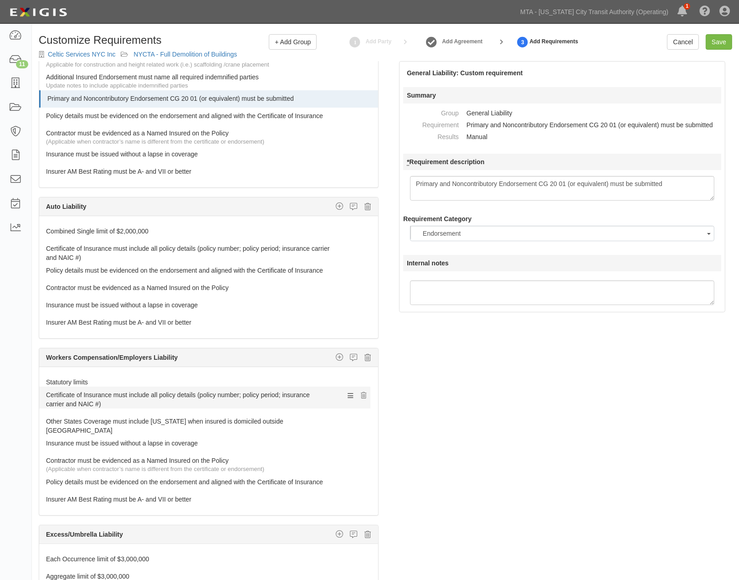
drag, startPoint x: 62, startPoint y: 476, endPoint x: 45, endPoint y: 397, distance: 80.8
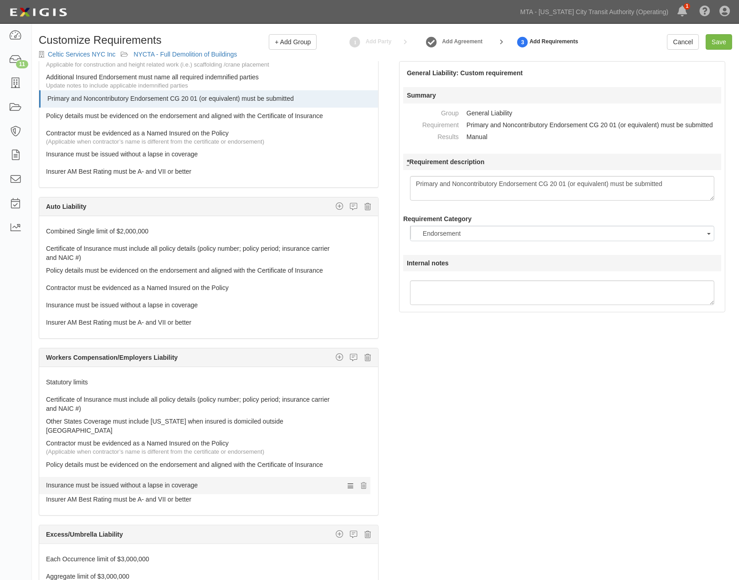
drag, startPoint x: 51, startPoint y: 438, endPoint x: 49, endPoint y: 479, distance: 41.5
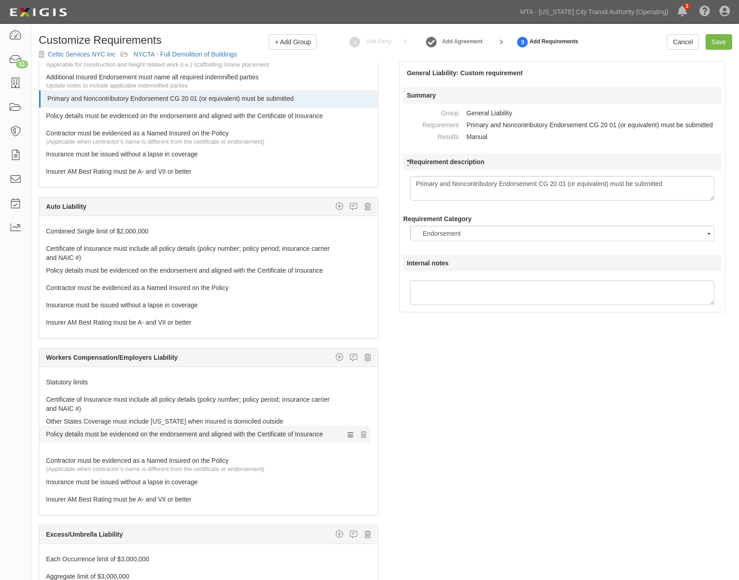
drag, startPoint x: 55, startPoint y: 458, endPoint x: 47, endPoint y: 431, distance: 28.5
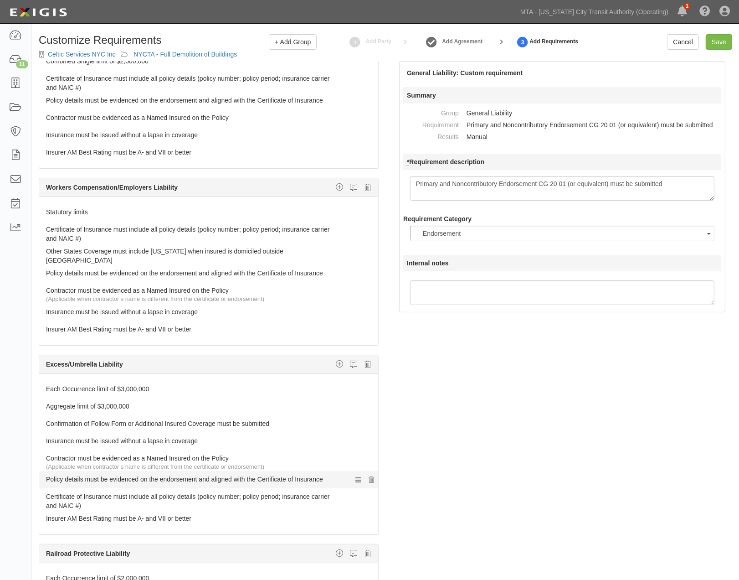
scroll to position [354, 0]
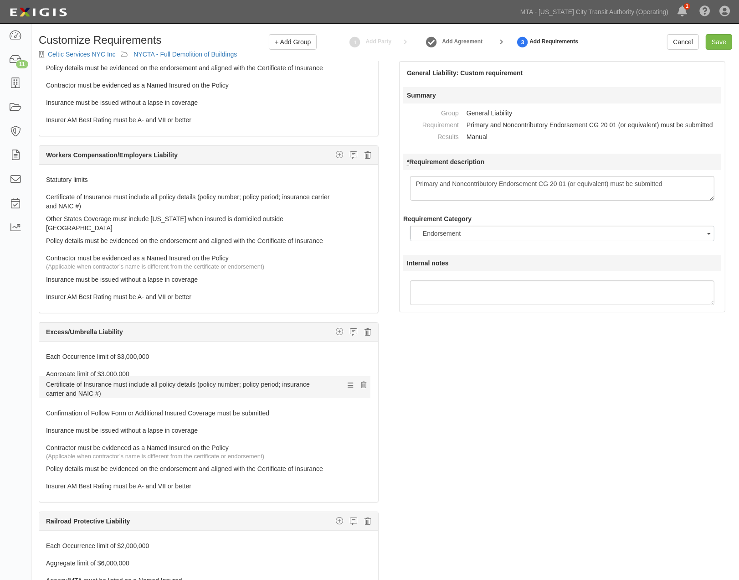
drag, startPoint x: 74, startPoint y: 463, endPoint x: 57, endPoint y: 385, distance: 79.2
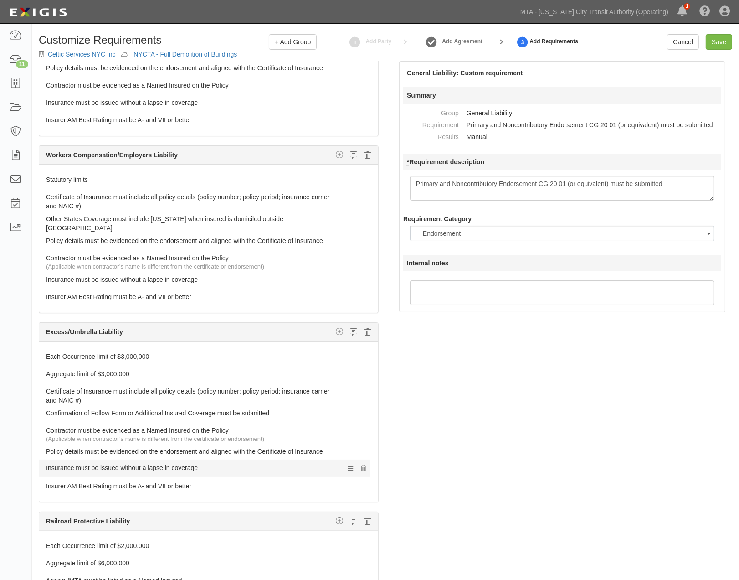
drag, startPoint x: 67, startPoint y: 425, endPoint x: 64, endPoint y: 462, distance: 37.0
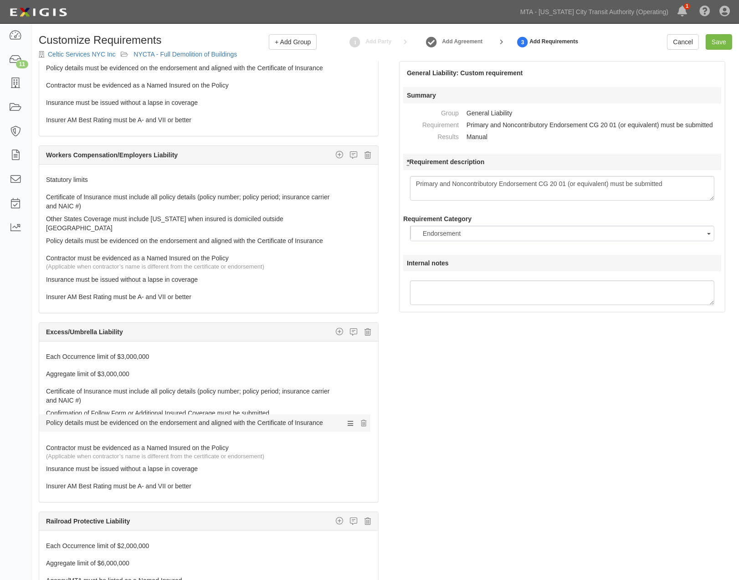
drag, startPoint x: 64, startPoint y: 447, endPoint x: 58, endPoint y: 422, distance: 26.6
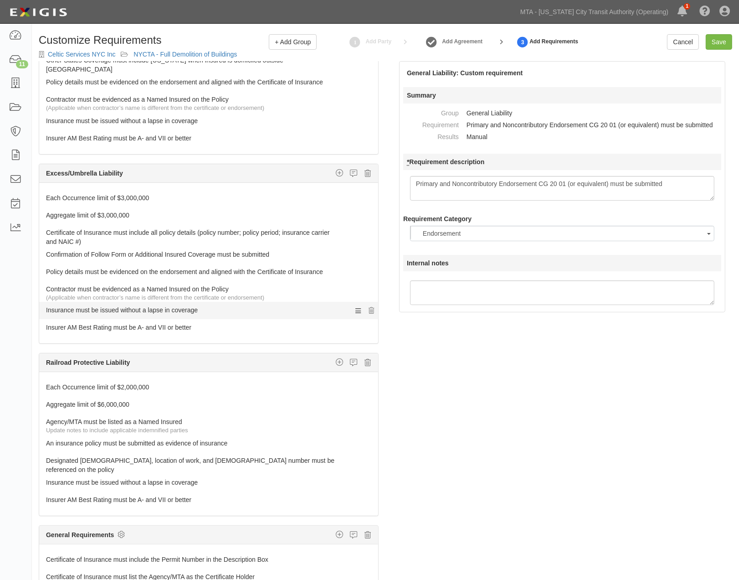
scroll to position [515, 0]
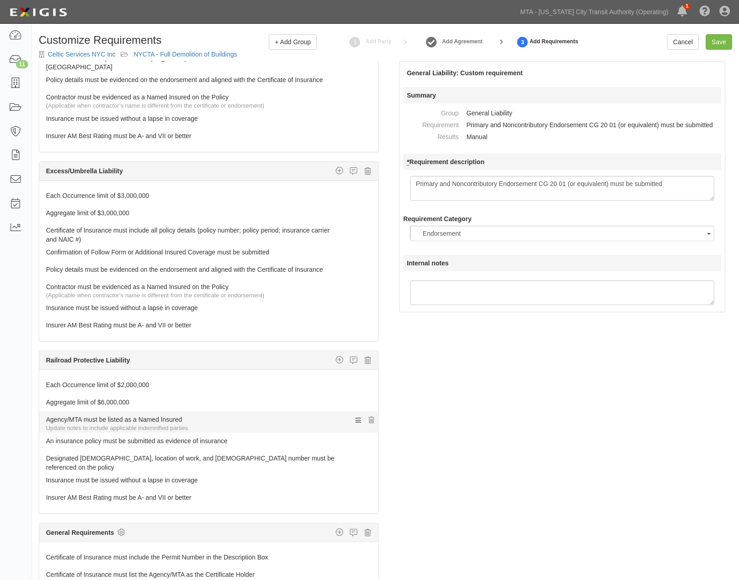
click at [73, 424] on div "Update notes to include applicable indemnified parties" at bounding box center [212, 428] width 332 height 9
click at [123, 417] on link "Agency/MTA must be listed as a Named Insured" at bounding box center [191, 417] width 291 height 13
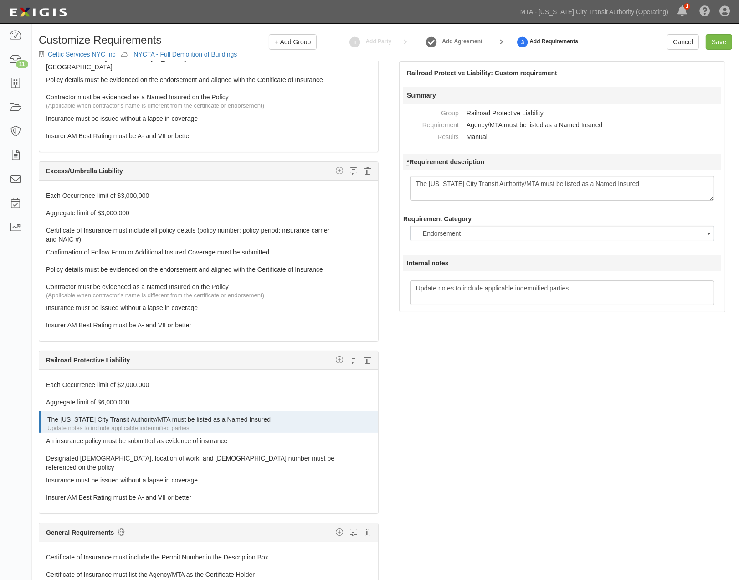
click at [641, 185] on textarea "Agency/MTA must be listed as a Named Insured" at bounding box center [562, 188] width 304 height 25
type textarea "The [US_STATE] City Transit Authority/MTA must be listed as a Named Insureds"
click at [584, 446] on div "The requirements in red require changes in order to save. General Liability Add…" at bounding box center [385, 343] width 707 height 564
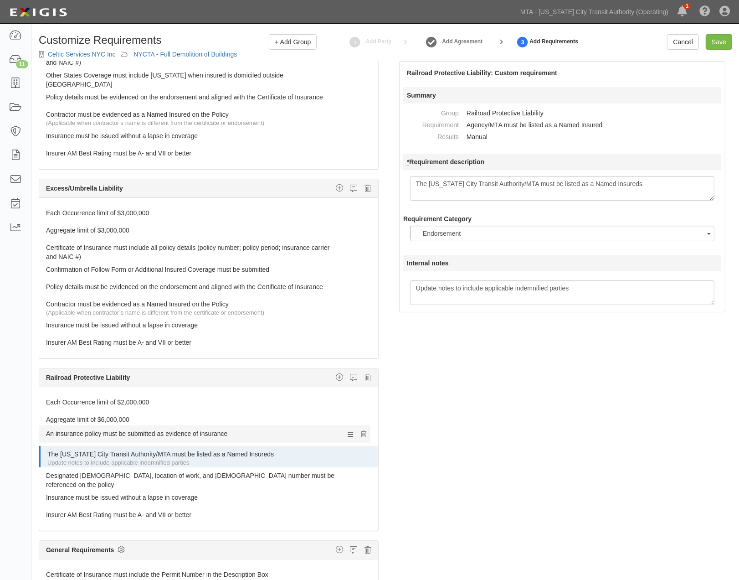
drag, startPoint x: 88, startPoint y: 439, endPoint x: 83, endPoint y: 434, distance: 7.1
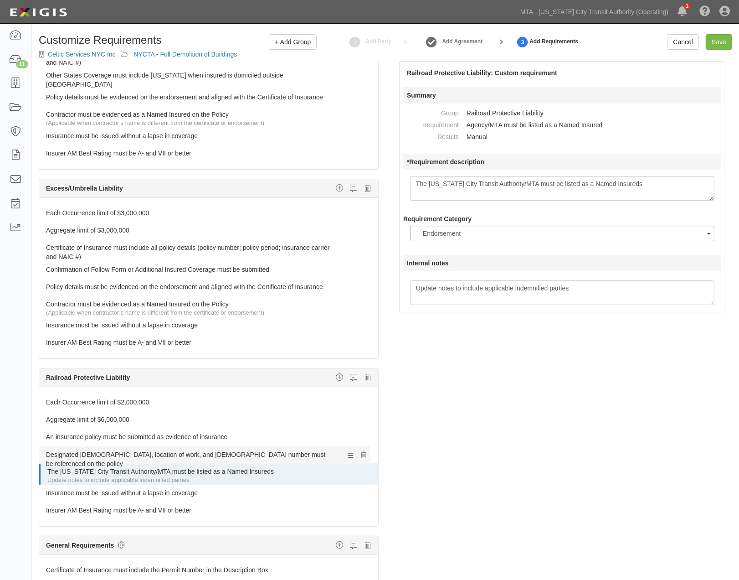
drag, startPoint x: 70, startPoint y: 470, endPoint x: 66, endPoint y: 450, distance: 20.9
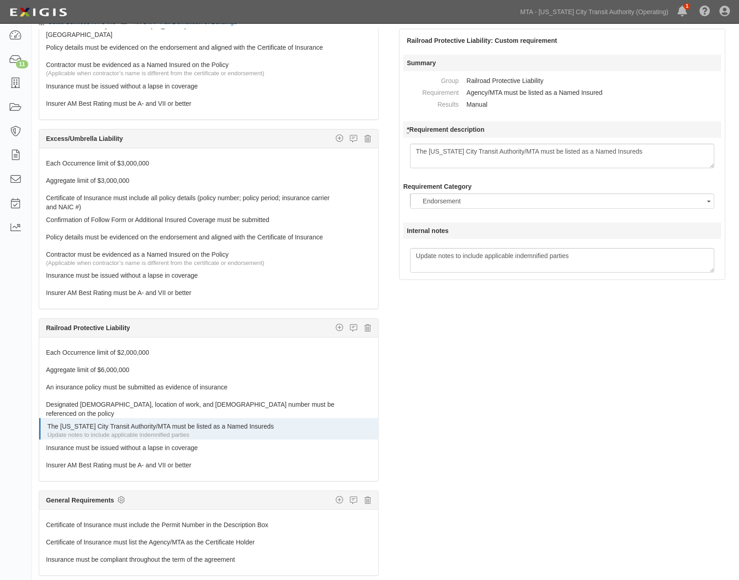
scroll to position [59, 0]
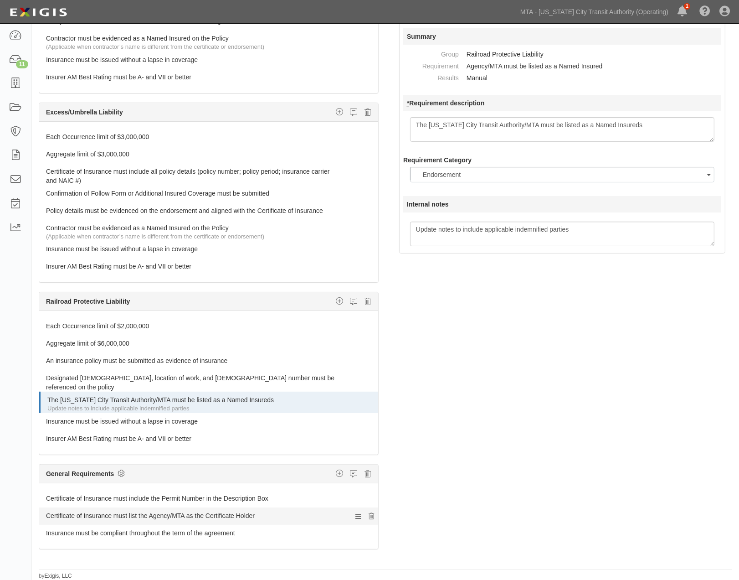
click at [162, 507] on link "Certificate of Insurance must list the Agency/MTA as the Certificate Holder" at bounding box center [191, 513] width 291 height 13
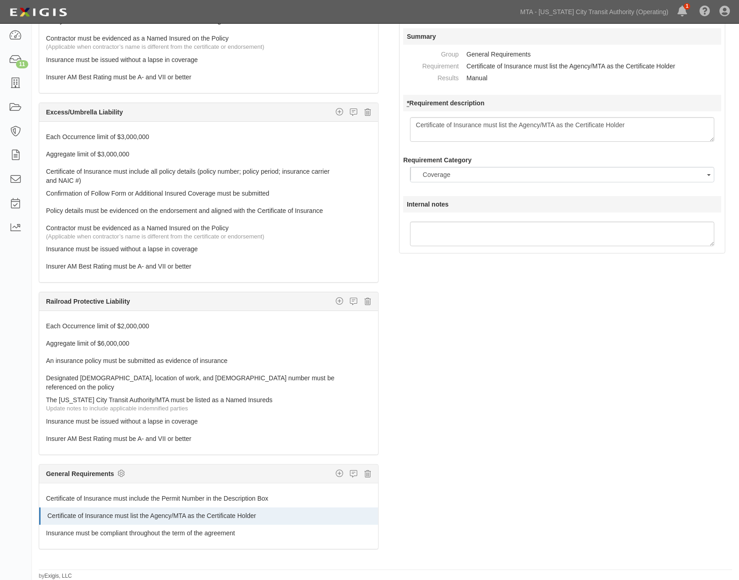
scroll to position [10, 0]
click at [520, 124] on textarea "Certificate of Insurance must list the Agency/MTA as the Certificate Holder" at bounding box center [562, 129] width 304 height 25
click at [709, 123] on textarea "Certificate of Insurance must list the Agency/MTA as the Certificate Holder" at bounding box center [562, 129] width 304 height 25
type textarea "Certificate of Insurance must list the The [US_STATE] City Transit Authority/MT…"
click at [657, 366] on div "The requirements in red require changes in order to save. General Liability Add…" at bounding box center [385, 284] width 707 height 564
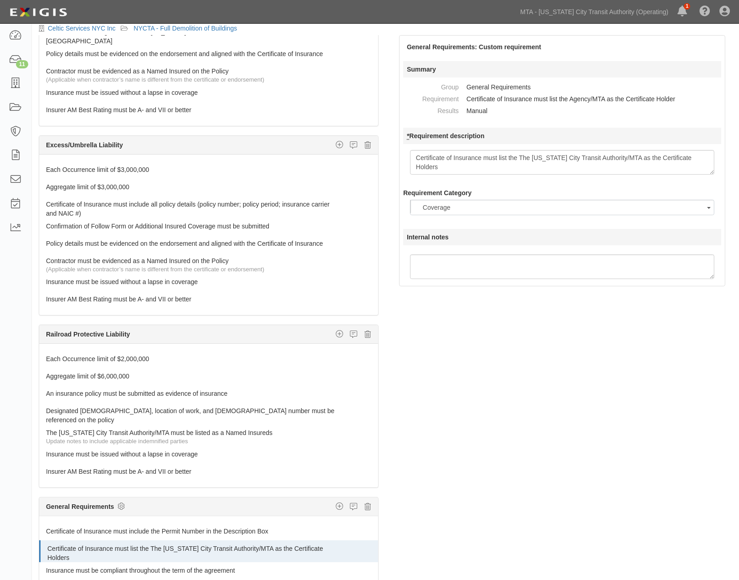
scroll to position [0, 0]
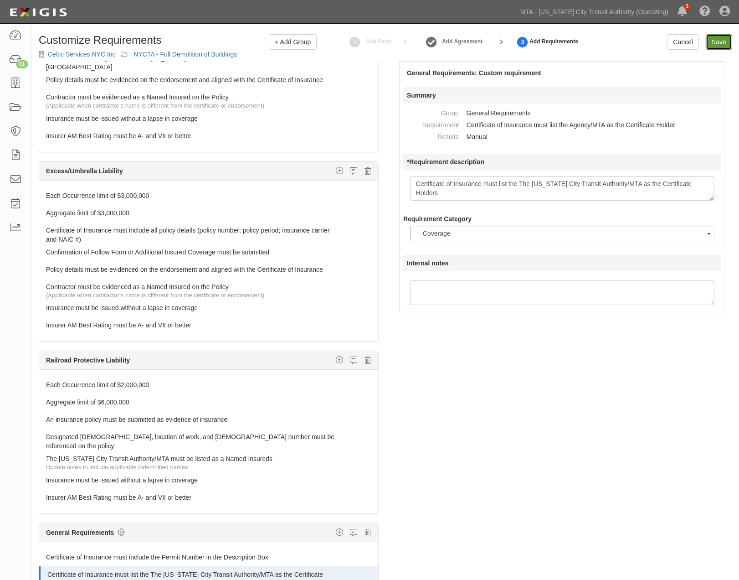
click at [716, 46] on input "Save" at bounding box center [719, 41] width 26 height 15
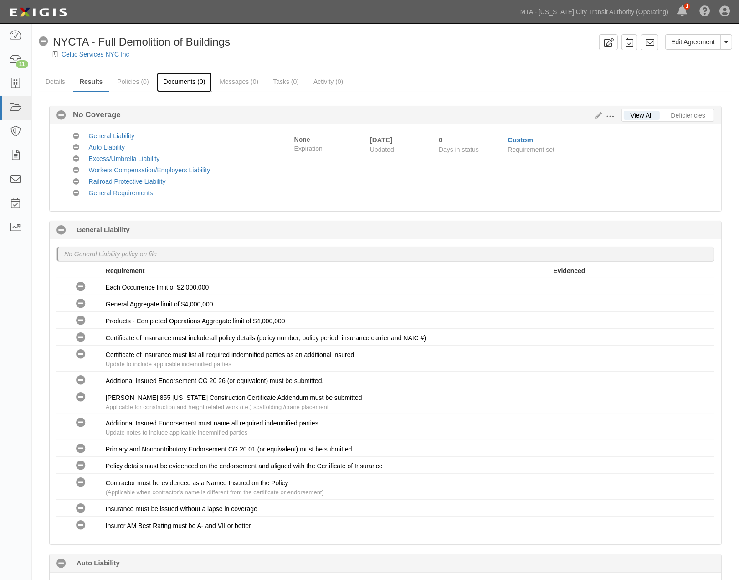
click at [178, 78] on link "Documents (0)" at bounding box center [185, 82] width 56 height 20
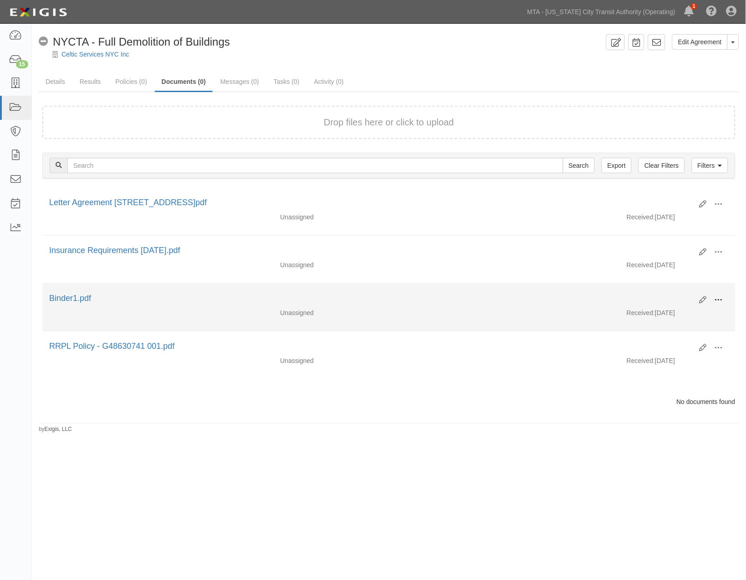
click at [718, 298] on span at bounding box center [719, 300] width 8 height 8
click at [671, 298] on link "Edit" at bounding box center [675, 296] width 72 height 16
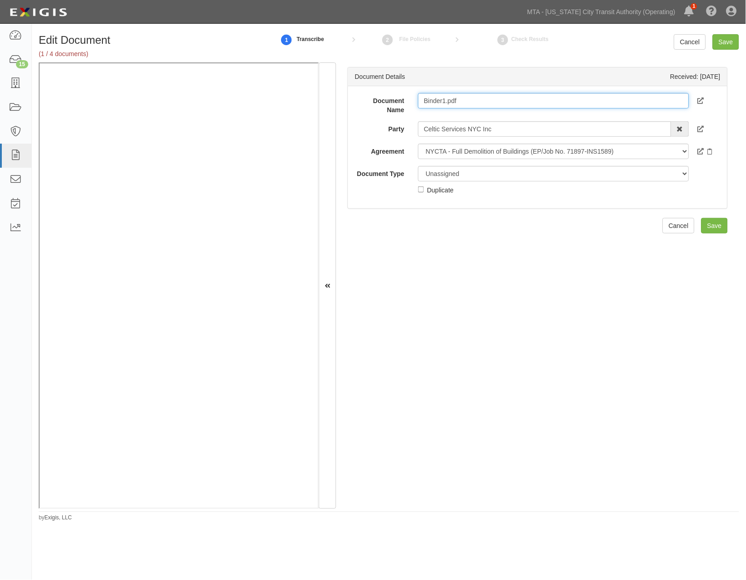
drag, startPoint x: 471, startPoint y: 100, endPoint x: 377, endPoint y: 111, distance: 94.9
click at [377, 111] on div "Document Name Binder1.pdf" at bounding box center [538, 103] width 380 height 21
click at [430, 98] on input "Binder1.pdf" at bounding box center [553, 100] width 271 height 15
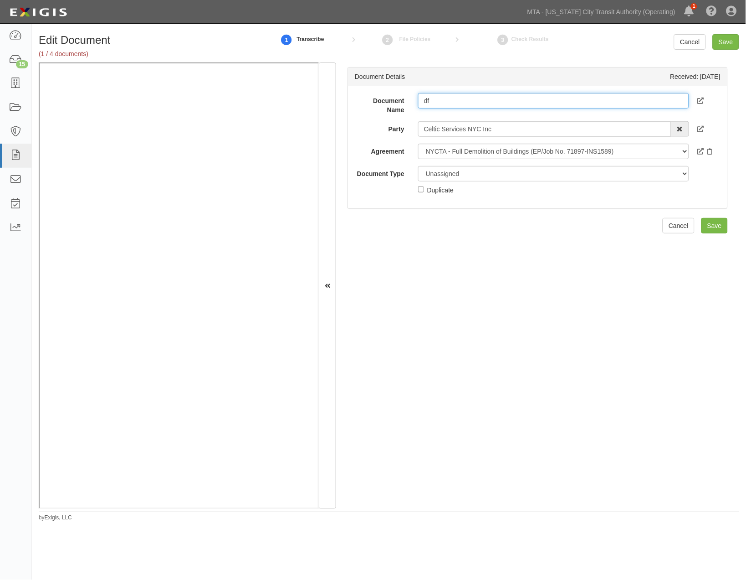
type input "f"
type input "2025"
click at [460, 172] on select "Unassigned Binder Cancellation Notice Certificate Contract Endorsement Insuranc…" at bounding box center [553, 173] width 271 height 15
select select "CertificateDetail"
click at [418, 166] on select "Unassigned Binder Cancellation Notice Certificate Contract Endorsement Insuranc…" at bounding box center [553, 173] width 271 height 15
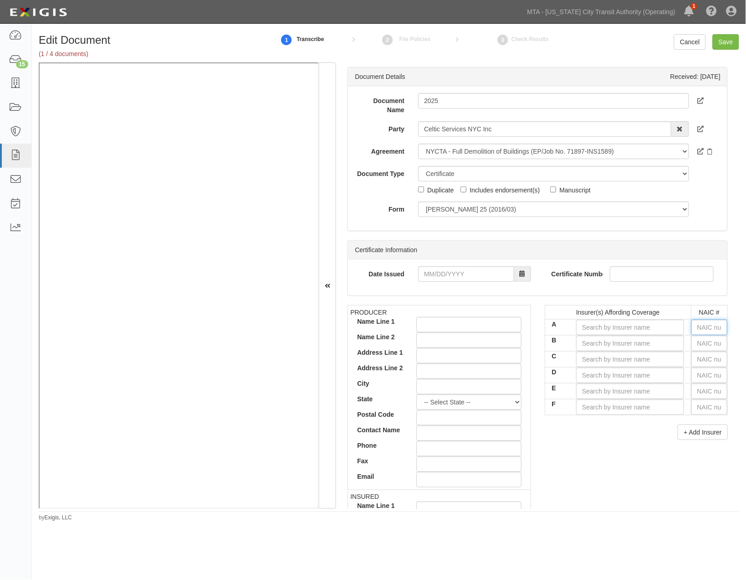
click at [702, 329] on input "text" at bounding box center [710, 326] width 36 height 15
type input "16862"
type input "168"
type input "16890"
type input "1689"
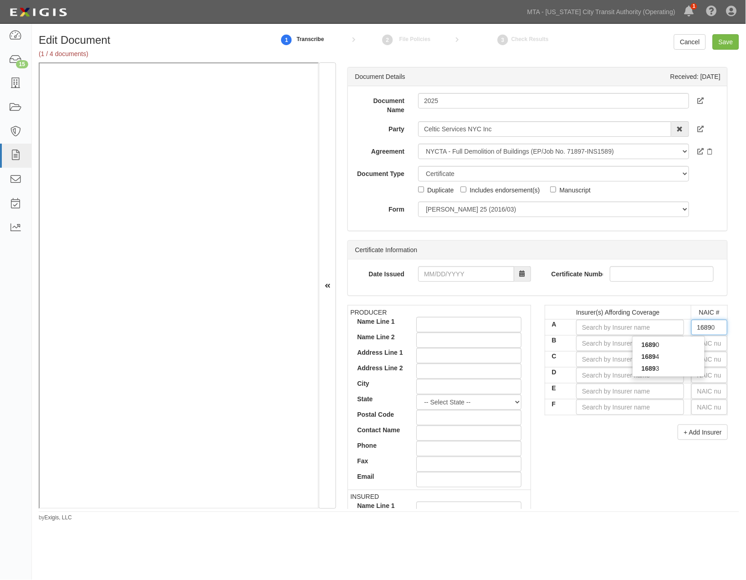
type input "16890"
click at [674, 342] on div "16890" at bounding box center [669, 345] width 72 height 12
type input "Accelerant Specialty Insurance Company (A- IX Rating)"
type input "16890"
click at [699, 343] on input "text" at bounding box center [710, 342] width 36 height 15
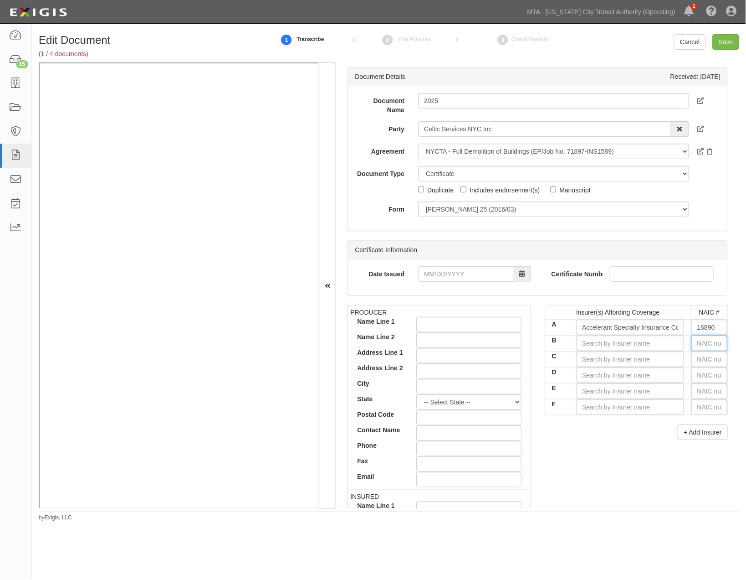
type input "16862"
type input "1"
type input "12963"
type input "12"
type input "12228"
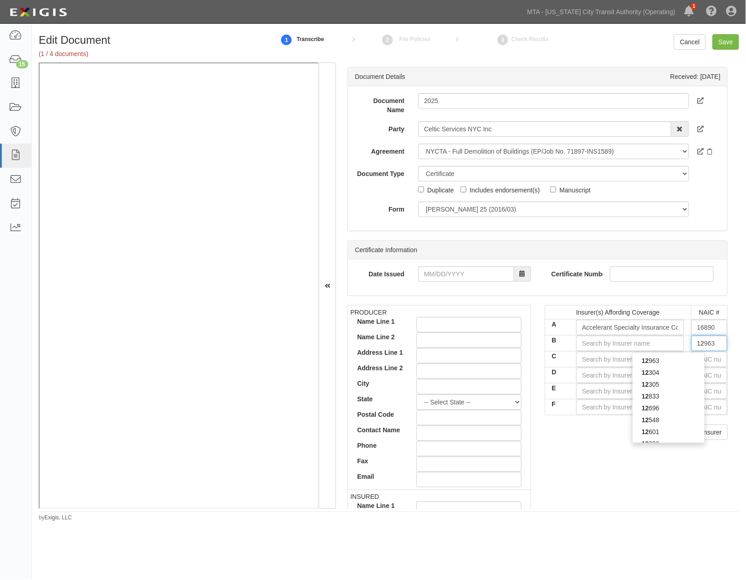
type input "122"
type input "12294"
type input "1229"
type input "12294"
click at [686, 357] on div "12294" at bounding box center [669, 361] width 72 height 12
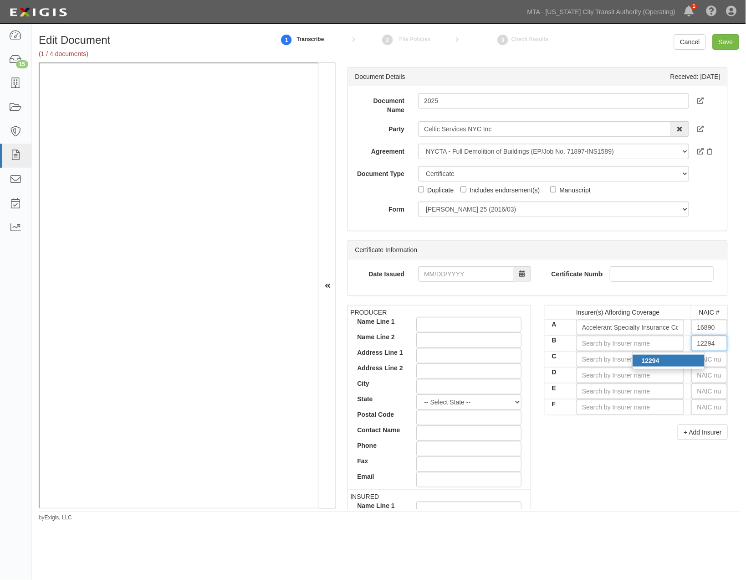
type input "Southwest Marine and General Ins Co (A- X Rating)"
type input "12294"
click at [699, 359] on input "text" at bounding box center [710, 358] width 36 height 15
type input "25232"
type input "2"
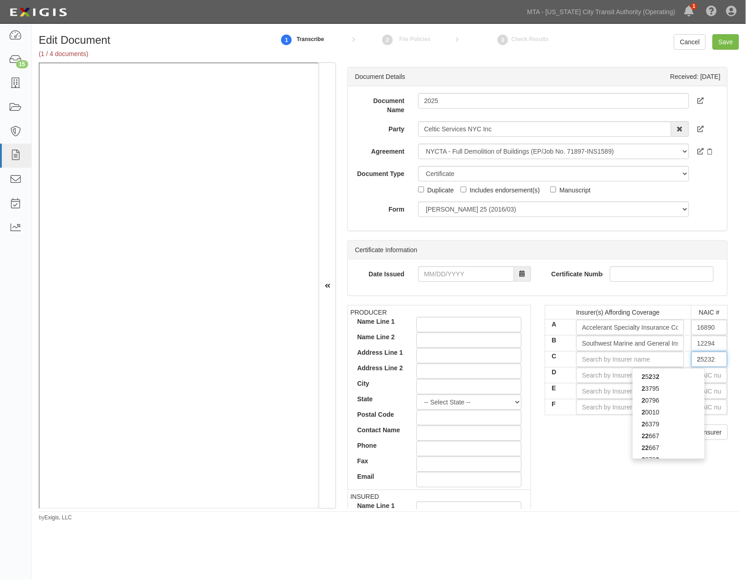
type input "24856"
type input "24"
type input "24201"
type input "242"
type input "24260"
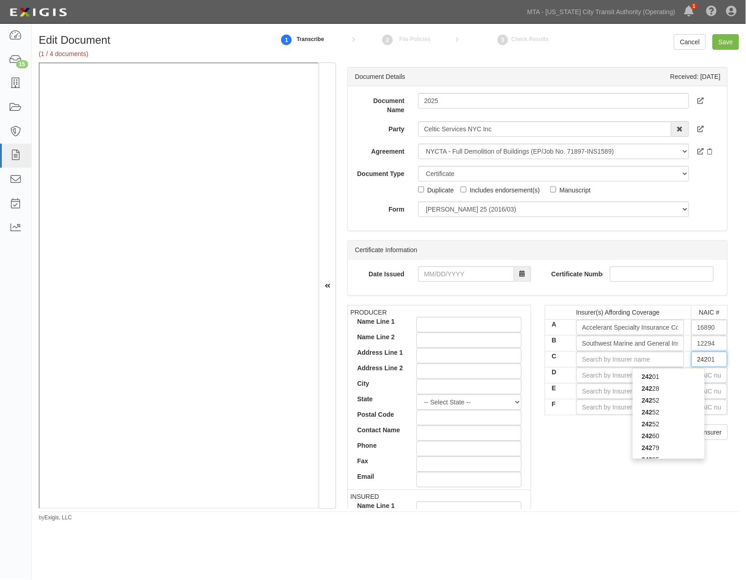
type input "2426"
type input "24260"
click at [677, 376] on div "24260" at bounding box center [669, 376] width 72 height 12
type input "Progressive Casualty Insurance Company (A+ XV Rating)"
type input "24260"
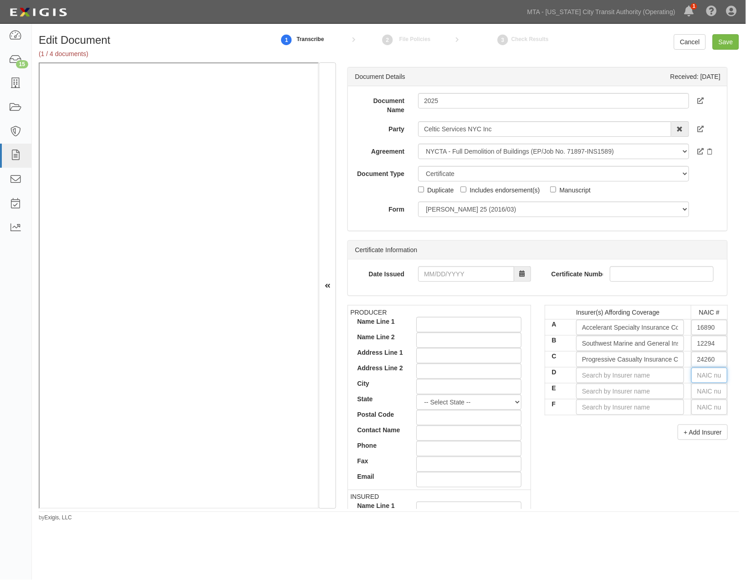
click at [693, 374] on input "text" at bounding box center [710, 374] width 36 height 15
type input "25232"
type input "2"
type input "21571"
type input "21"
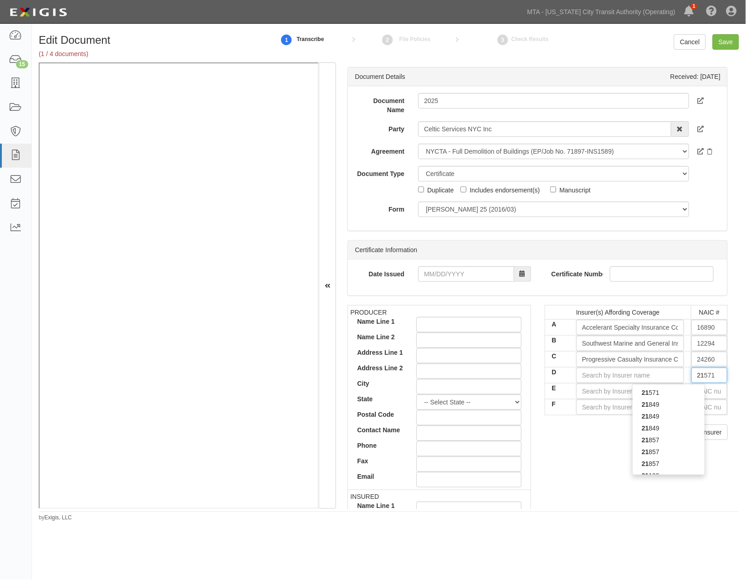
type input "21199"
type input "211"
type input "21113"
type input "2111"
type input "21113"
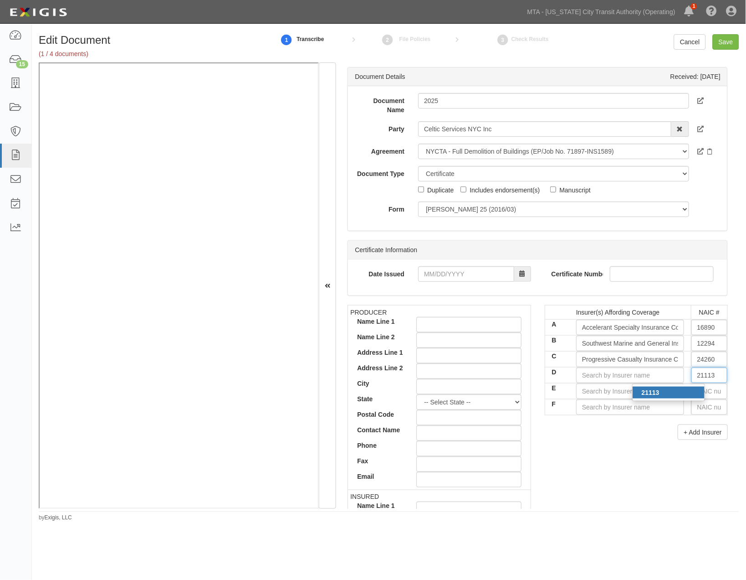
click at [663, 393] on div "21113" at bounding box center [669, 392] width 72 height 12
type input "United States Fire Insurance Company (A XV Rating)"
type input "21113"
click at [703, 392] on input "text" at bounding box center [710, 390] width 36 height 15
type input "44725"
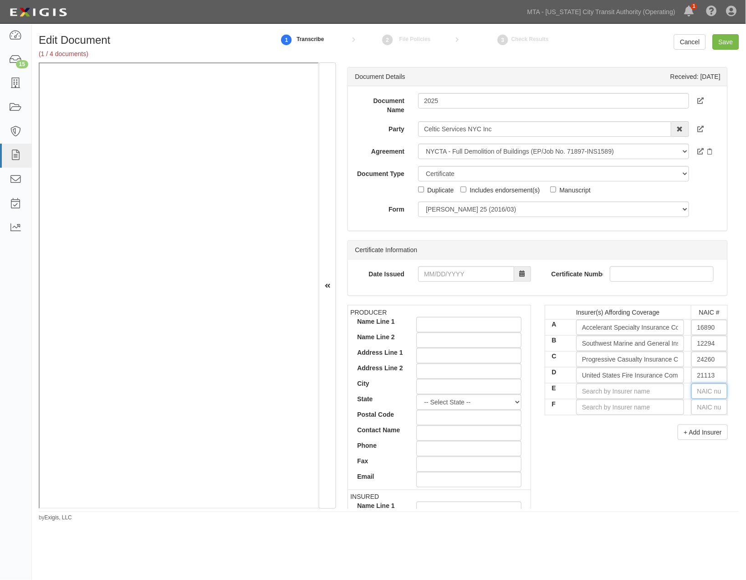
type input "4"
type input "41661"
type input "41"
type input "41785"
type input "417"
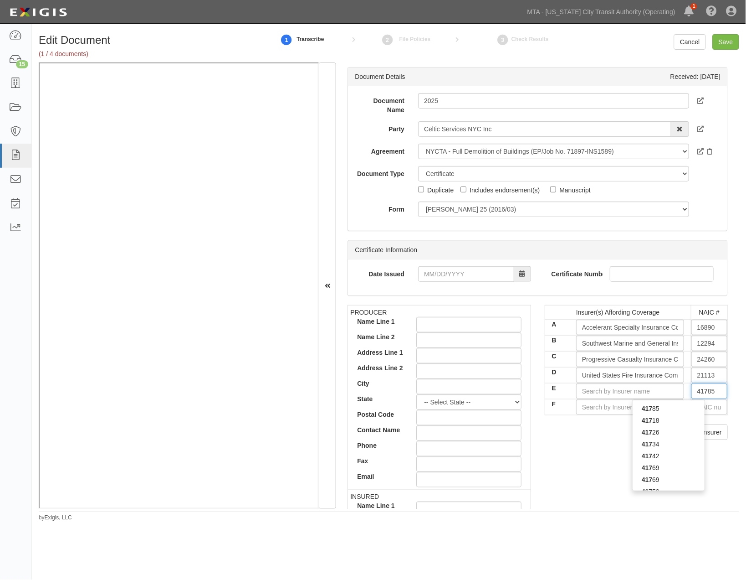
type input "41718"
type input "4171"
type input "41718"
click at [693, 407] on div "41718" at bounding box center [669, 408] width 72 height 12
type input "Endurance American Specialty Ins Co (A+ XV Rating)"
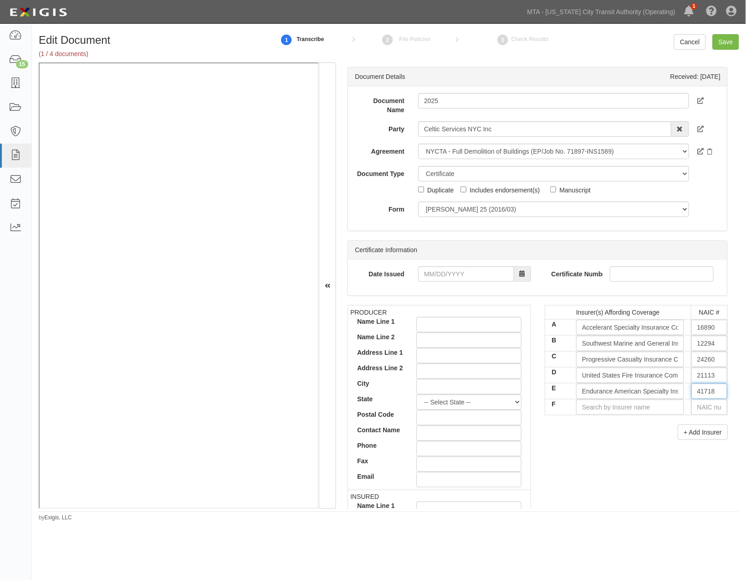
type input "41718"
click at [694, 408] on input "text" at bounding box center [710, 406] width 36 height 15
type input "36404"
type input "3"
type input "39381"
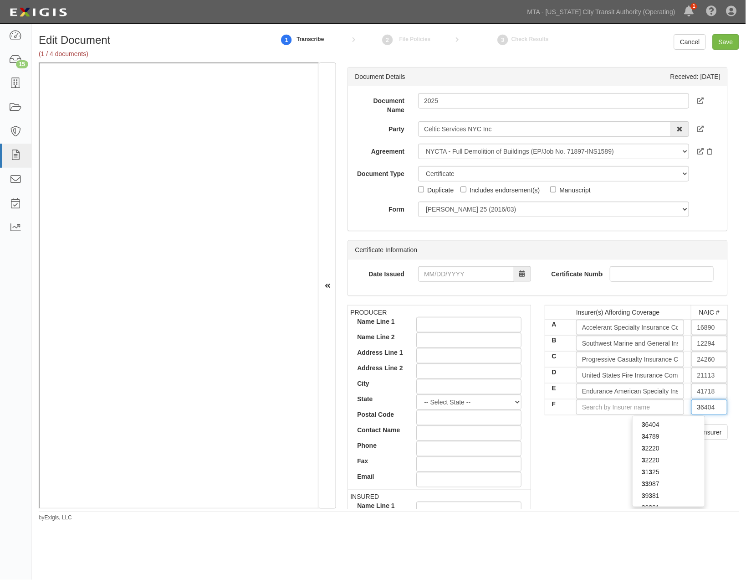
type input "39"
type input "39942"
type input "399"
type input "39993"
type input "3999"
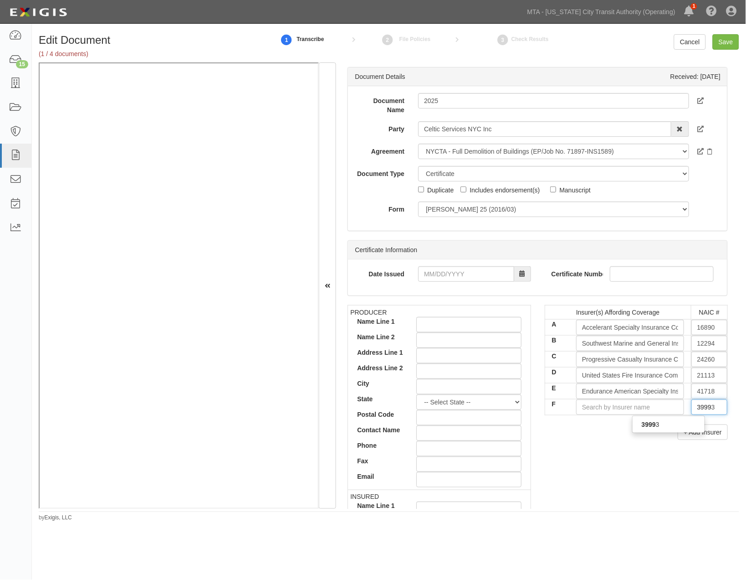
type input "39993"
click at [669, 425] on div "39993" at bounding box center [669, 424] width 72 height 12
type input "Colony Insurance Company (A- XIV Rating)"
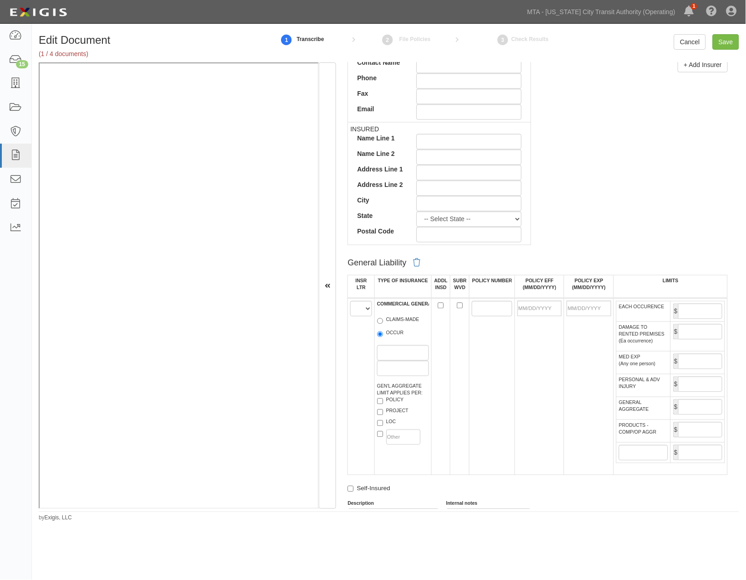
scroll to position [456, 0]
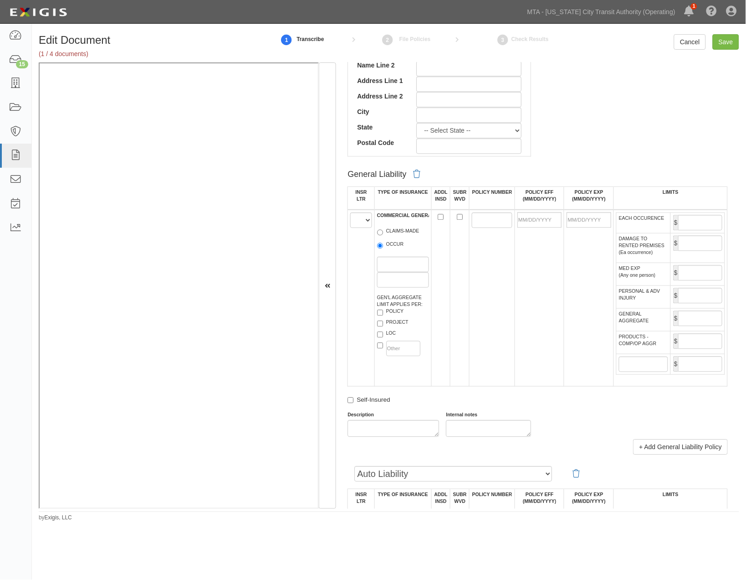
type input "39993"
click at [363, 223] on select "A B C D E F" at bounding box center [360, 219] width 21 height 15
select select "A"
click at [351, 214] on select "A B C D E F" at bounding box center [360, 219] width 21 height 15
click at [385, 249] on label "OCCUR" at bounding box center [390, 245] width 27 height 9
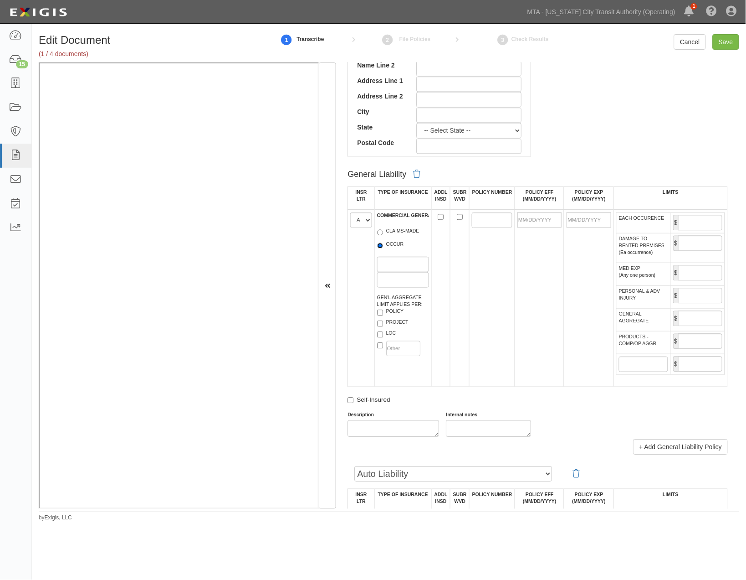
click at [383, 249] on input "OCCUR" at bounding box center [380, 246] width 6 height 6
radio input "true"
paste input "􀀴􀀨􀀭􀀒􀀙􀀔􀀳􀀑􀀑􀀑􀀙􀀚􀀑􀀒"
click at [487, 223] on input "􀀴􀀨􀀭􀀒􀀙􀀔􀀳􀀑􀀑􀀑􀀙􀀚􀀑􀀒" at bounding box center [492, 219] width 41 height 15
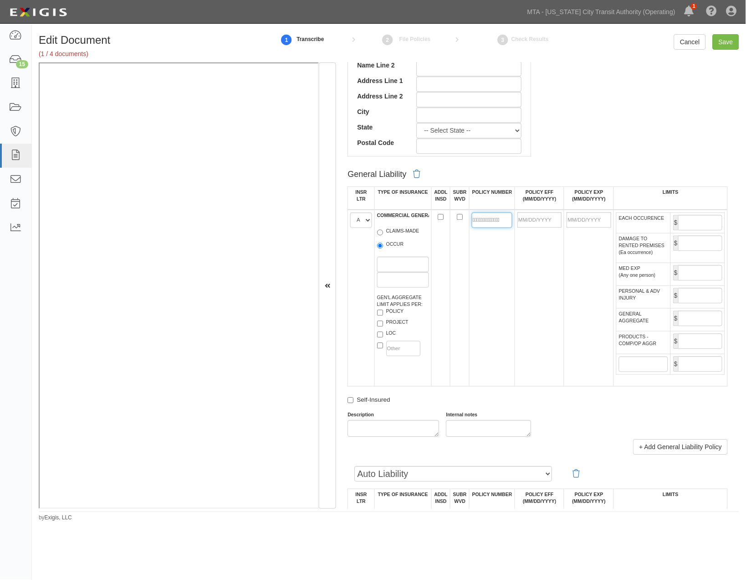
click at [487, 223] on input "􀀴􀀨􀀭􀀒􀀙􀀔􀀳􀀑􀀑􀀑􀀙􀀚􀀑􀀒" at bounding box center [492, 219] width 41 height 15
type input "SGL183R0008901"
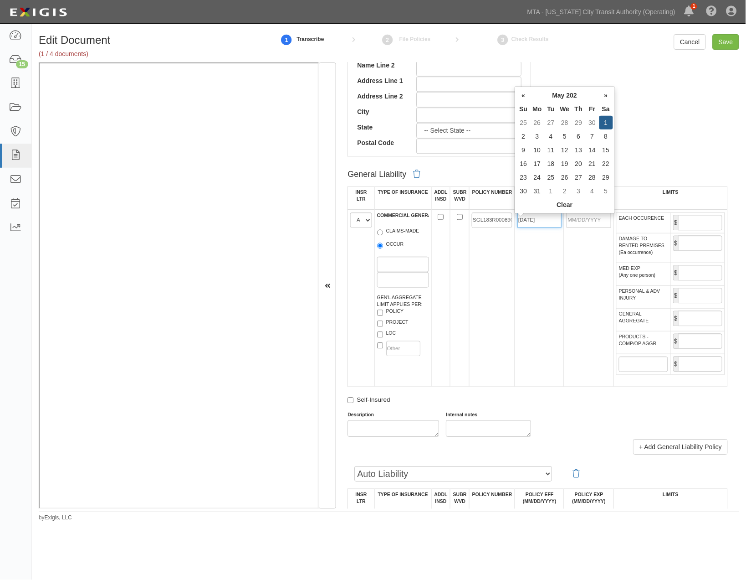
type input "05/01/2025"
type input "05/01/2026"
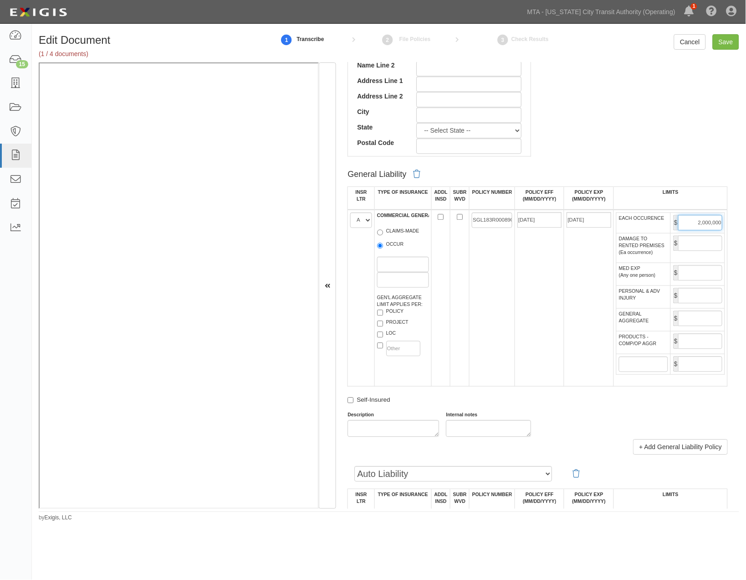
type input "2,000,000"
click at [705, 326] on input "GENERAL AGGREGATE" at bounding box center [701, 318] width 44 height 15
type input "4,000,000"
click at [700, 349] on input "PRODUCTS - COMP/OP AGGR" at bounding box center [701, 341] width 44 height 15
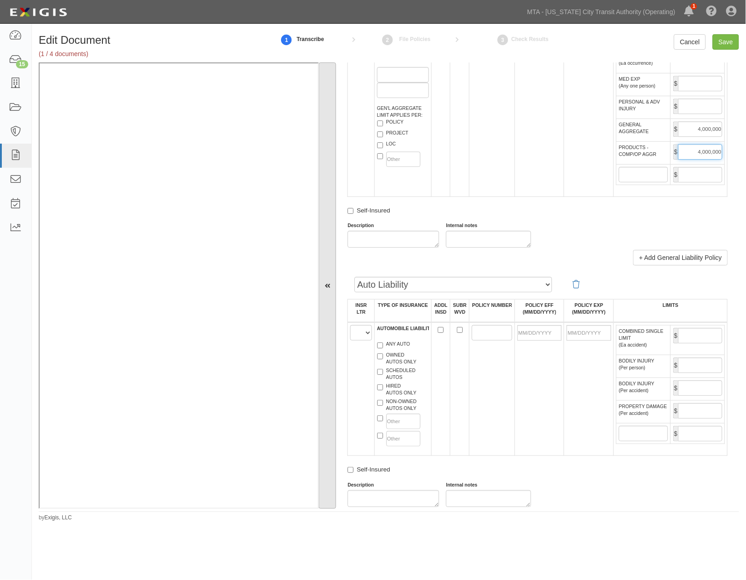
scroll to position [709, 0]
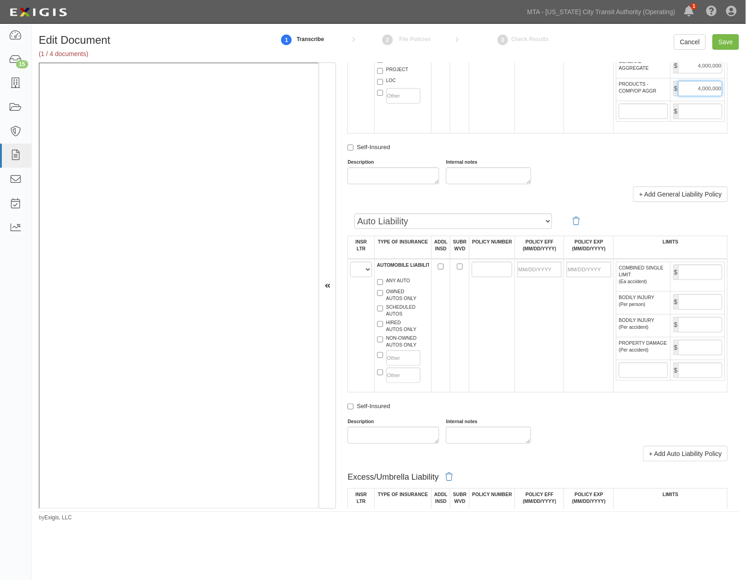
type input "4,000,000"
click at [359, 277] on select "A B C D E F" at bounding box center [360, 269] width 21 height 15
select select "C"
click at [351, 277] on select "A B C D E F" at bounding box center [360, 269] width 21 height 15
click at [391, 348] on label "NON-OWNED AUTOS ONLY" at bounding box center [397, 341] width 40 height 14
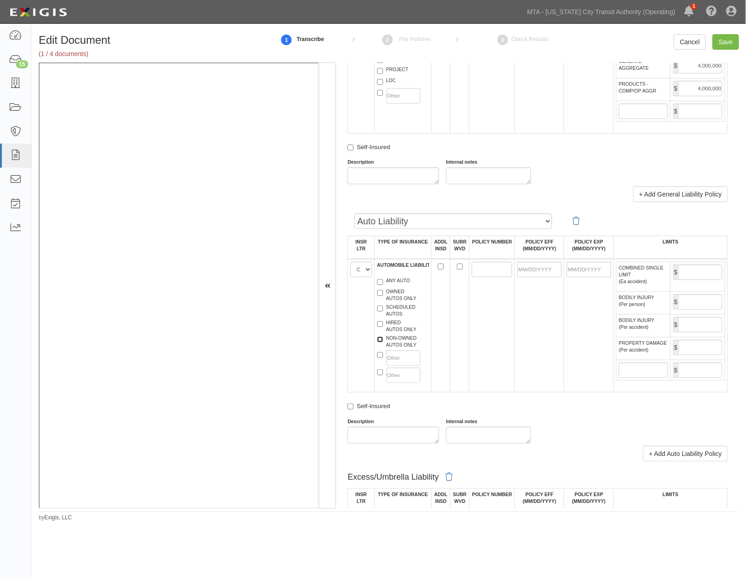
click at [383, 342] on input "NON-OWNED AUTOS ONLY" at bounding box center [380, 339] width 6 height 6
checkbox input "true"
click at [394, 333] on label "HIRED AUTOS ONLY" at bounding box center [397, 326] width 40 height 14
click at [383, 327] on input "HIRED AUTOS ONLY" at bounding box center [380, 324] width 6 height 6
checkbox input "true"
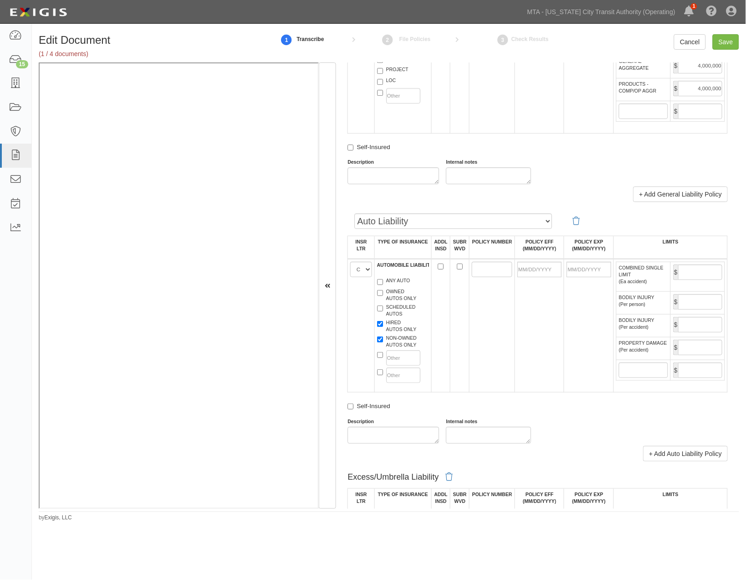
click at [394, 317] on label "SCHEDULED AUTOS" at bounding box center [396, 310] width 39 height 14
click at [383, 311] on input "SCHEDULED AUTOS" at bounding box center [380, 308] width 6 height 6
checkbox input "true"
click at [490, 277] on input "POLICY NUMBER" at bounding box center [492, 269] width 41 height 15
type input "973656826"
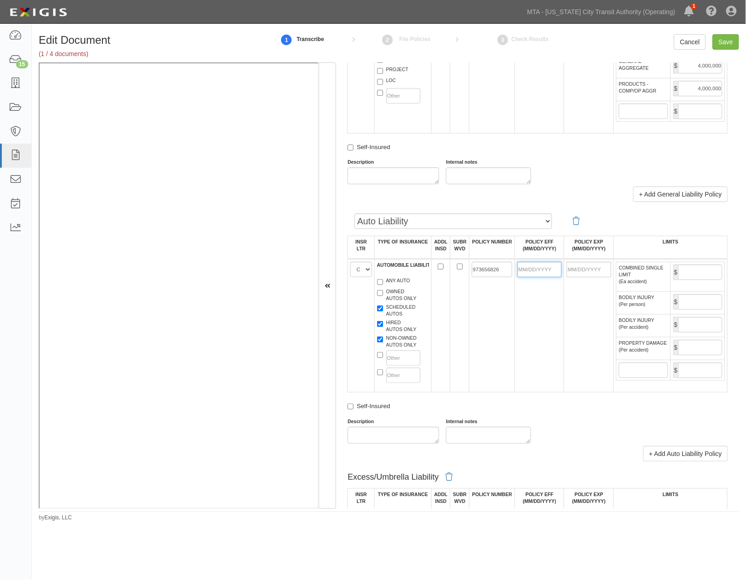
click at [540, 277] on input "POLICY EFF (MM/DD/YYYY)" at bounding box center [540, 269] width 44 height 15
type input "09/19/2024"
type input "[DATE]"
click at [555, 333] on td "09/19/2024" at bounding box center [539, 326] width 49 height 134
click at [682, 280] on input "COMBINED SINGLE LIMIT (Ea accident)" at bounding box center [701, 271] width 44 height 15
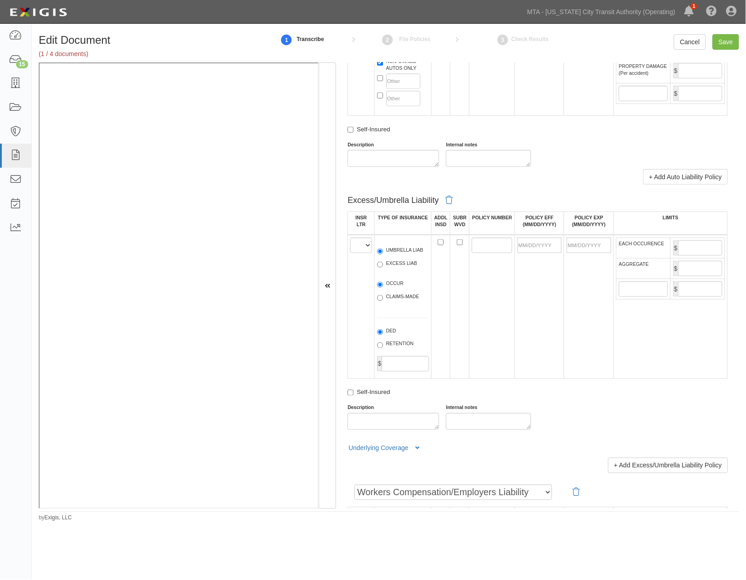
scroll to position [1063, 0]
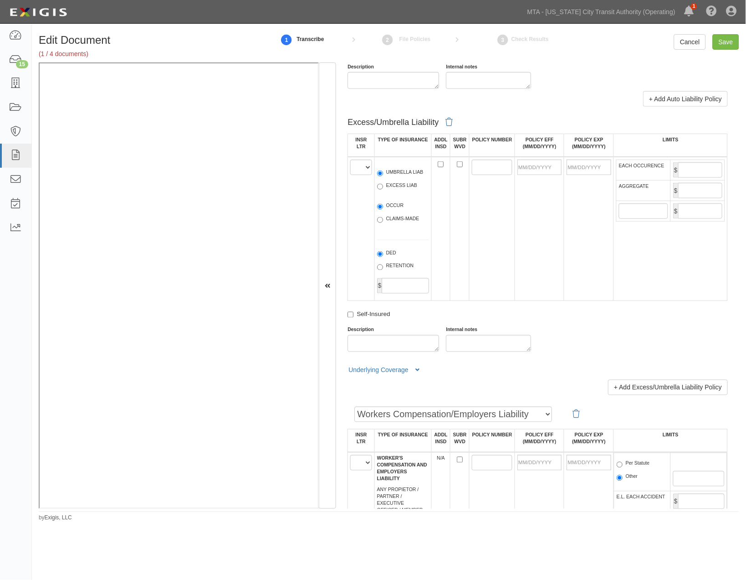
type input "2,000,000"
click at [360, 175] on select "A B C D E F" at bounding box center [360, 166] width 21 height 15
select select "A"
click at [351, 175] on select "A B C D E F" at bounding box center [360, 166] width 21 height 15
click at [392, 191] on label "EXCESS LIAB" at bounding box center [397, 186] width 40 height 9
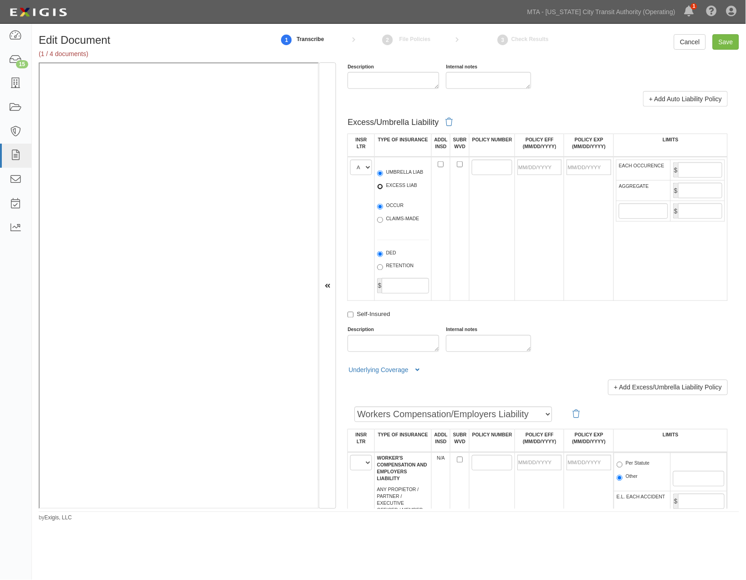
click at [383, 190] on input "EXCESS LIAB" at bounding box center [380, 187] width 6 height 6
radio input "true"
click at [395, 211] on label "OCCUR" at bounding box center [390, 206] width 27 height 9
click at [383, 210] on input "OCCUR" at bounding box center [380, 207] width 6 height 6
radio input "true"
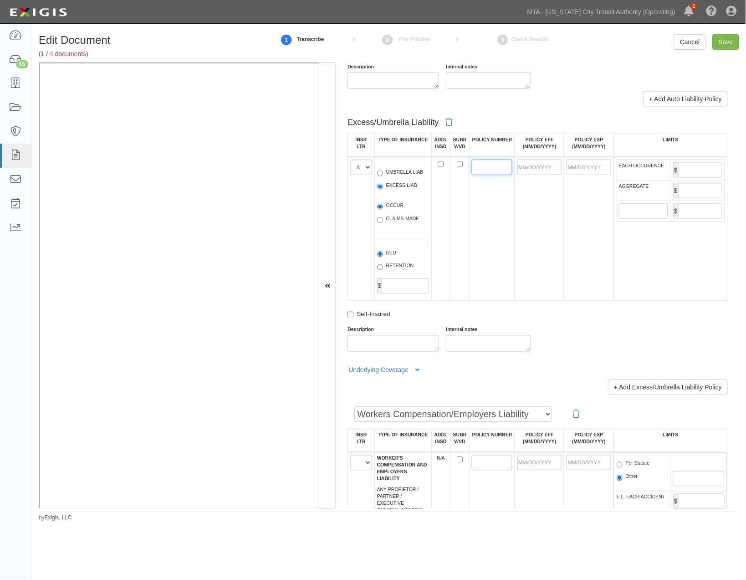
click at [481, 175] on input "POLICY NUMBER" at bounding box center [492, 166] width 41 height 15
type input "SWXS183R000900"
type input "05/01/2025"
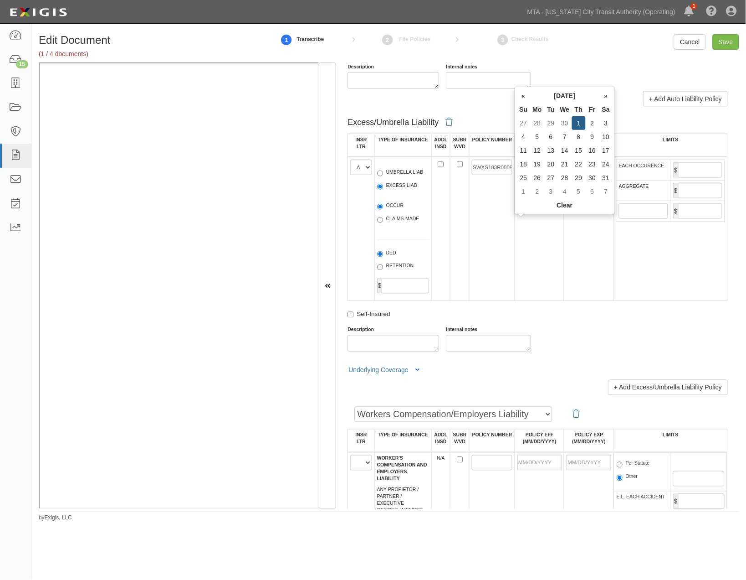
type input "05/01/2026"
type input "4,000,000"
click at [687, 201] on td "$" at bounding box center [698, 190] width 54 height 21
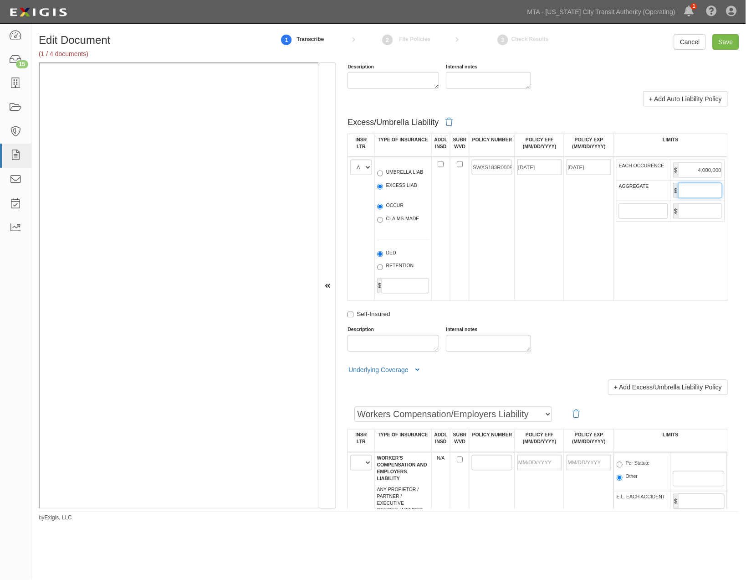
click at [686, 198] on input "AGGREGATE" at bounding box center [701, 190] width 44 height 15
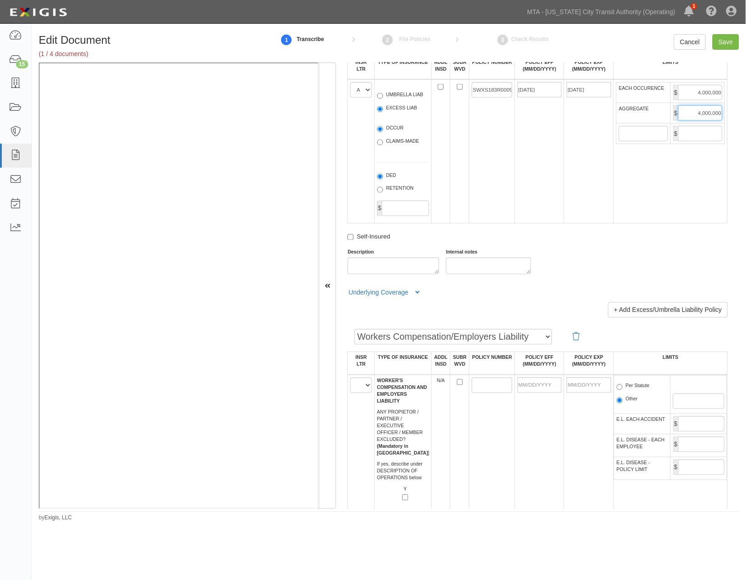
scroll to position [1265, 0]
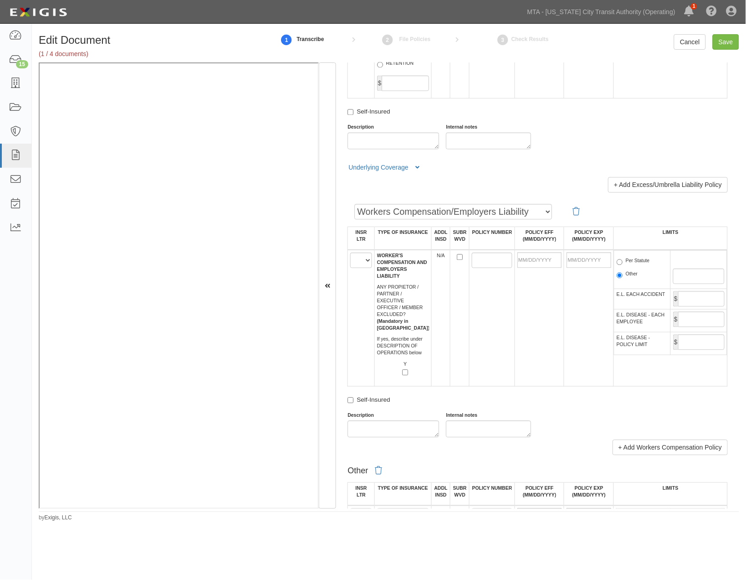
type input "4,000,000"
click at [358, 268] on select "A B C D E F" at bounding box center [360, 259] width 21 height 15
select select "D"
click at [351, 268] on select "A B C D E F" at bounding box center [360, 259] width 21 height 15
click at [485, 268] on input "POLICY NUMBER" at bounding box center [492, 259] width 41 height 15
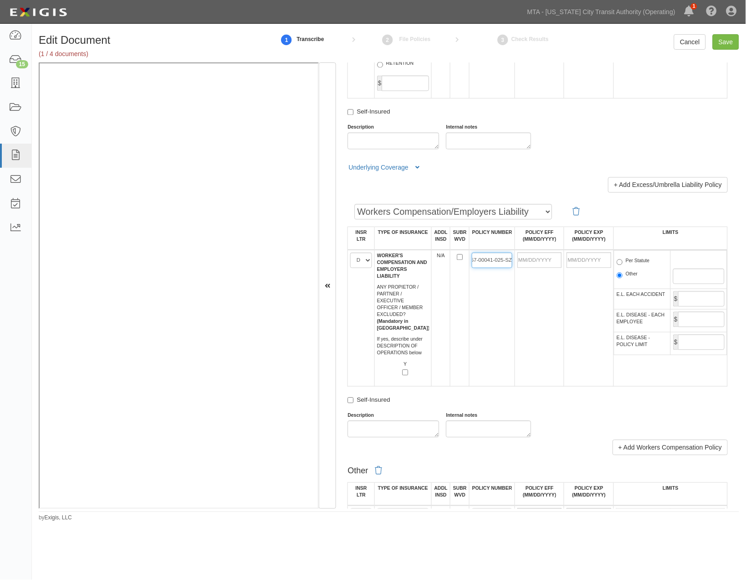
scroll to position [0, 17]
type input "WC557-00041-025-SZ"
type input "01/01/2025"
type input "01/01/2026"
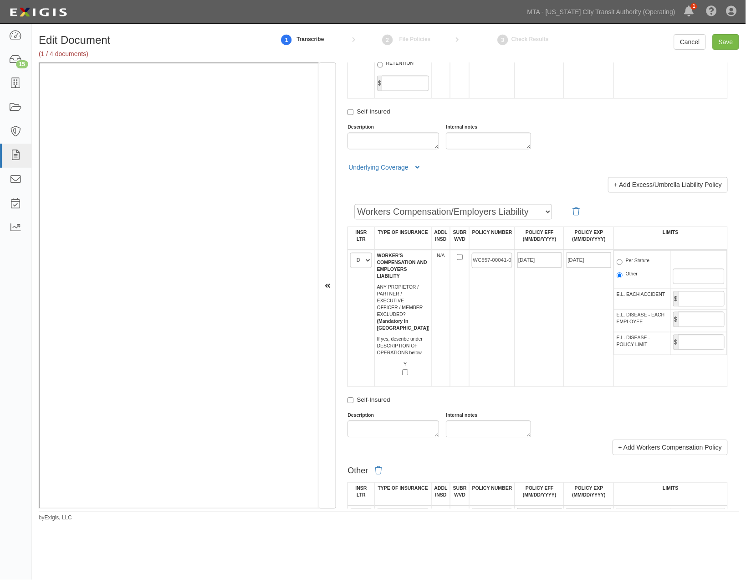
click at [630, 267] on label "Per Statute" at bounding box center [633, 261] width 33 height 9
click at [623, 265] on input "Per Statute" at bounding box center [620, 262] width 6 height 6
radio input "true"
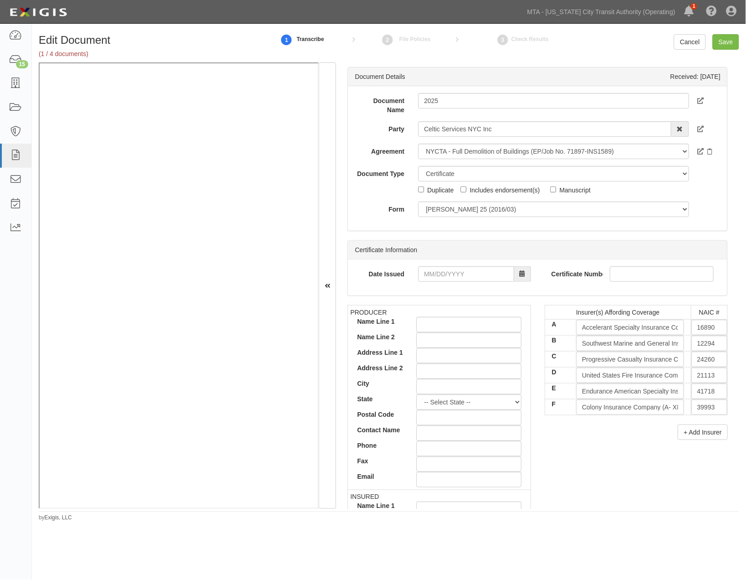
click at [511, 187] on div "Includes endorsement(s)" at bounding box center [505, 190] width 70 height 10
click at [467, 187] on input "Includes endorsement(s)" at bounding box center [464, 189] width 6 height 6
checkbox input "true"
click at [724, 36] on input "Save" at bounding box center [726, 41] width 26 height 15
type input "2000000"
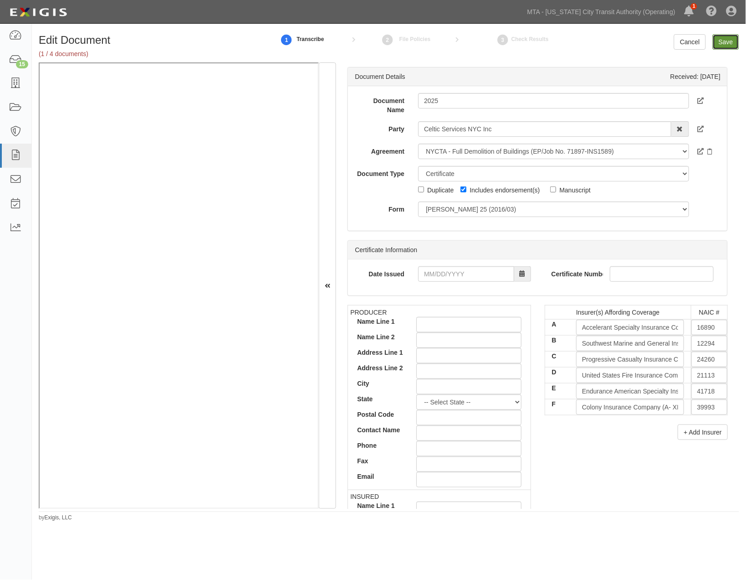
type input "4000000"
type input "2000000"
type input "4000000"
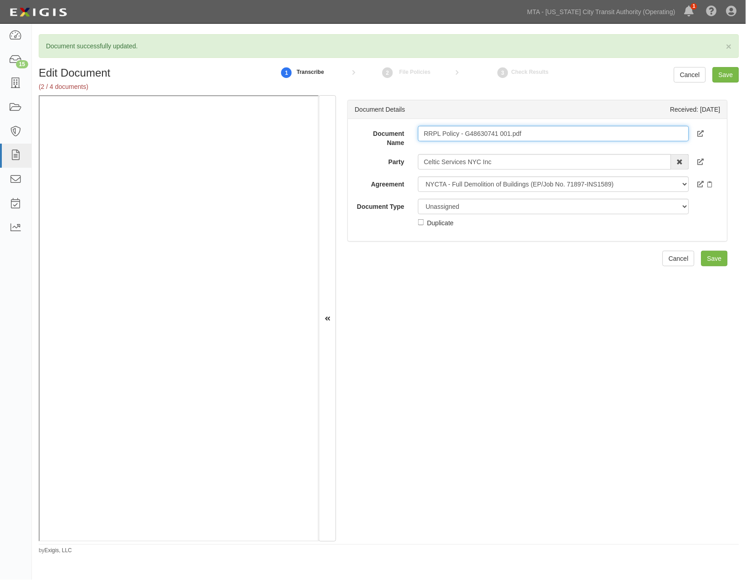
drag, startPoint x: 547, startPoint y: 133, endPoint x: 512, endPoint y: 133, distance: 35.1
click at [512, 133] on input "RRPL Policy - G48630741 001.pdf" at bounding box center [553, 133] width 271 height 15
type input "RRPL Policy - G48630741 001."
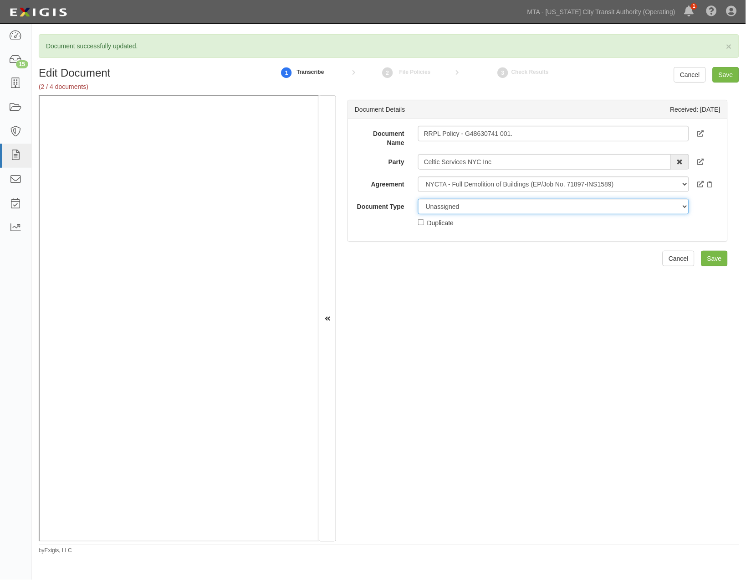
click at [482, 207] on select "Unassigned Binder Cancellation Notice Certificate Contract Endorsement Insuranc…" at bounding box center [553, 206] width 271 height 15
select select "PolicyDetail"
click at [418, 199] on select "Unassigned Binder Cancellation Notice Certificate Contract Endorsement Insuranc…" at bounding box center [553, 206] width 271 height 15
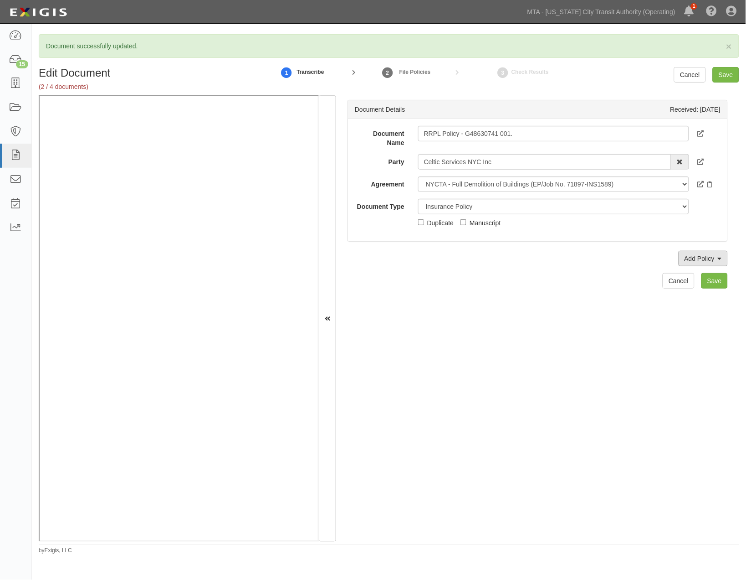
click at [698, 261] on link "Add Policy" at bounding box center [703, 258] width 49 height 15
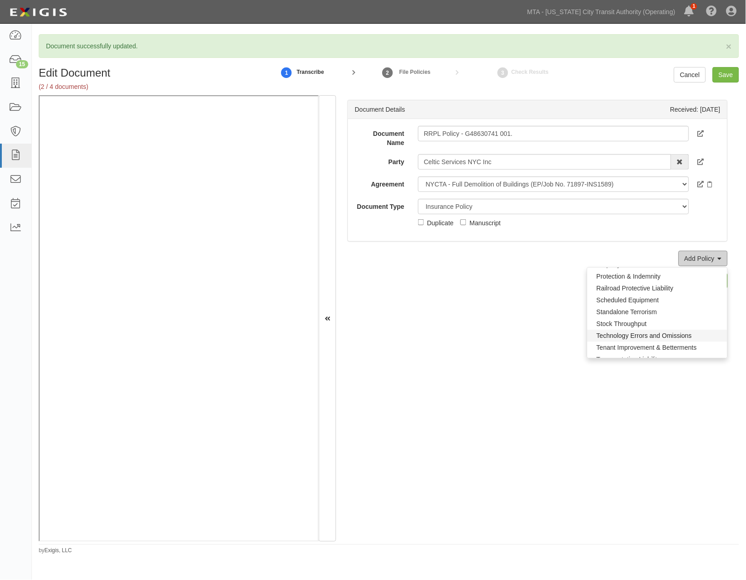
scroll to position [656, 0]
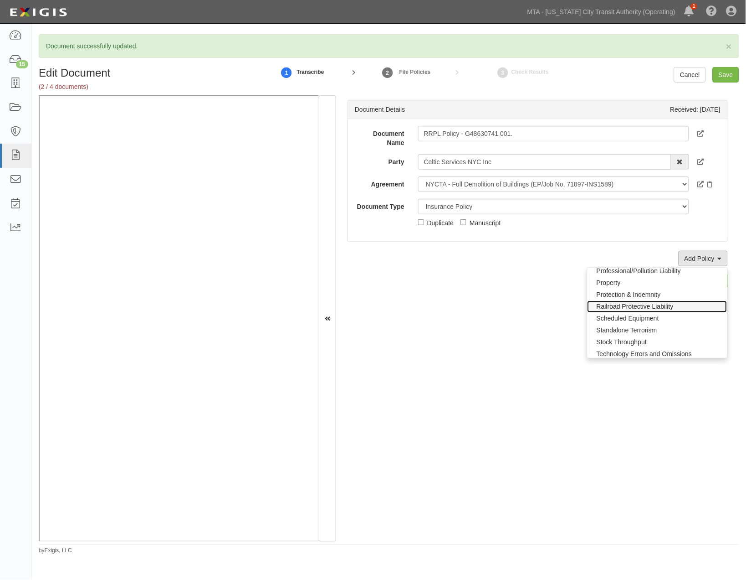
click at [604, 305] on link "Railroad Protective Liability" at bounding box center [658, 307] width 140 height 12
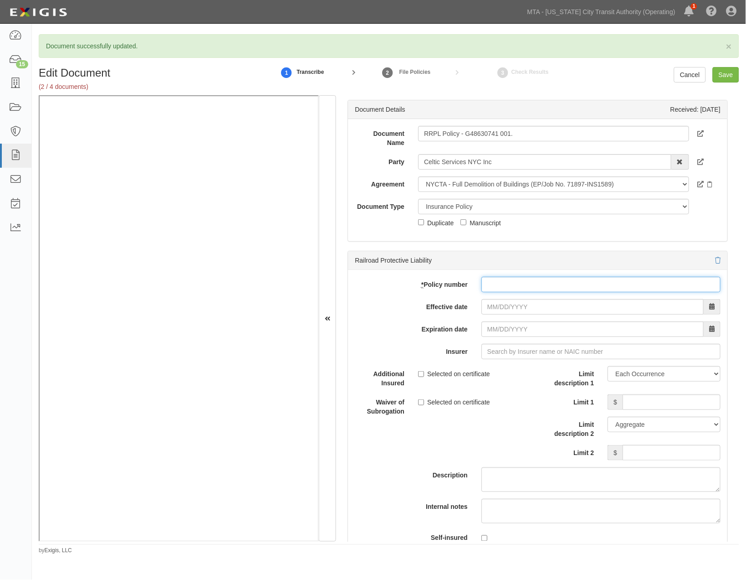
paste input "G48630741 001"
type input "G48630741 001"
click at [499, 305] on input "Effective date" at bounding box center [593, 306] width 222 height 15
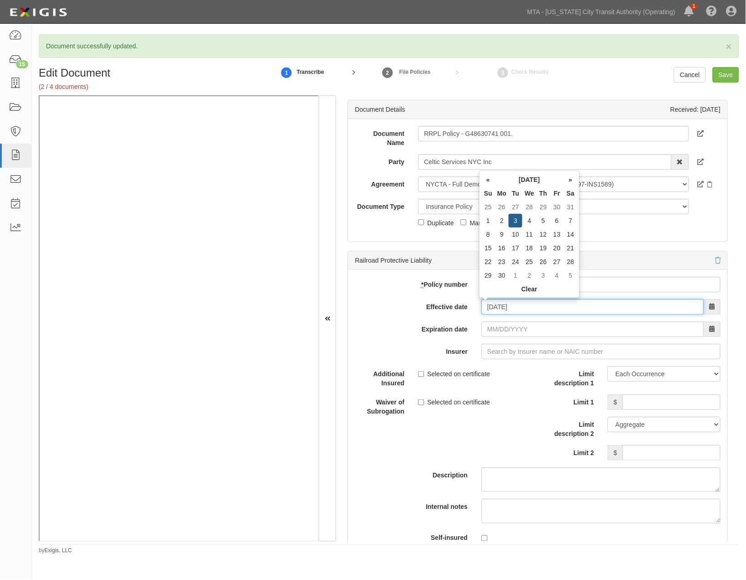
type input "[DATE]"
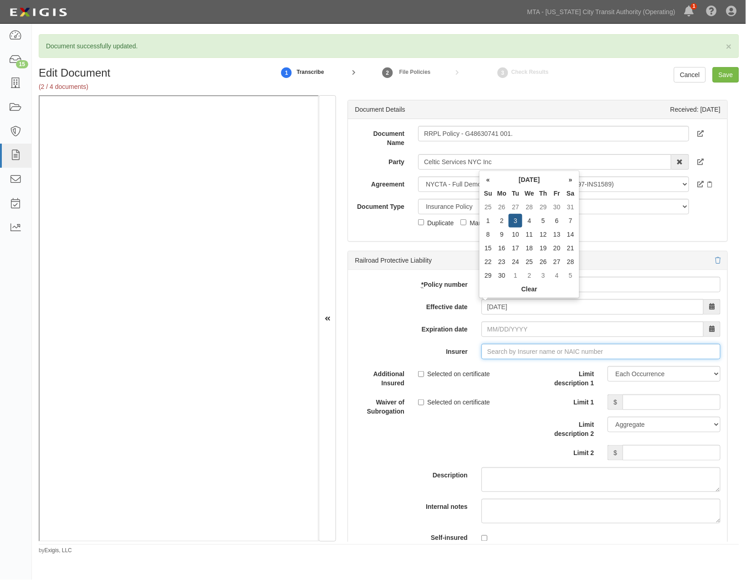
type input "[DATE]"
click at [506, 348] on input "Insurer" at bounding box center [601, 351] width 239 height 15
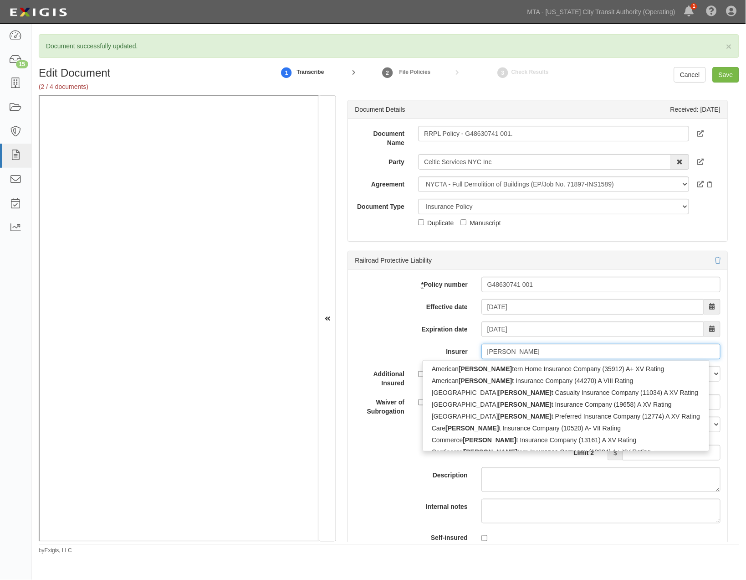
type input "WEST"
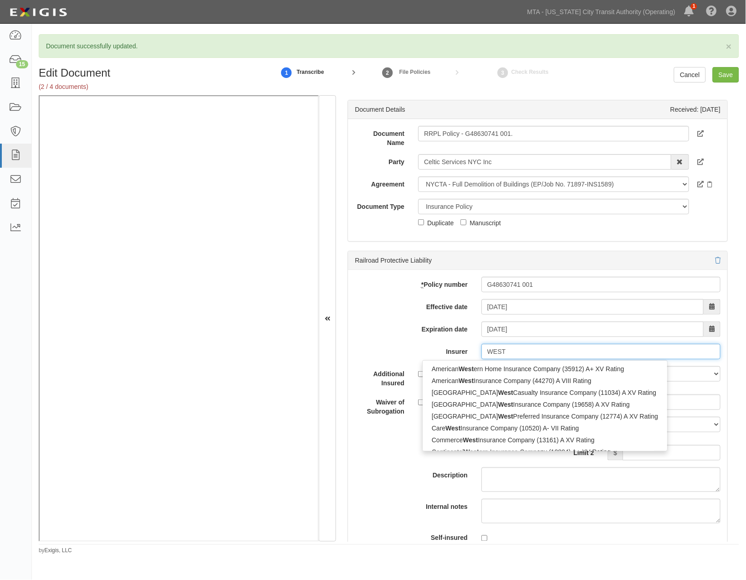
type input "WESTChester Fire Insurance Company (10030) A++ XV Rating"
type input "WESTC"
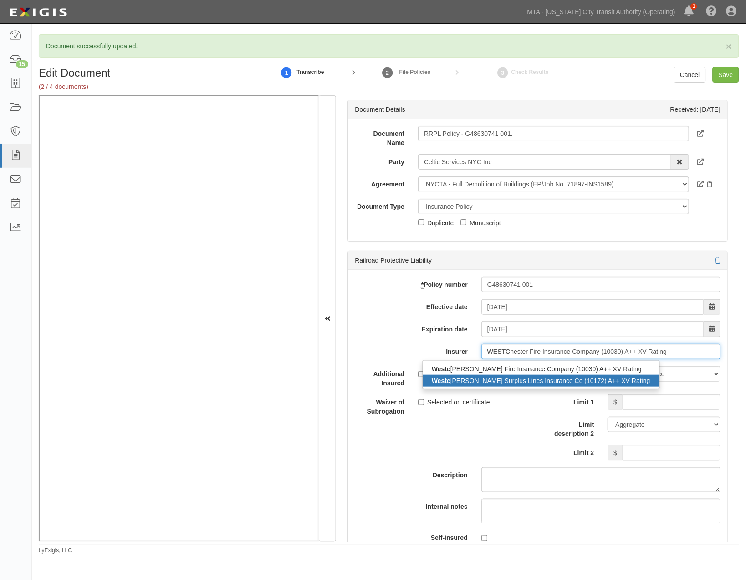
click at [483, 378] on div "Westc [PERSON_NAME] Surplus Lines Insurance Co (10172) A++ XV Rating" at bounding box center [541, 381] width 237 height 12
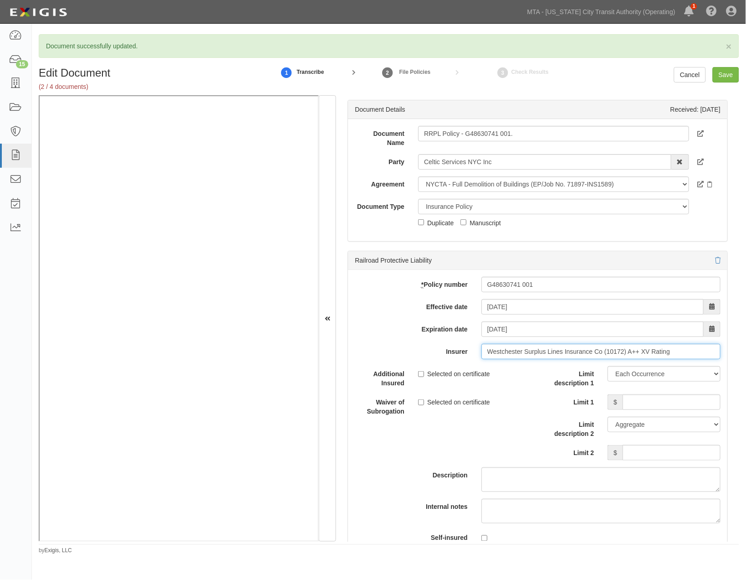
type input "Westchester Surplus Lines Insurance Co (10172) A++ XV Rating"
click at [631, 400] on input "Limit 1" at bounding box center [672, 401] width 98 height 15
type input "2,000,000"
click at [672, 444] on div "Limit description 1 Limit Each Occurrence Each Claim Aggregate Deductible Self-…" at bounding box center [633, 413] width 176 height 94
click at [671, 447] on input "Limit 2" at bounding box center [672, 452] width 98 height 15
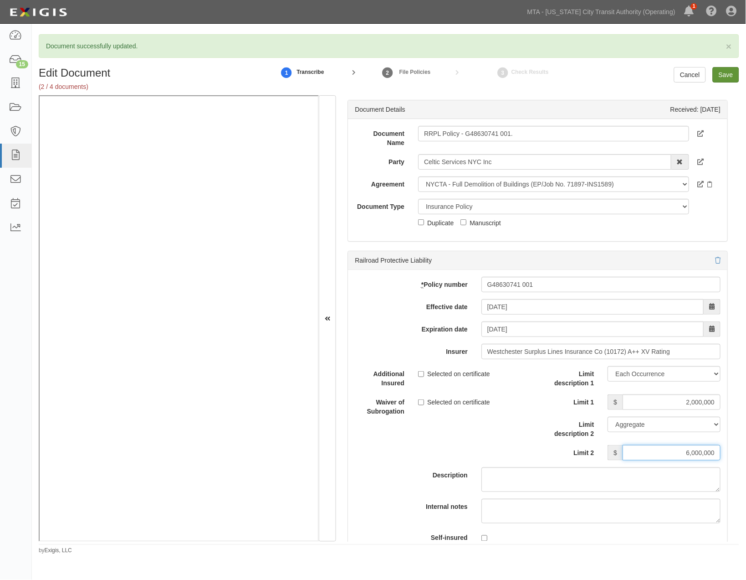
type input "6,000,000"
click at [730, 76] on input "Save" at bounding box center [726, 74] width 26 height 15
type input "2000000"
type input "6000000"
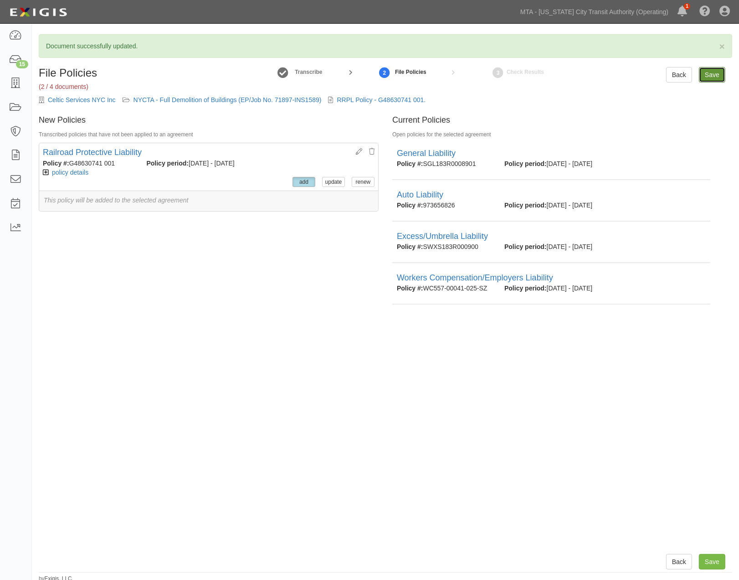
click at [718, 75] on input "Save" at bounding box center [712, 74] width 26 height 15
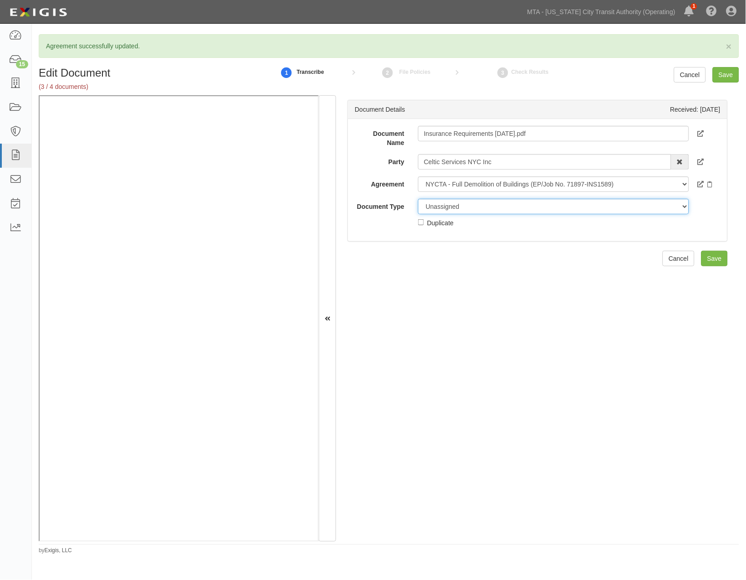
click at [438, 206] on select "Unassigned Binder Cancellation Notice Certificate Contract Endorsement Insuranc…" at bounding box center [553, 206] width 271 height 15
select select "RequirementDetail"
click at [418, 199] on select "Unassigned Binder Cancellation Notice Certificate Contract Endorsement Insuranc…" at bounding box center [553, 206] width 271 height 15
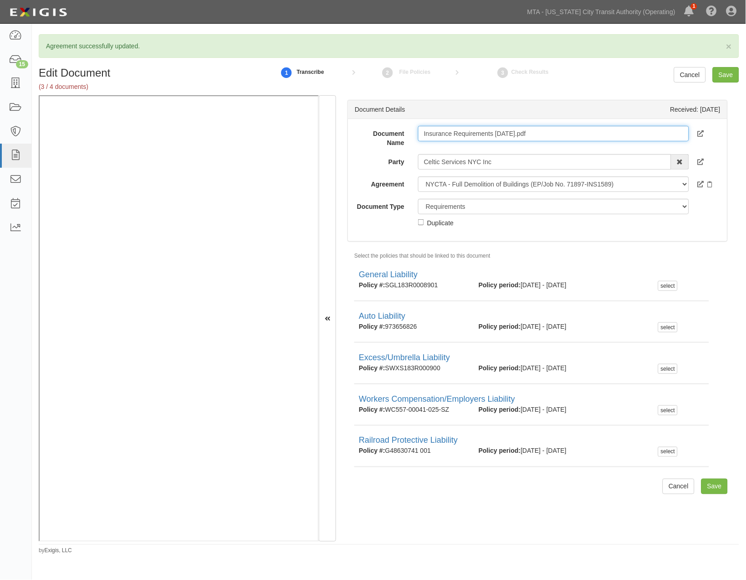
drag, startPoint x: 544, startPoint y: 136, endPoint x: 494, endPoint y: 134, distance: 50.2
click at [494, 134] on input "Insurance Requirements 1-15-2025.pdf" at bounding box center [553, 133] width 271 height 15
type input "Insurance Requirements"
click at [727, 76] on input "Save" at bounding box center [726, 74] width 26 height 15
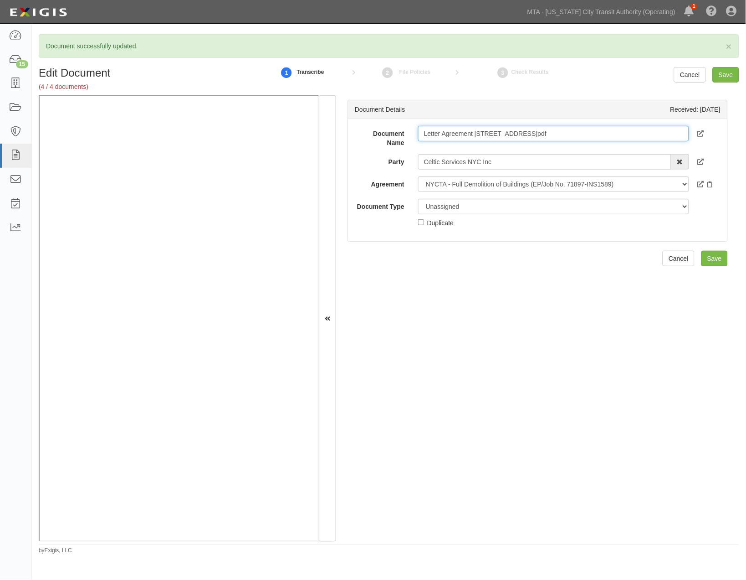
drag, startPoint x: 590, startPoint y: 132, endPoint x: 571, endPoint y: 134, distance: 19.7
click at [571, 134] on input "Letter Agreement [STREET_ADDRESS]pdf" at bounding box center [553, 133] width 271 height 15
type input "Letter Agreement [STREET_ADDRESS]."
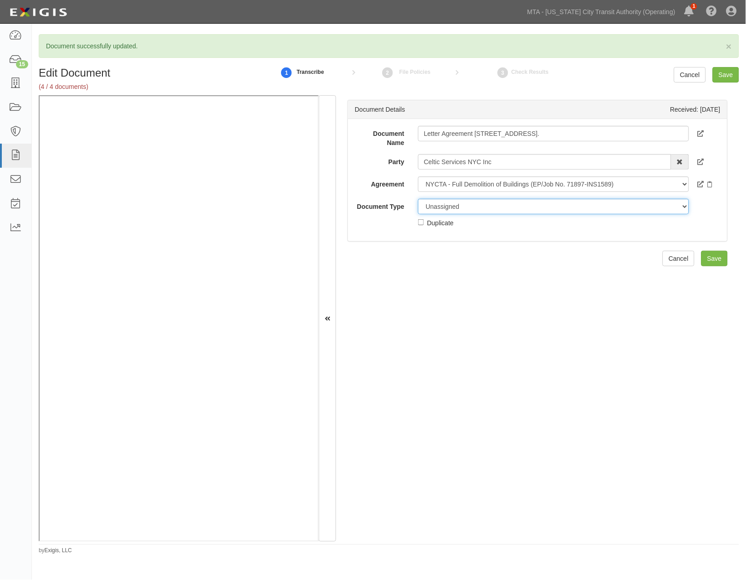
click at [474, 206] on select "Unassigned Binder Cancellation Notice Certificate Contract Endorsement Insuranc…" at bounding box center [553, 206] width 271 height 15
select select "ContractDetail"
click at [418, 199] on select "Unassigned Binder Cancellation Notice Certificate Contract Endorsement Insuranc…" at bounding box center [553, 206] width 271 height 15
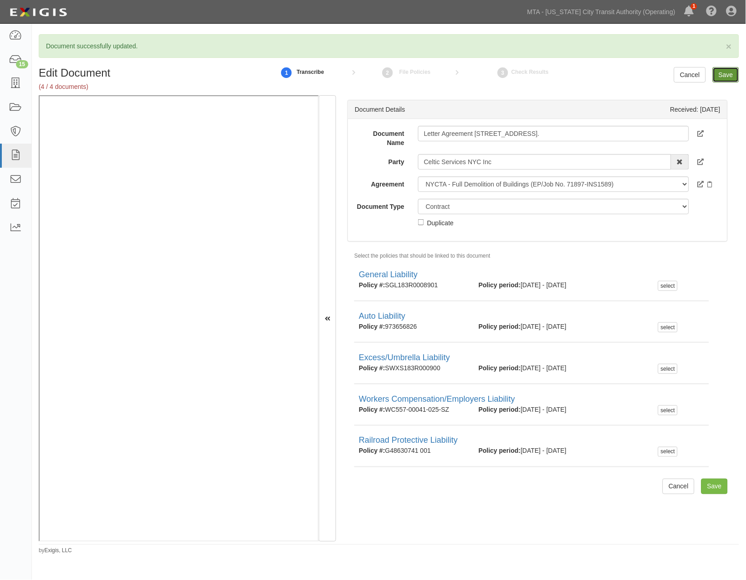
click at [732, 73] on input "Save" at bounding box center [726, 74] width 26 height 15
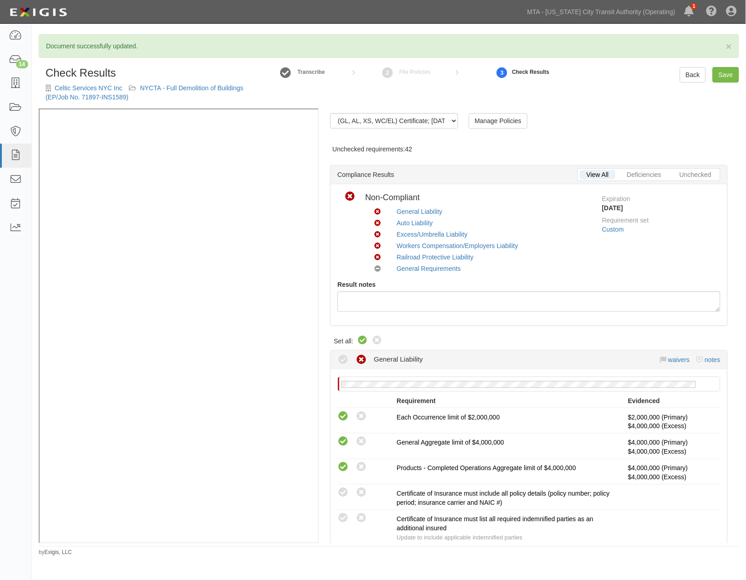
click at [363, 339] on icon at bounding box center [362, 340] width 11 height 11
radio input "true"
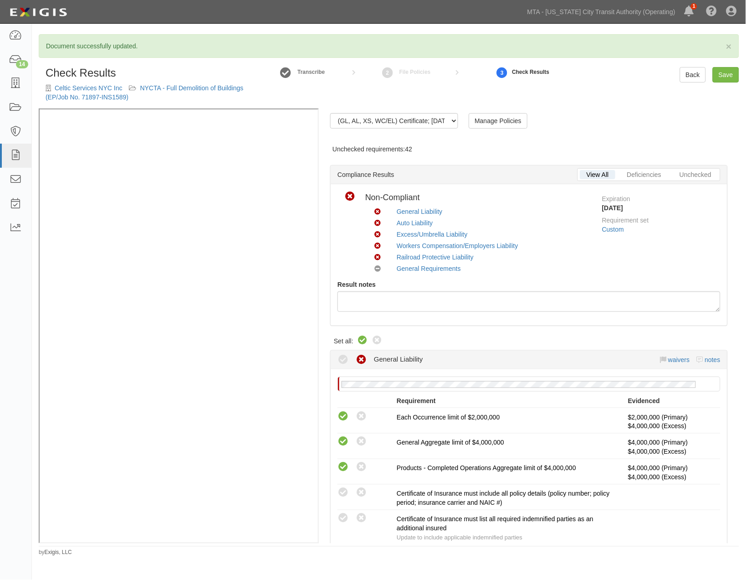
radio input "true"
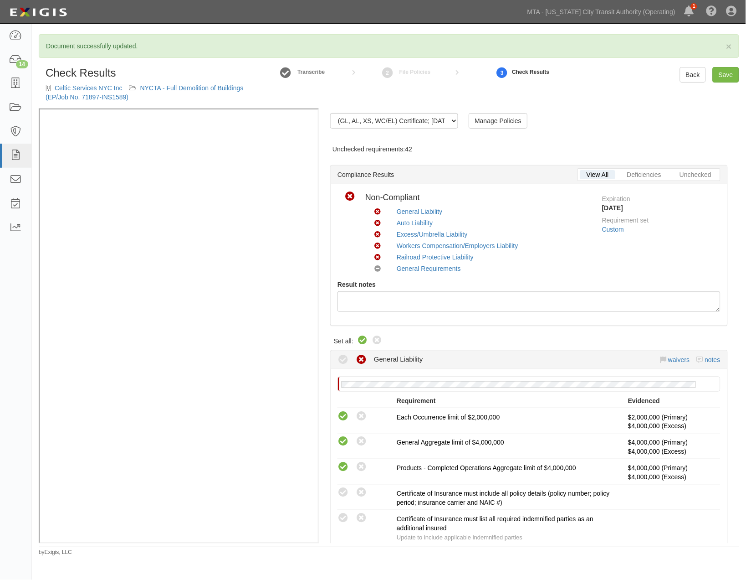
radio input "true"
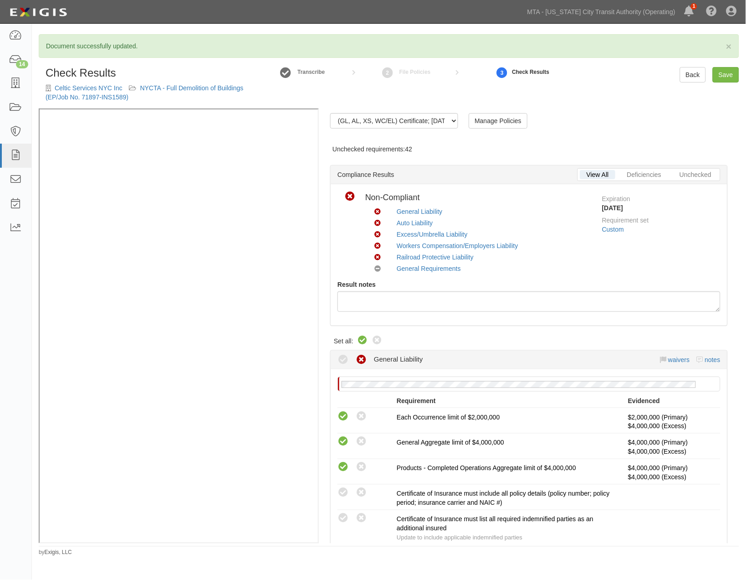
radio input "true"
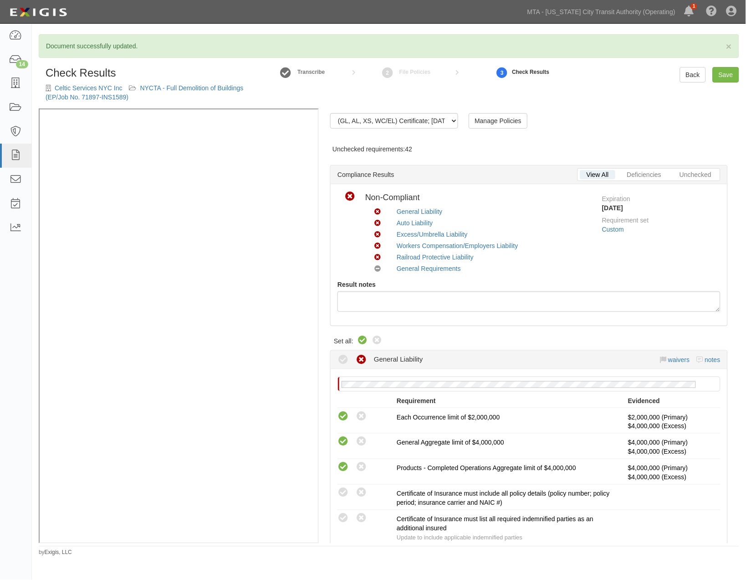
radio input "true"
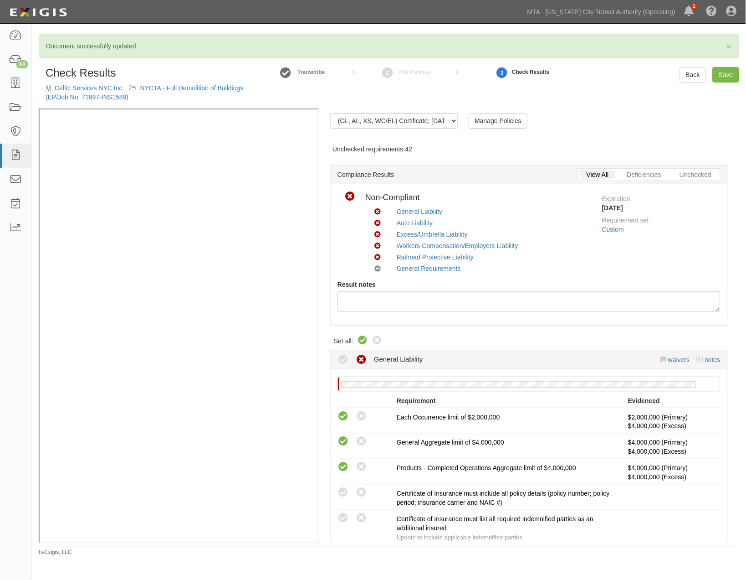
radio input "true"
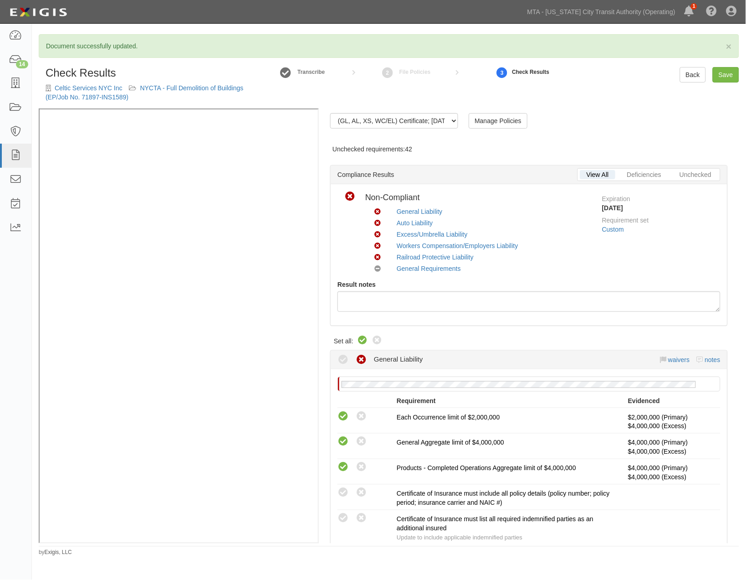
radio input "true"
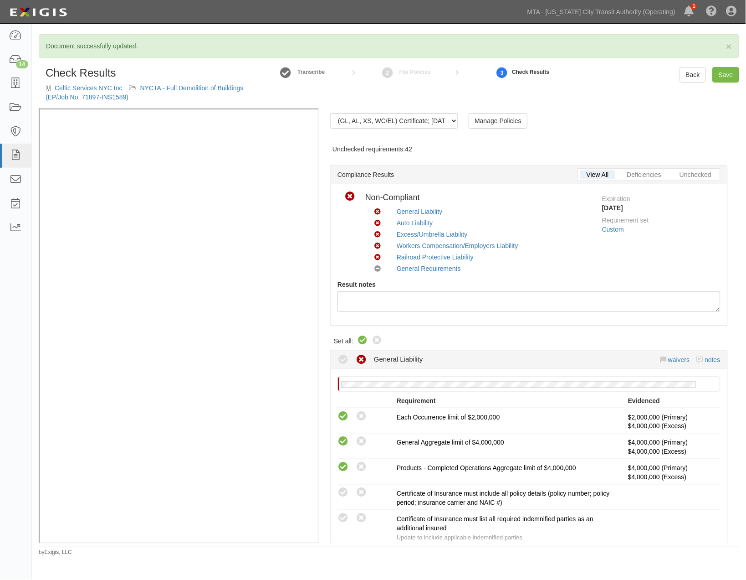
radio input "true"
radio input "false"
radio input "true"
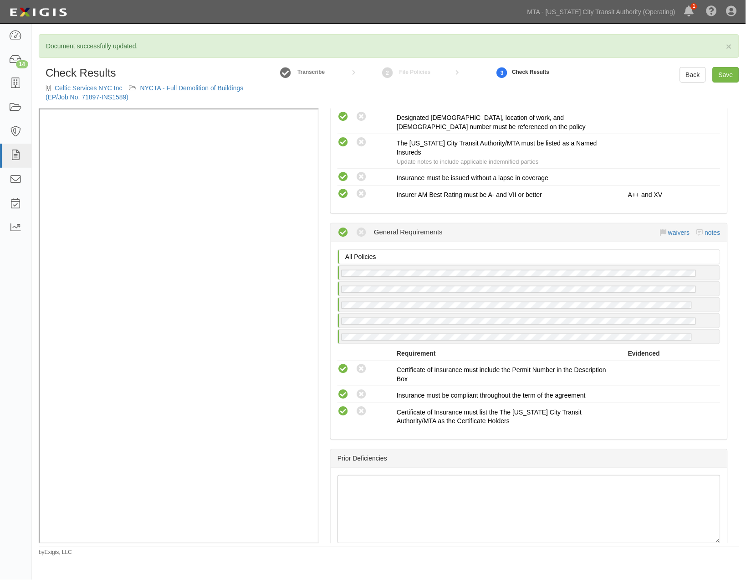
scroll to position [1577, 0]
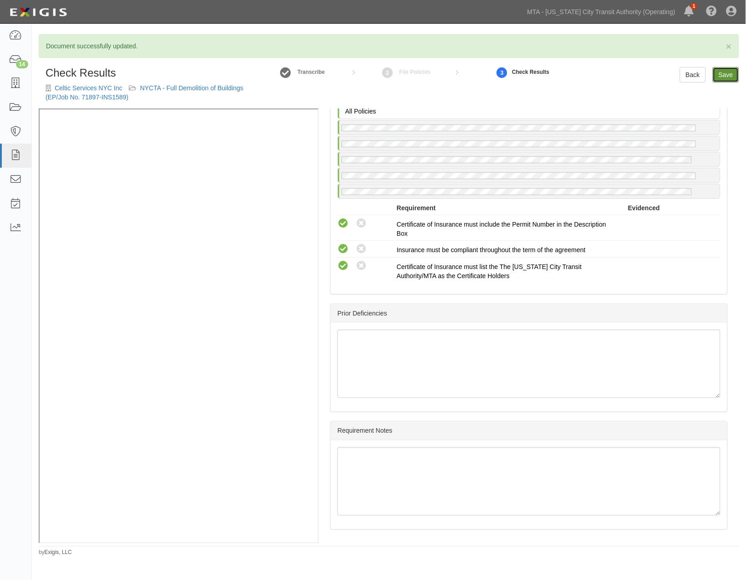
click at [720, 76] on link "Save" at bounding box center [726, 74] width 26 height 15
radio input "true"
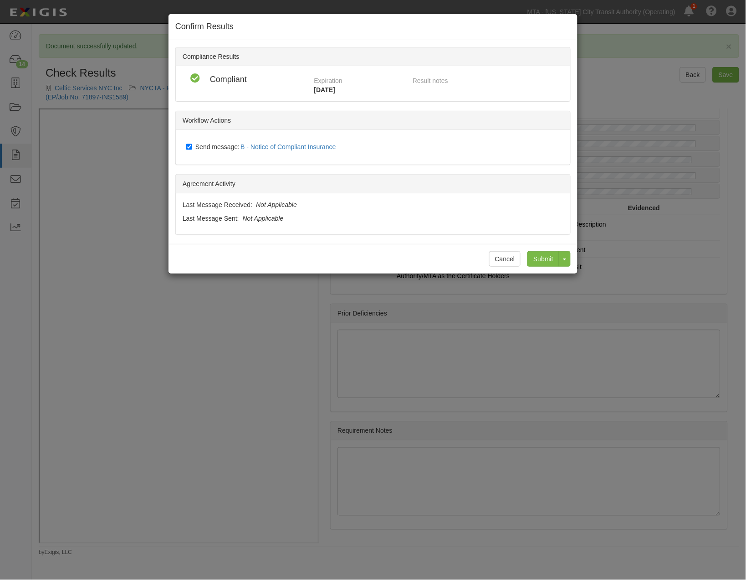
click at [228, 147] on span "Send message: B - Notice of Compliant Insurance" at bounding box center [267, 146] width 144 height 7
click at [192, 147] on input "Send message: B - Notice of Compliant Insurance" at bounding box center [189, 146] width 6 height 7
checkbox input "false"
click at [545, 256] on input "Submit" at bounding box center [544, 258] width 32 height 15
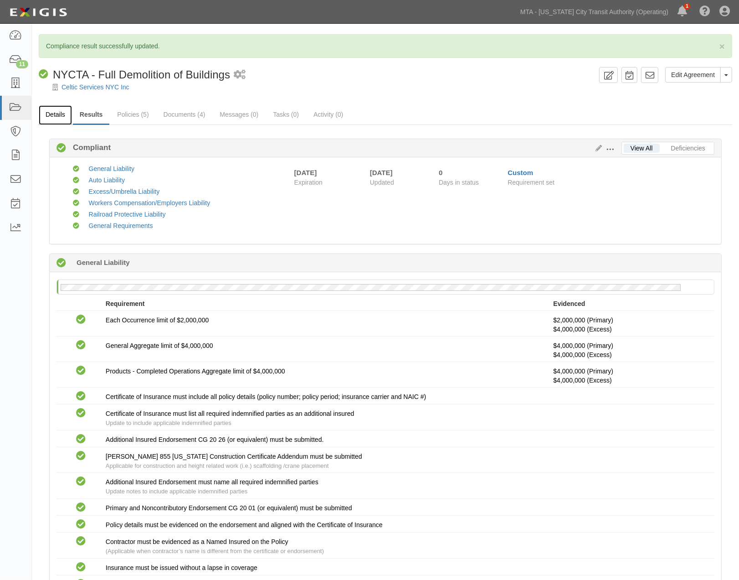
click at [51, 118] on link "Details" at bounding box center [55, 115] width 33 height 20
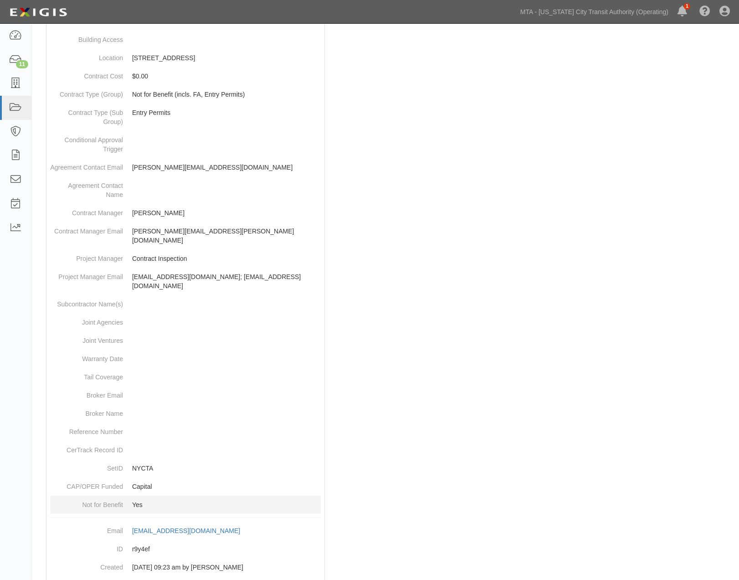
scroll to position [303, 0]
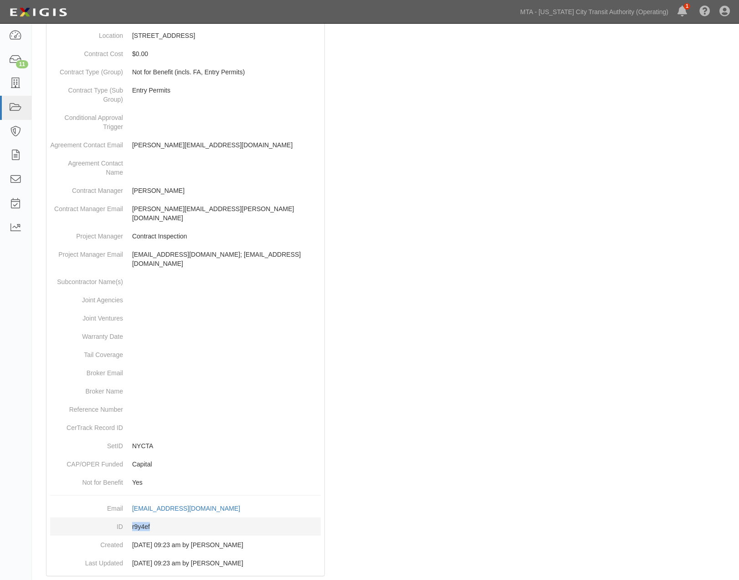
drag, startPoint x: 127, startPoint y: 507, endPoint x: 155, endPoint y: 507, distance: 28.3
click at [155, 517] on dd "r9y4ef" at bounding box center [185, 526] width 271 height 18
copy dd "r9y4ef"
